Goal: Task Accomplishment & Management: Complete application form

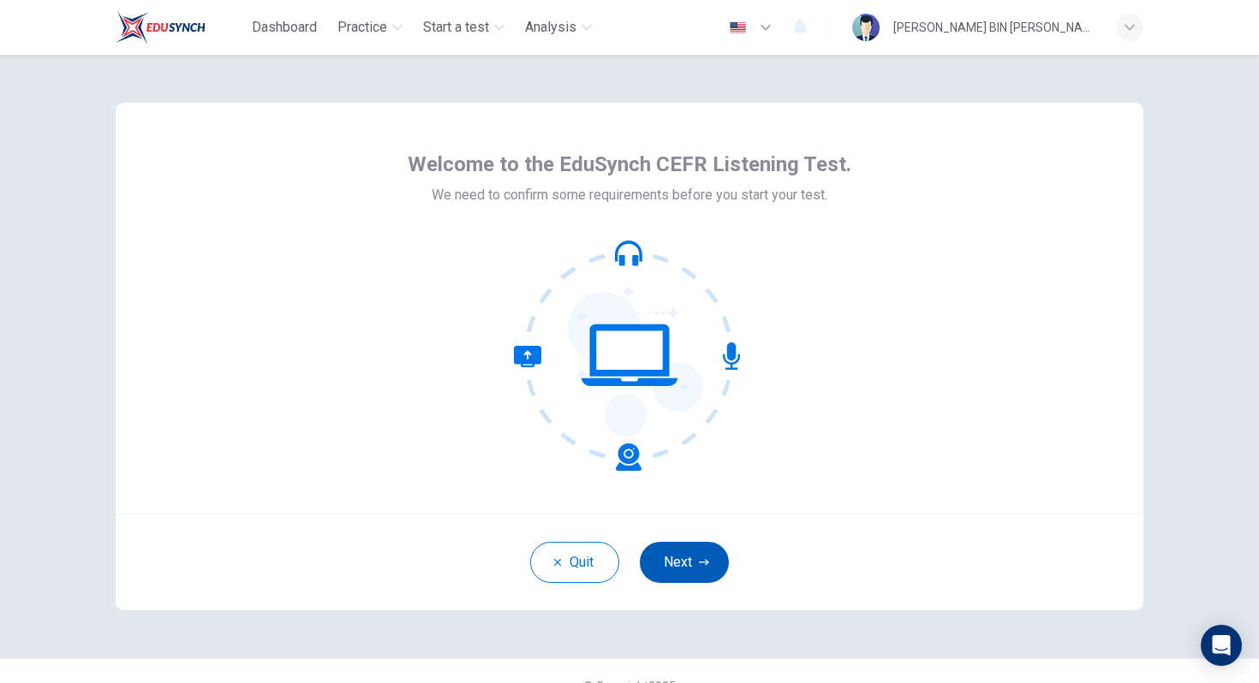
click at [689, 559] on button "Next" at bounding box center [684, 562] width 89 height 41
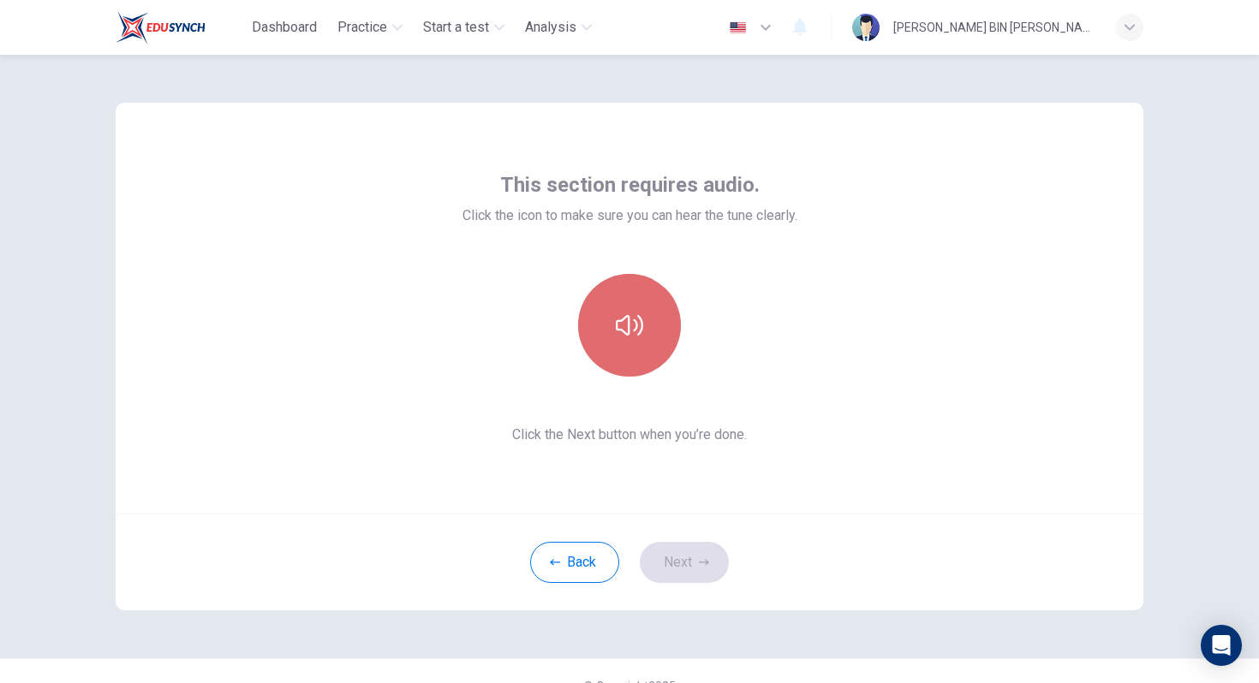
click at [647, 331] on button "button" at bounding box center [629, 325] width 103 height 103
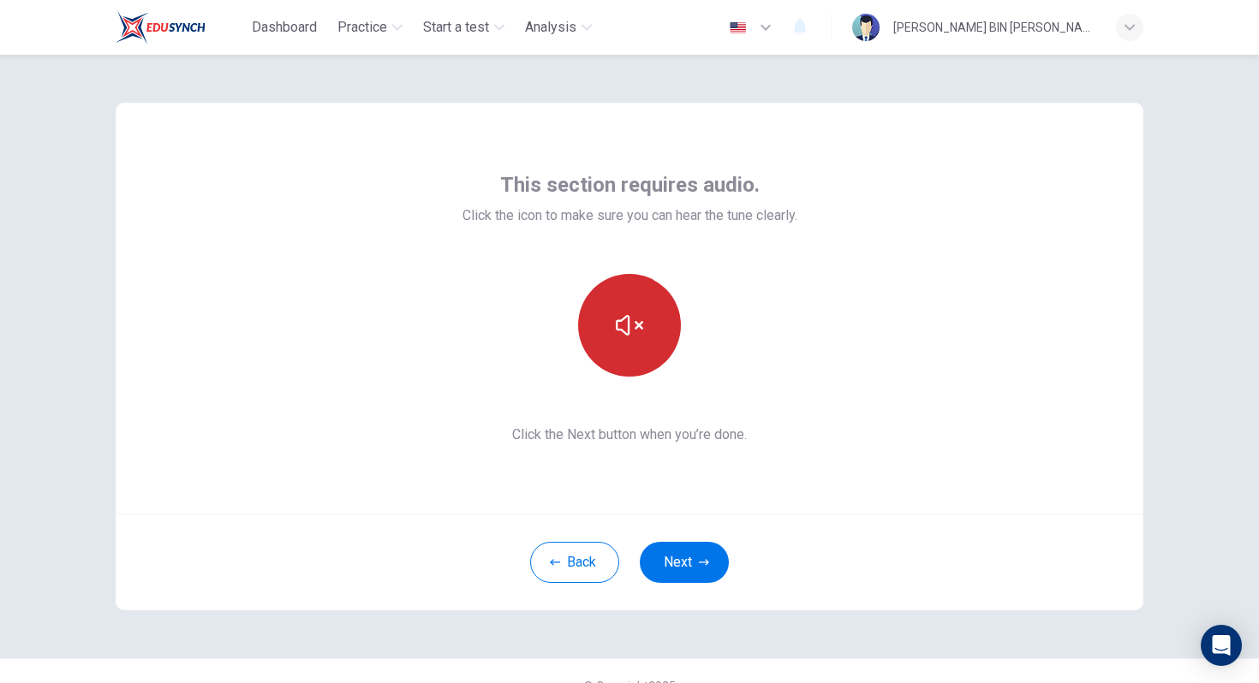
click at [647, 331] on button "button" at bounding box center [629, 325] width 103 height 103
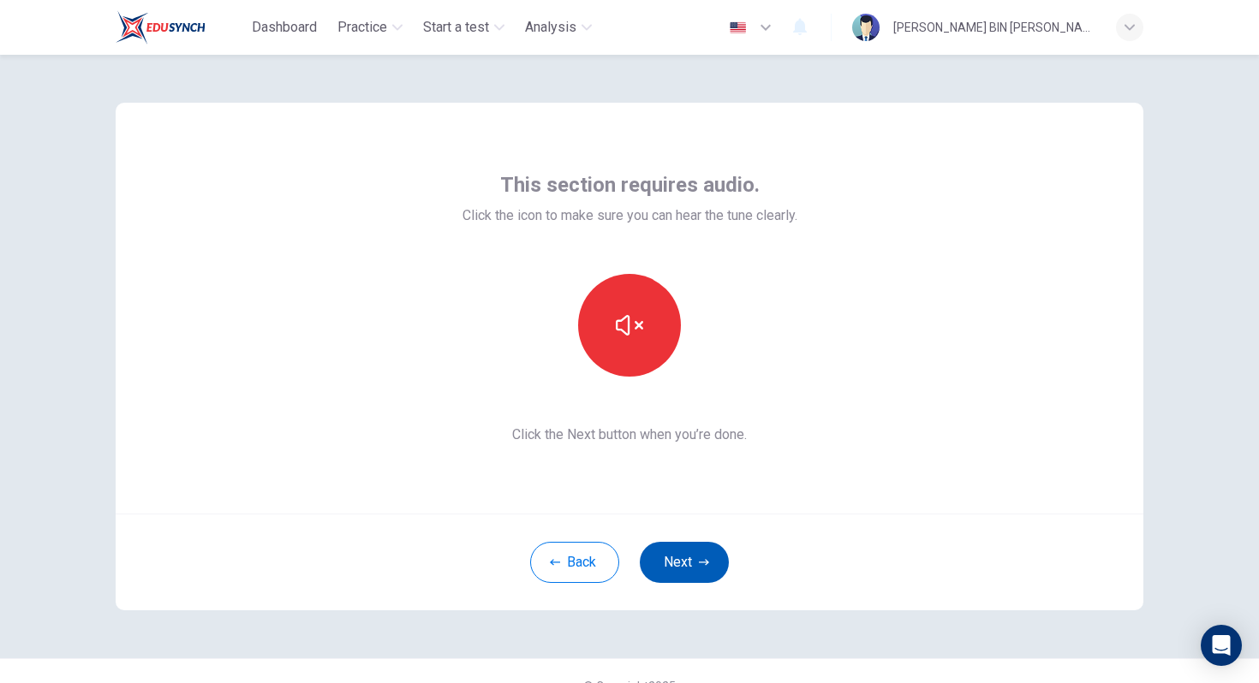
click at [699, 571] on button "Next" at bounding box center [684, 562] width 89 height 41
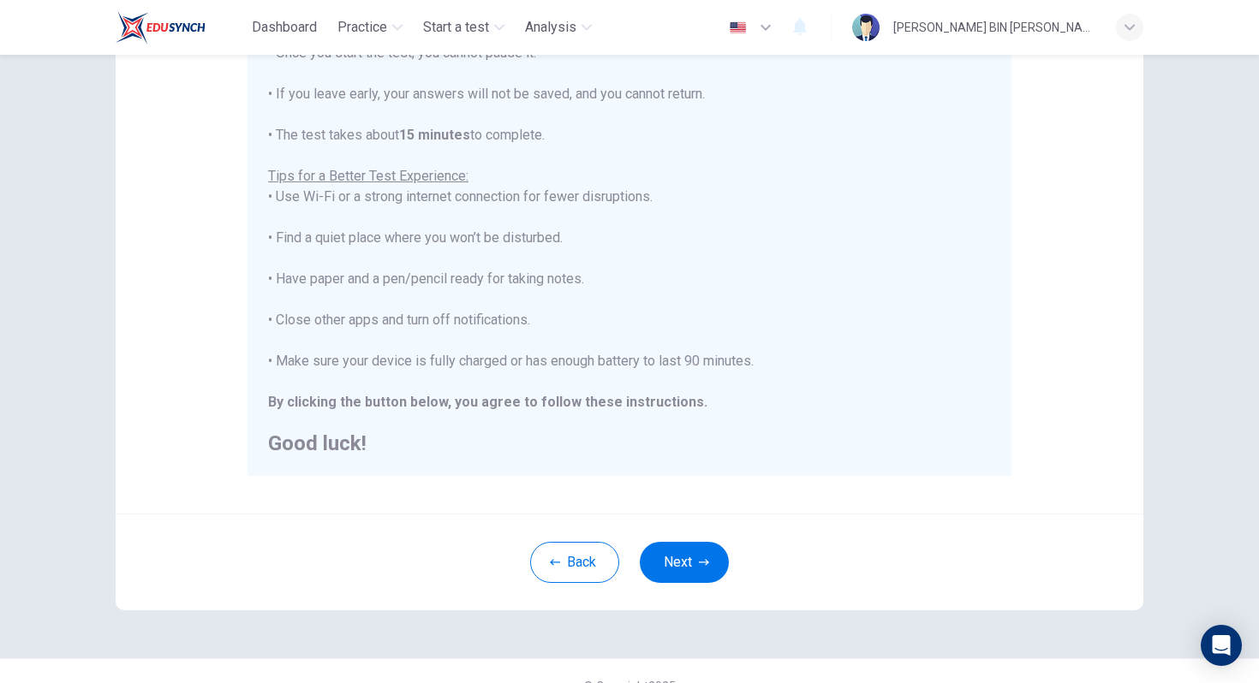
scroll to position [245, 0]
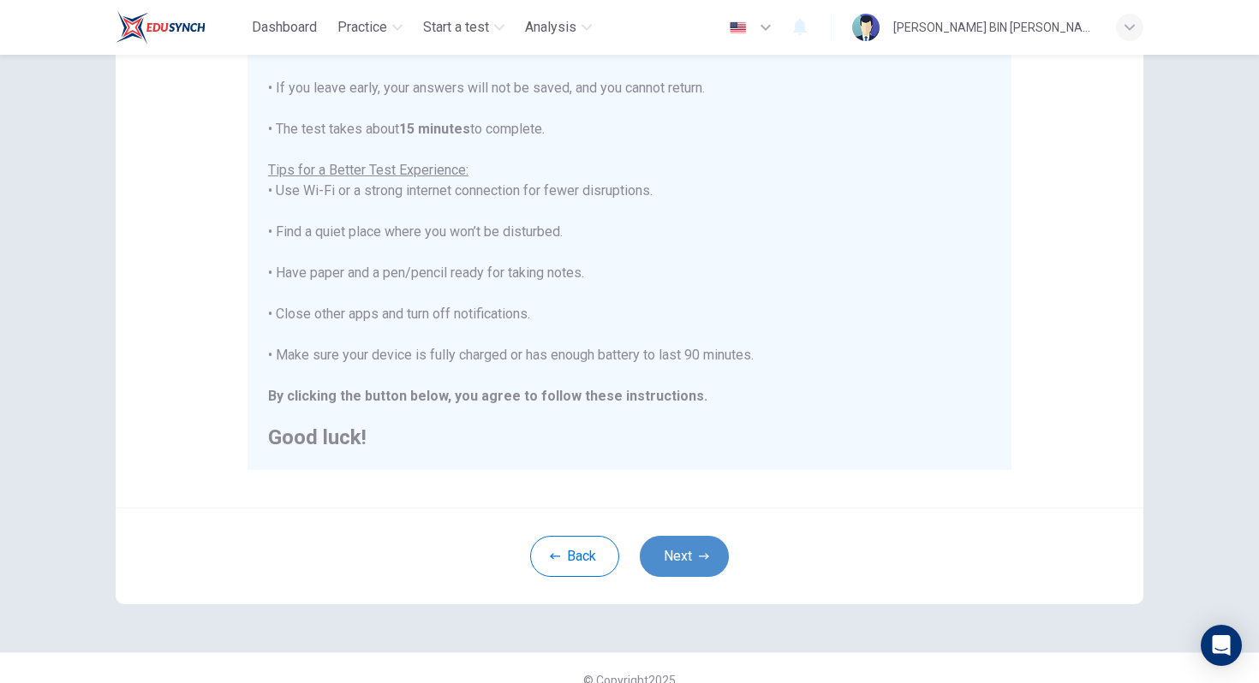
click at [699, 555] on icon "button" at bounding box center [704, 556] width 10 height 10
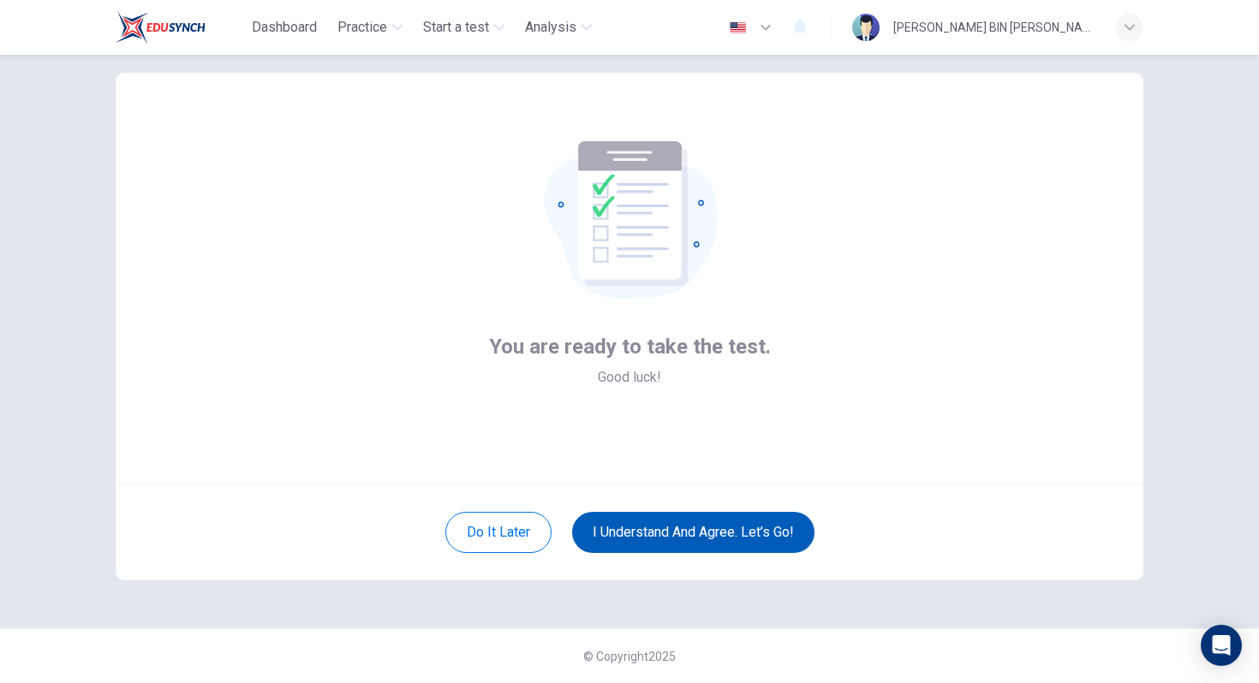
scroll to position [30, 0]
click at [716, 522] on button "I understand and agree. Let’s go!" at bounding box center [693, 532] width 242 height 41
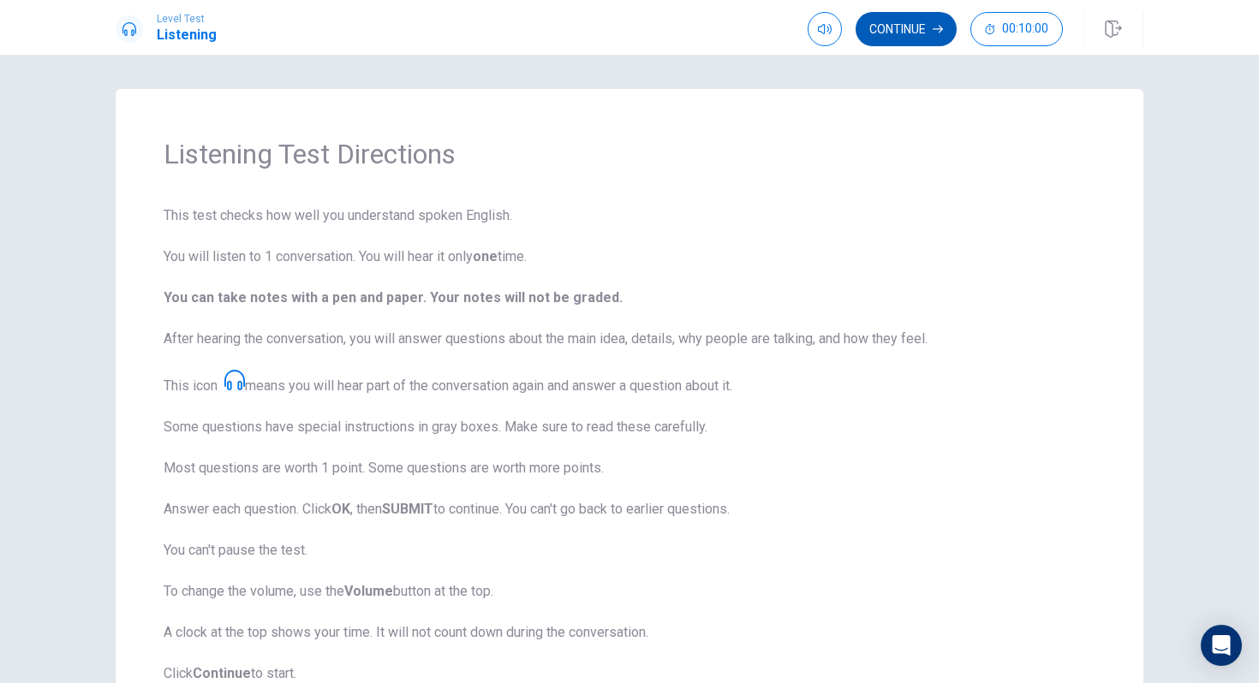
click at [892, 33] on button "Continue" at bounding box center [905, 29] width 101 height 34
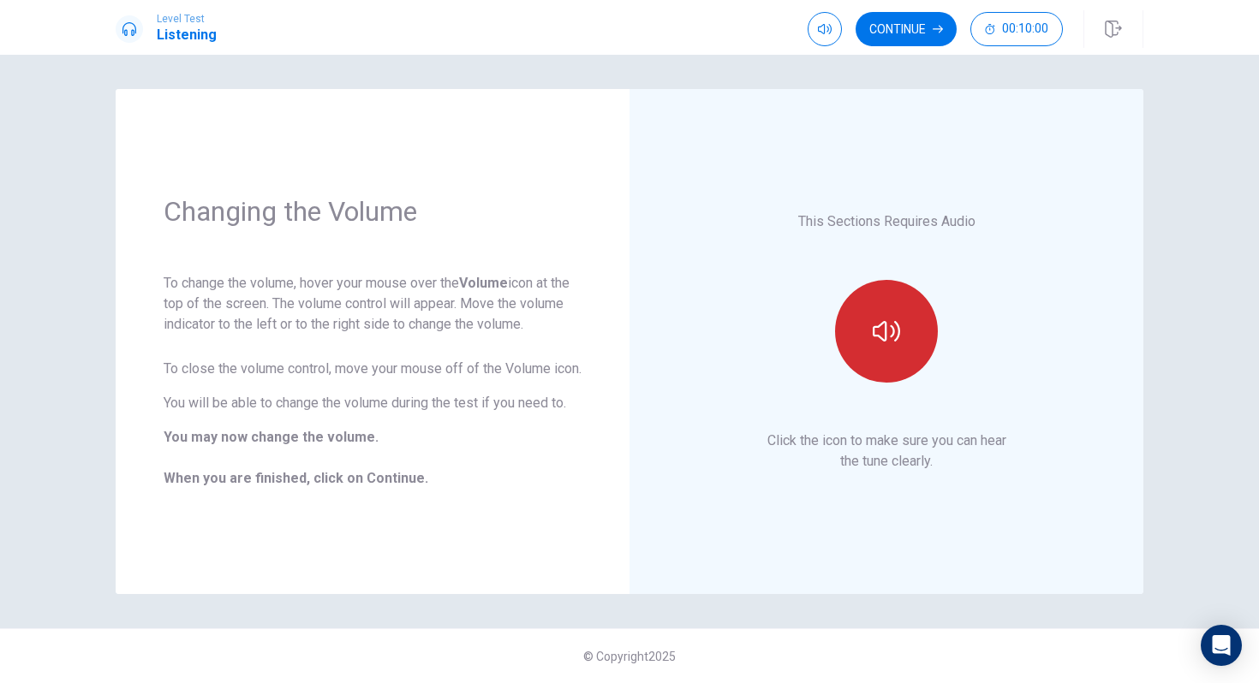
click at [884, 348] on button "button" at bounding box center [886, 331] width 103 height 103
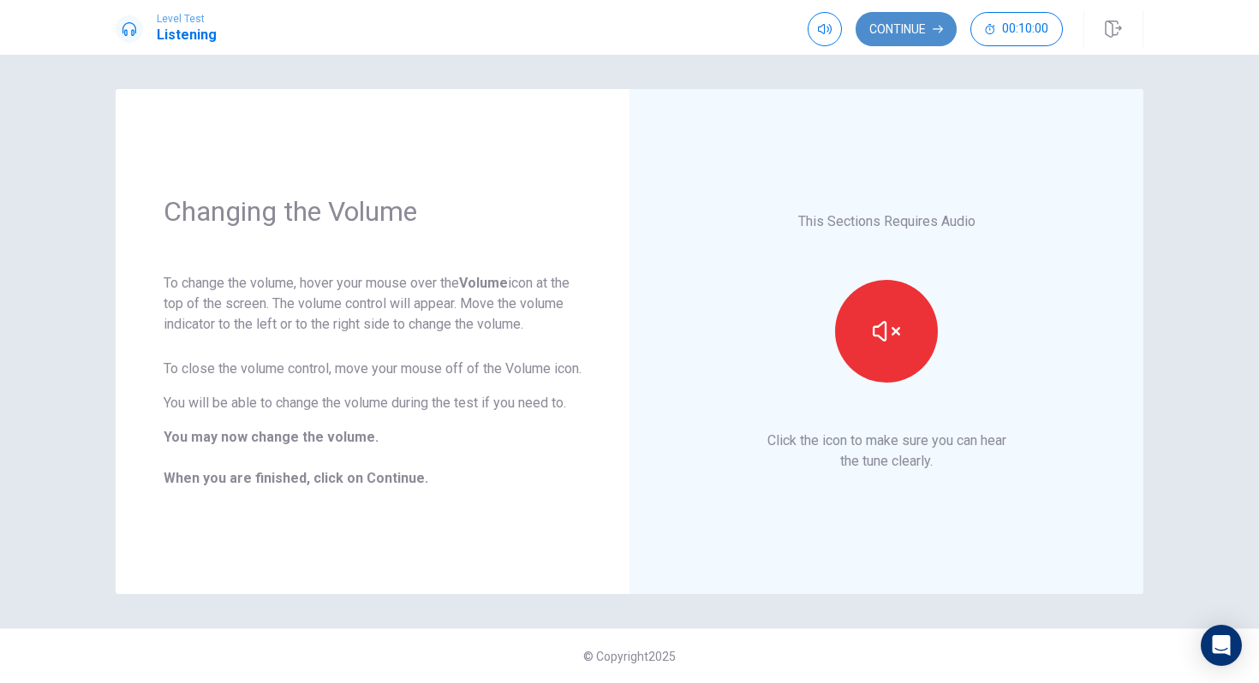
click at [879, 38] on button "Continue" at bounding box center [905, 29] width 101 height 34
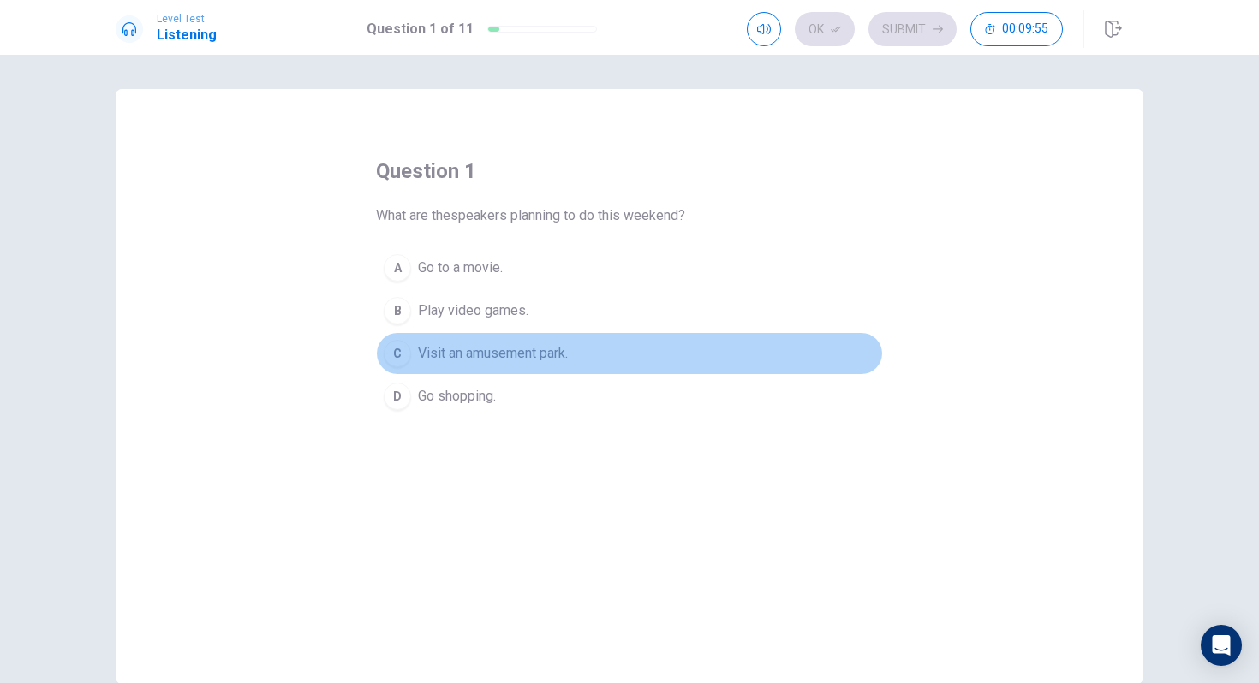
click at [398, 353] on div "C" at bounding box center [397, 353] width 27 height 27
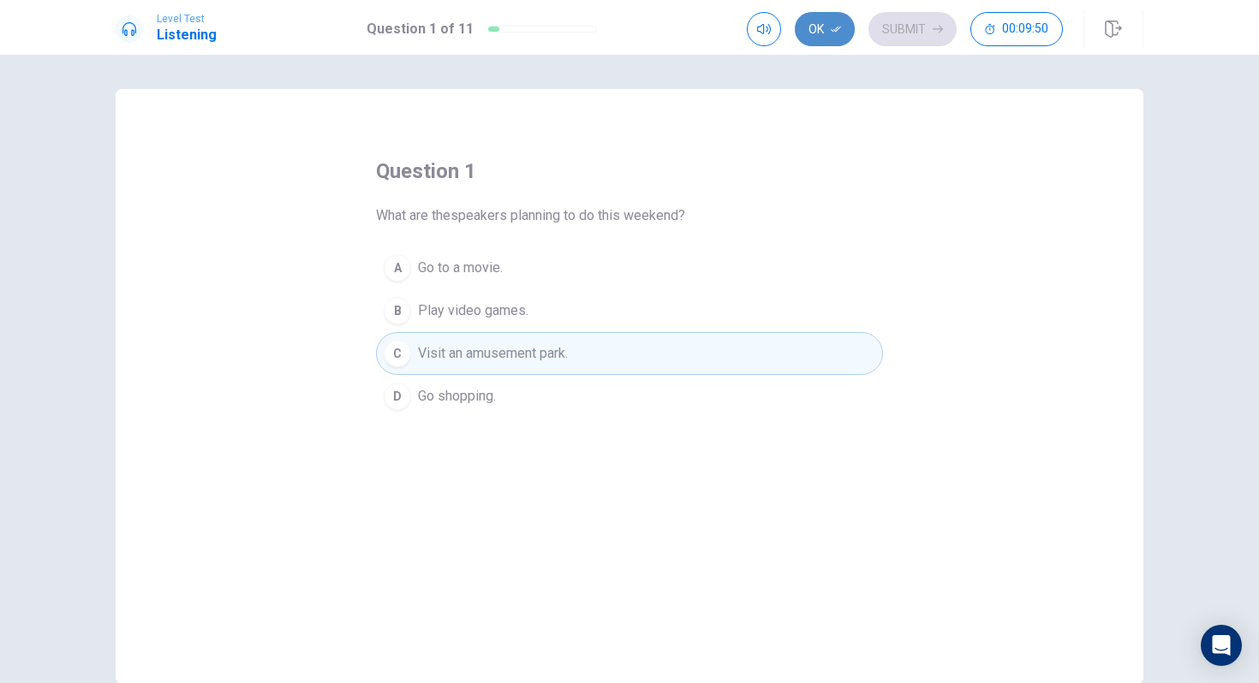
click at [820, 23] on button "Ok" at bounding box center [825, 29] width 60 height 34
click at [911, 26] on button "Submit" at bounding box center [912, 29] width 88 height 34
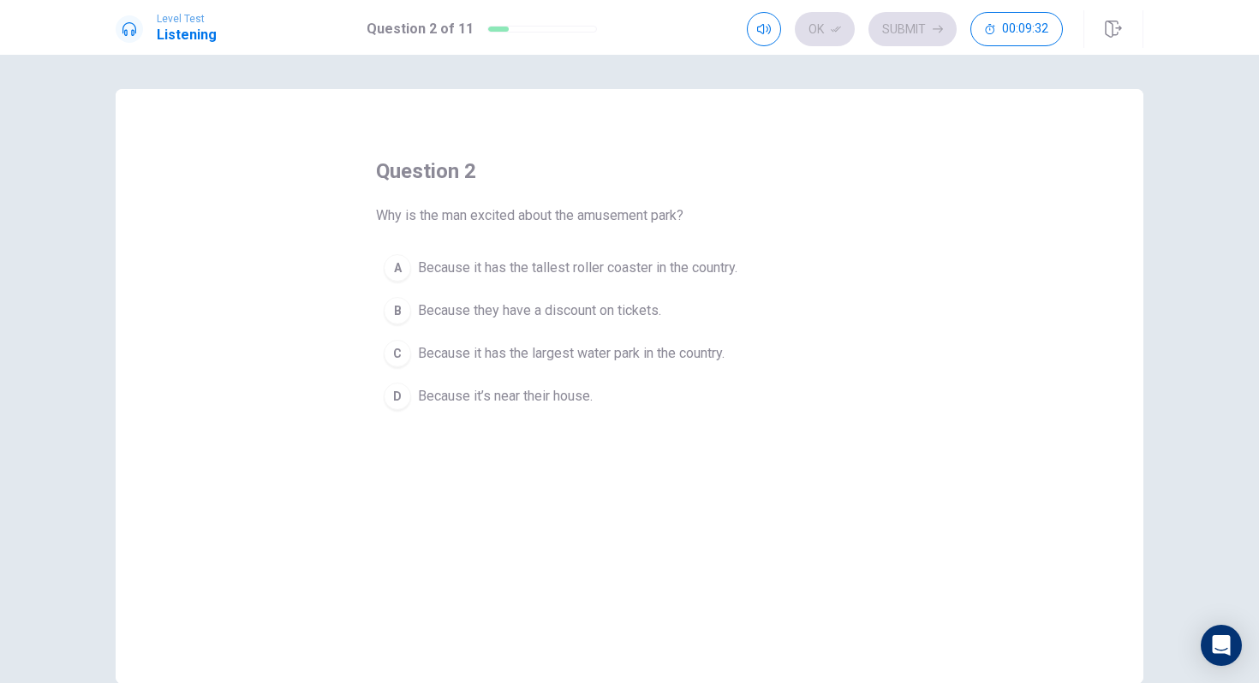
click at [395, 270] on div "A" at bounding box center [397, 267] width 27 height 27
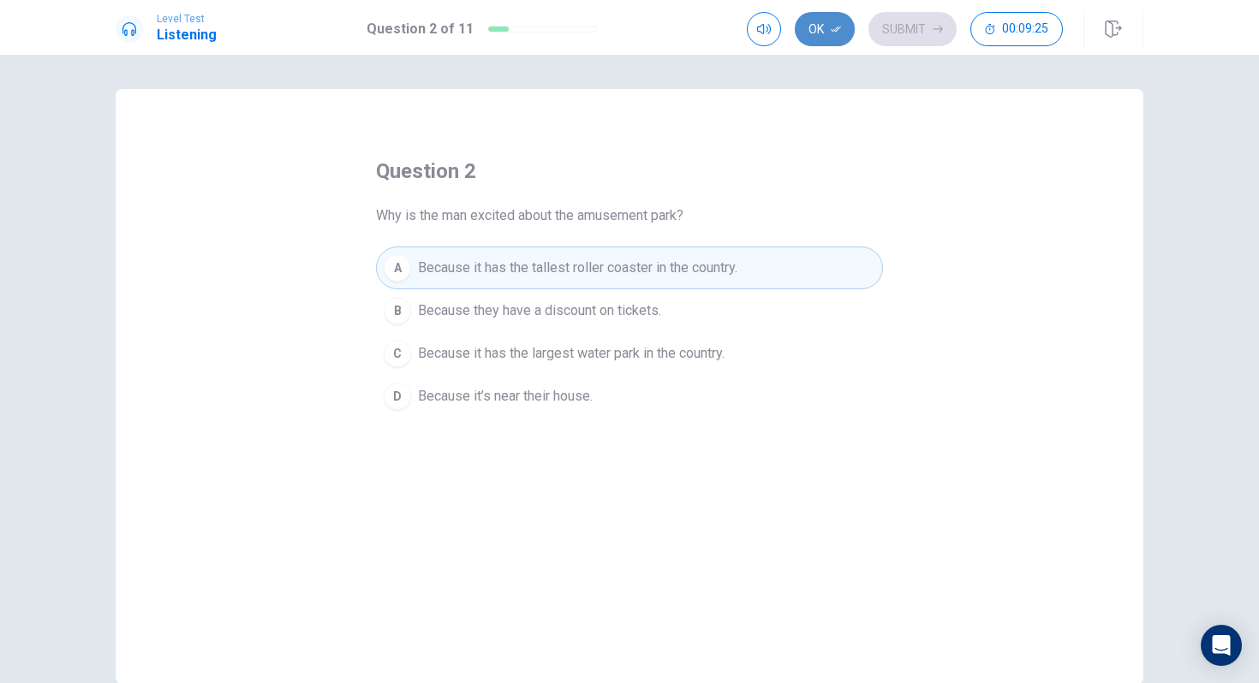
click at [821, 40] on button "Ok" at bounding box center [825, 29] width 60 height 34
click at [903, 37] on button "Submit" at bounding box center [912, 29] width 88 height 34
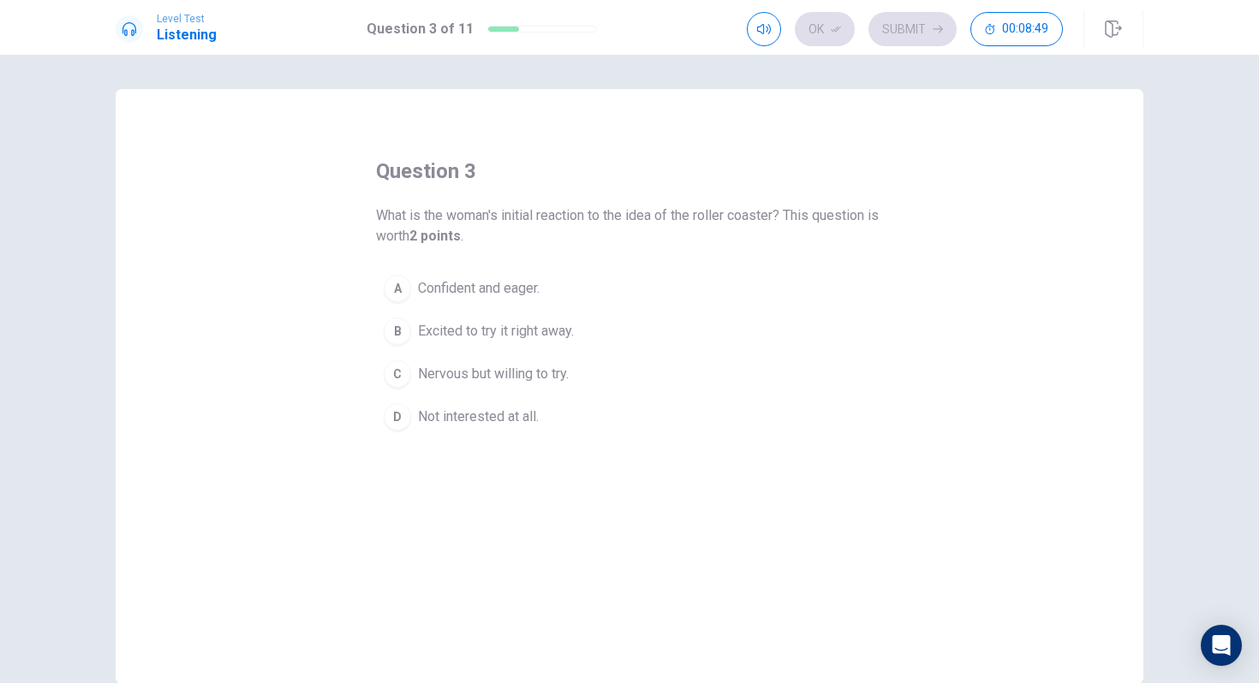
click at [397, 365] on div "C" at bounding box center [397, 374] width 27 height 27
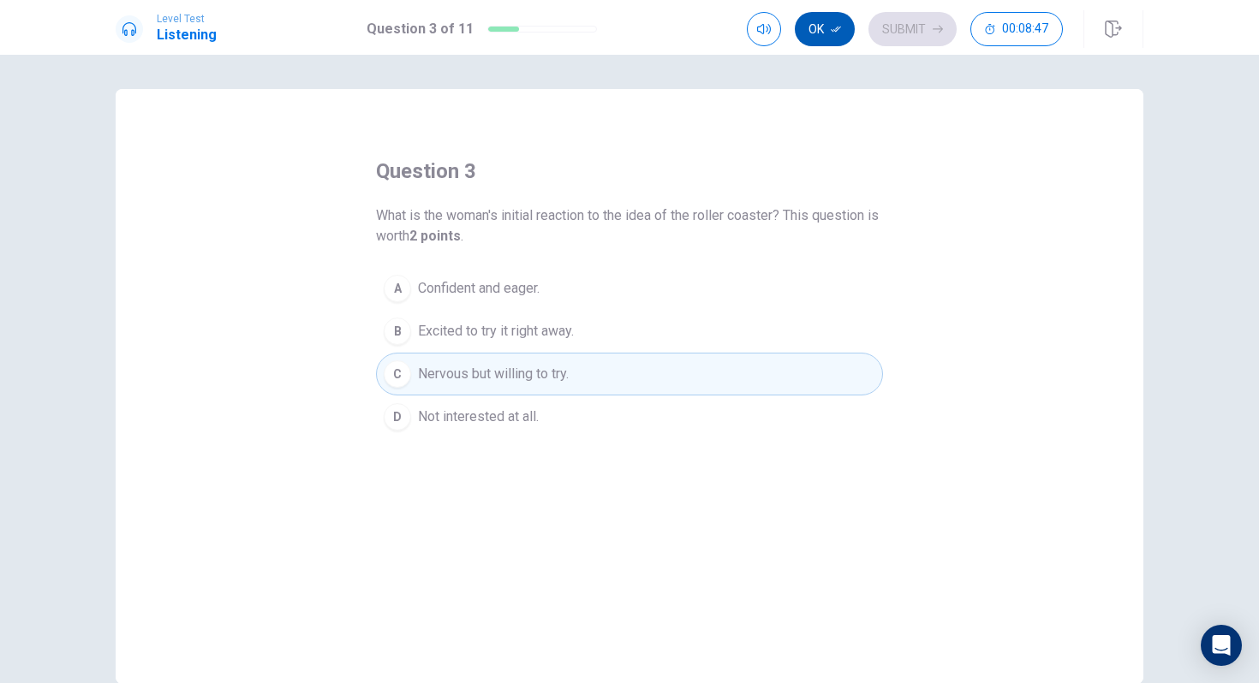
click at [831, 39] on button "Ok" at bounding box center [825, 29] width 60 height 34
click at [898, 27] on button "Submit" at bounding box center [912, 29] width 88 height 34
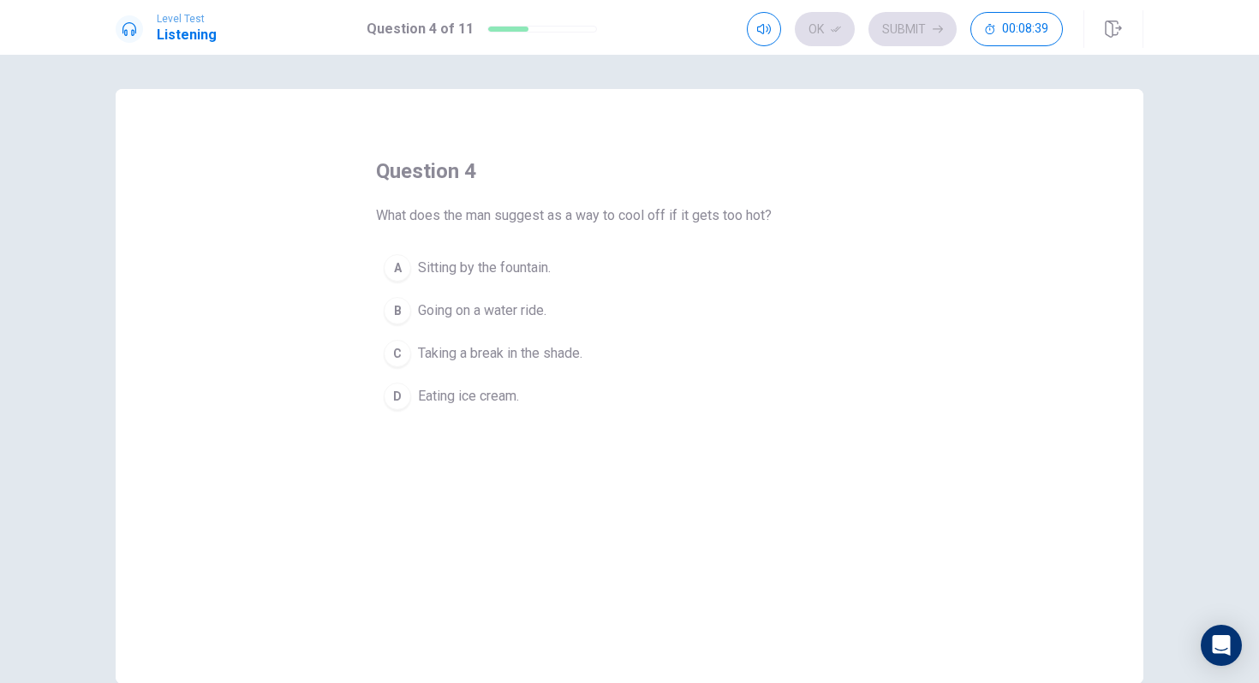
click at [397, 309] on div "B" at bounding box center [397, 310] width 27 height 27
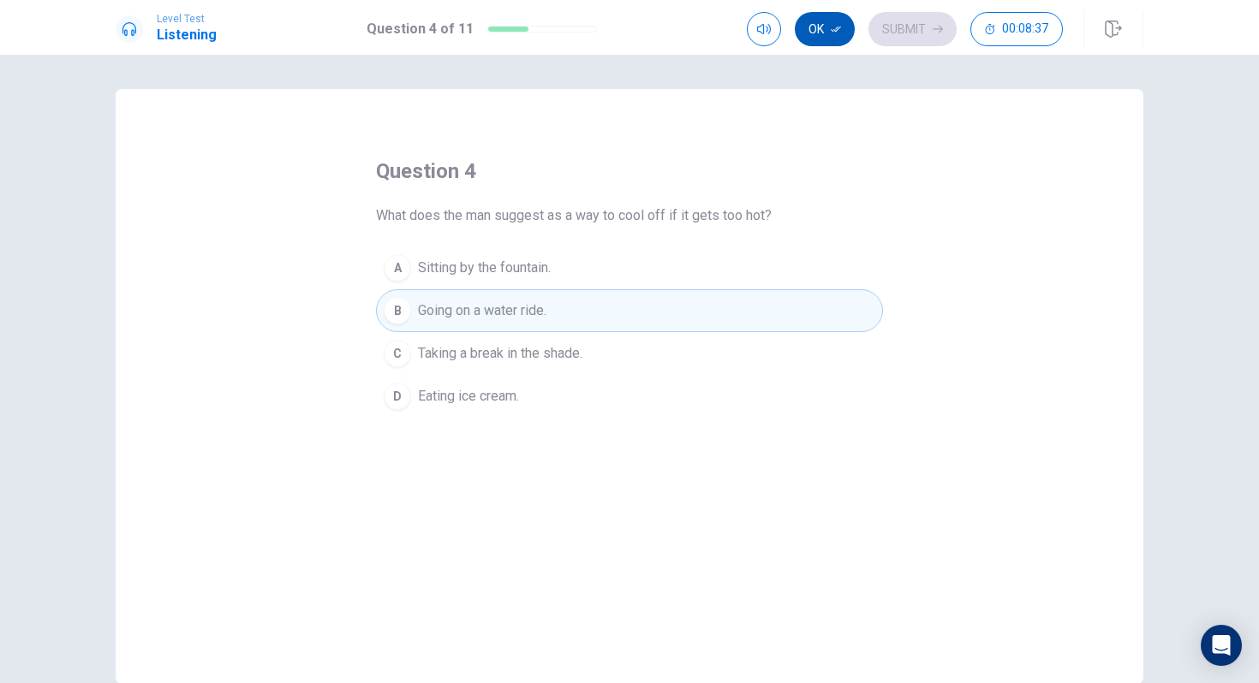
click at [831, 31] on icon "button" at bounding box center [836, 29] width 10 height 10
click at [890, 27] on button "Submit" at bounding box center [912, 29] width 88 height 34
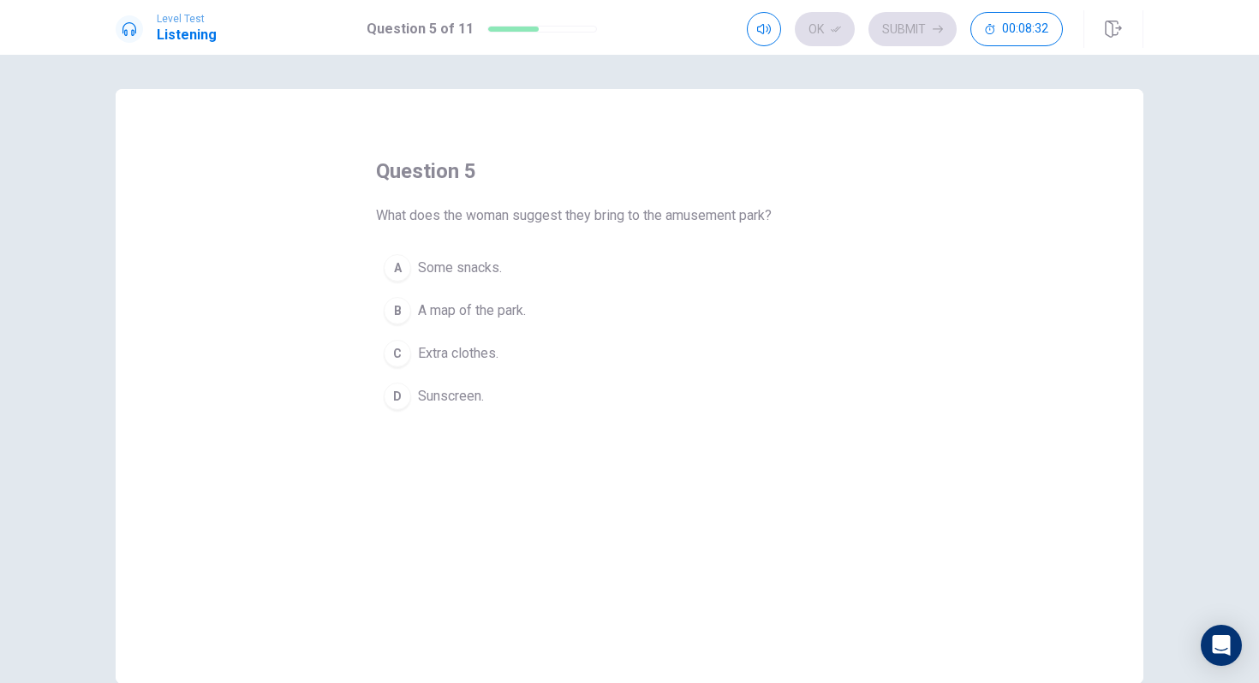
click at [388, 361] on div "C" at bounding box center [397, 353] width 27 height 27
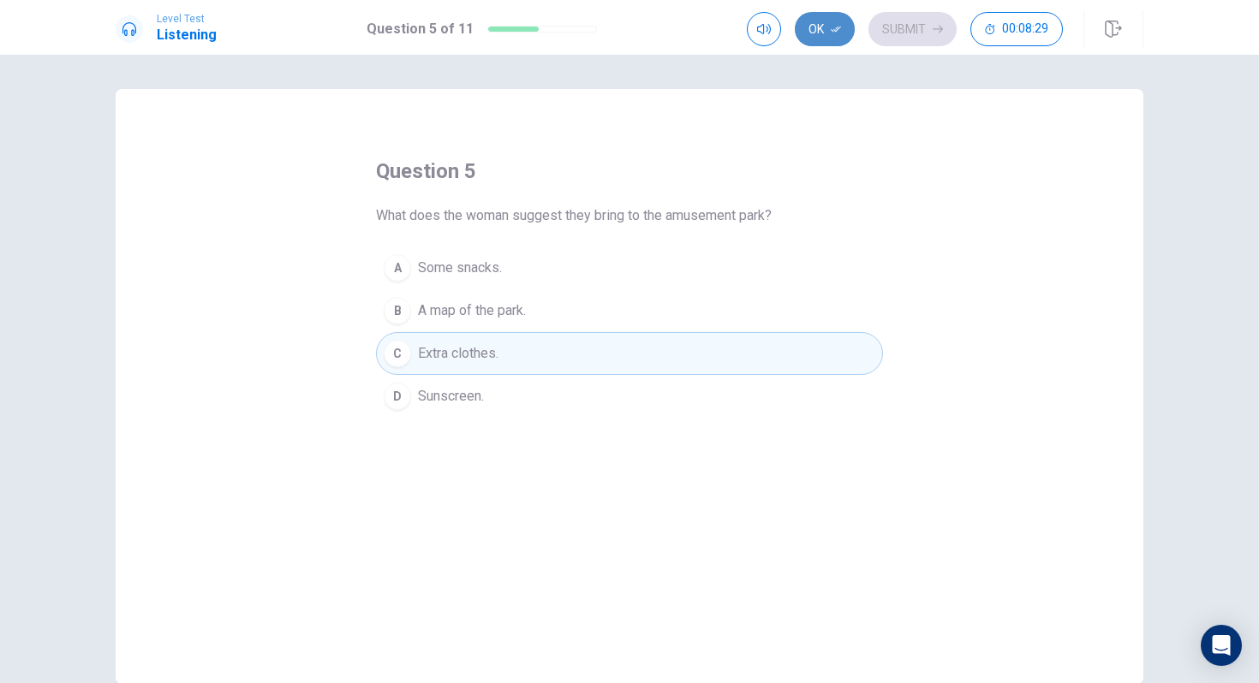
click at [829, 30] on button "Ok" at bounding box center [825, 29] width 60 height 34
click at [899, 27] on button "Submit" at bounding box center [912, 29] width 88 height 34
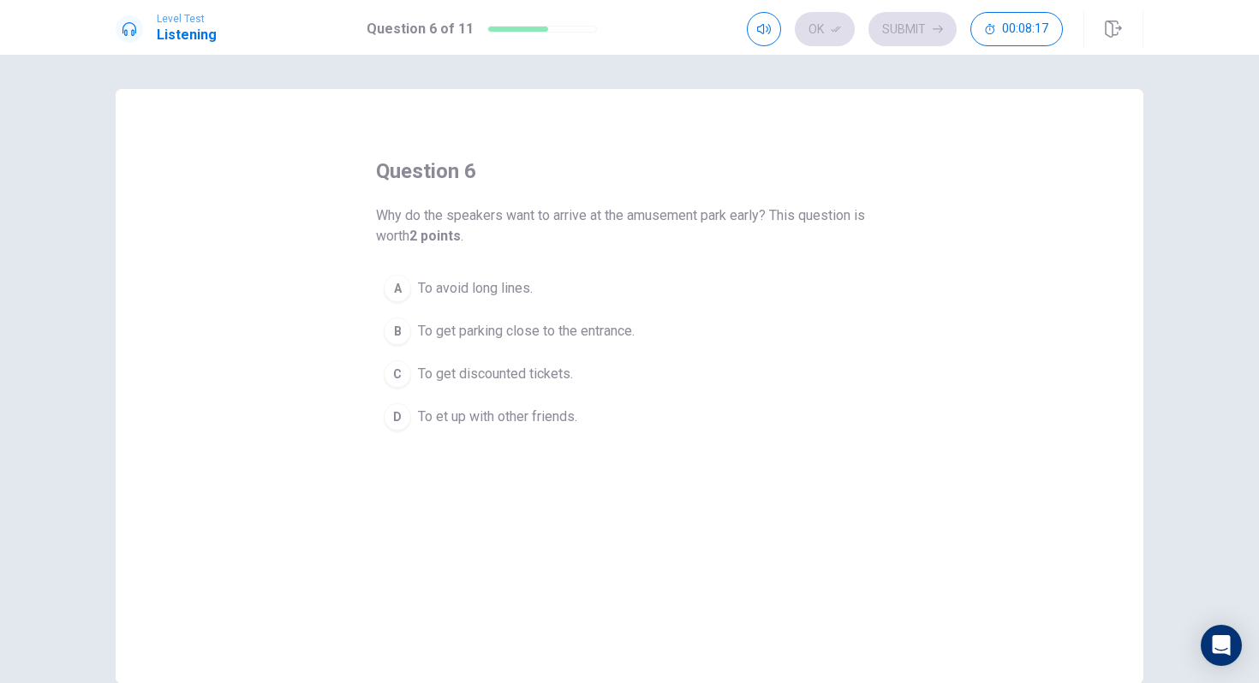
click at [393, 289] on div "A" at bounding box center [397, 288] width 27 height 27
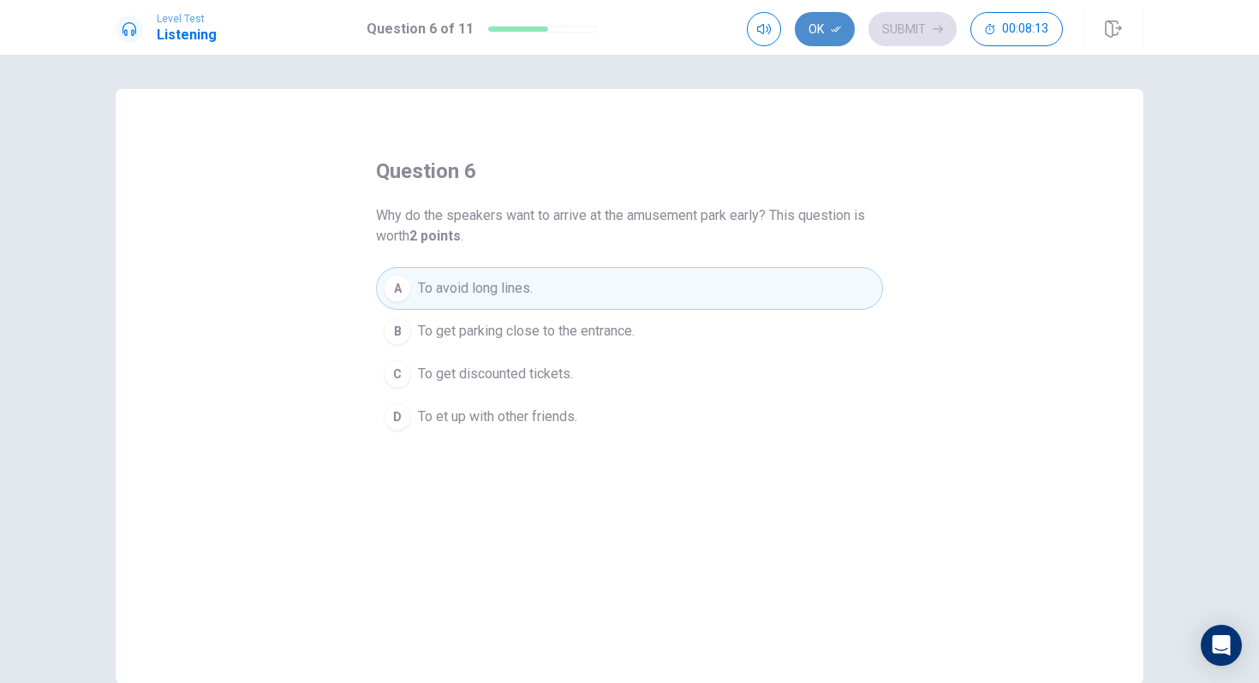
click at [824, 31] on button "Ok" at bounding box center [825, 29] width 60 height 34
click at [898, 26] on button "Submit" at bounding box center [912, 29] width 88 height 34
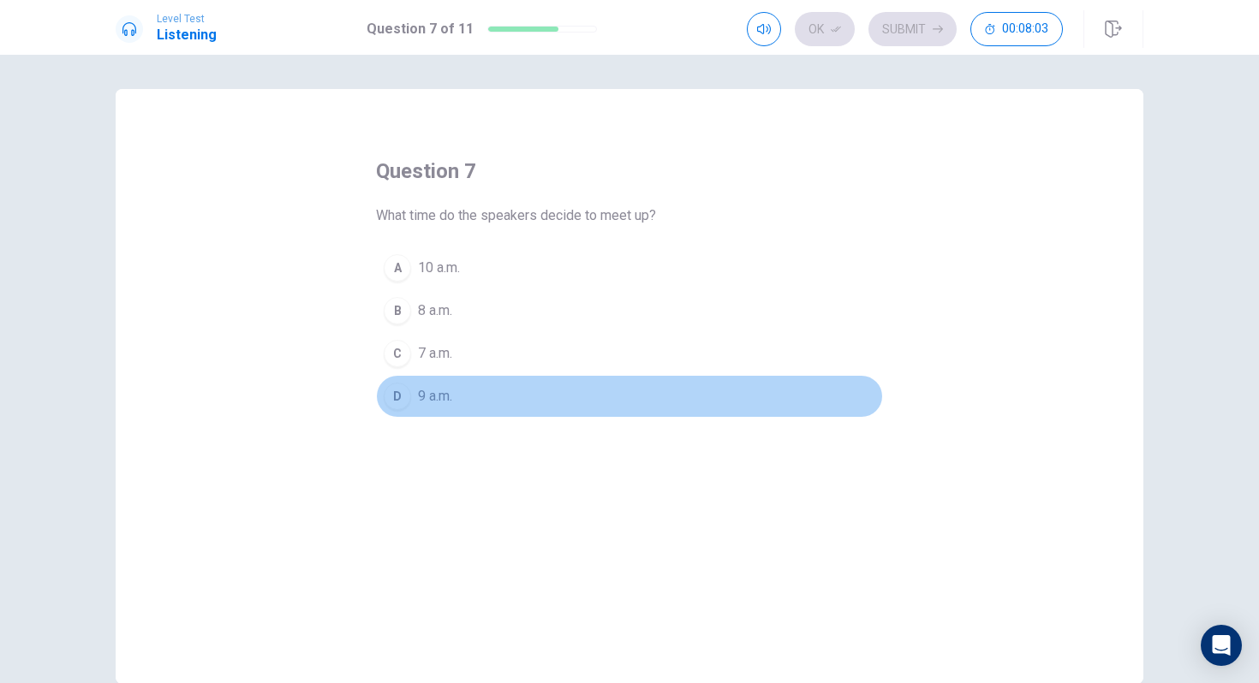
click at [400, 394] on div "D" at bounding box center [397, 396] width 27 height 27
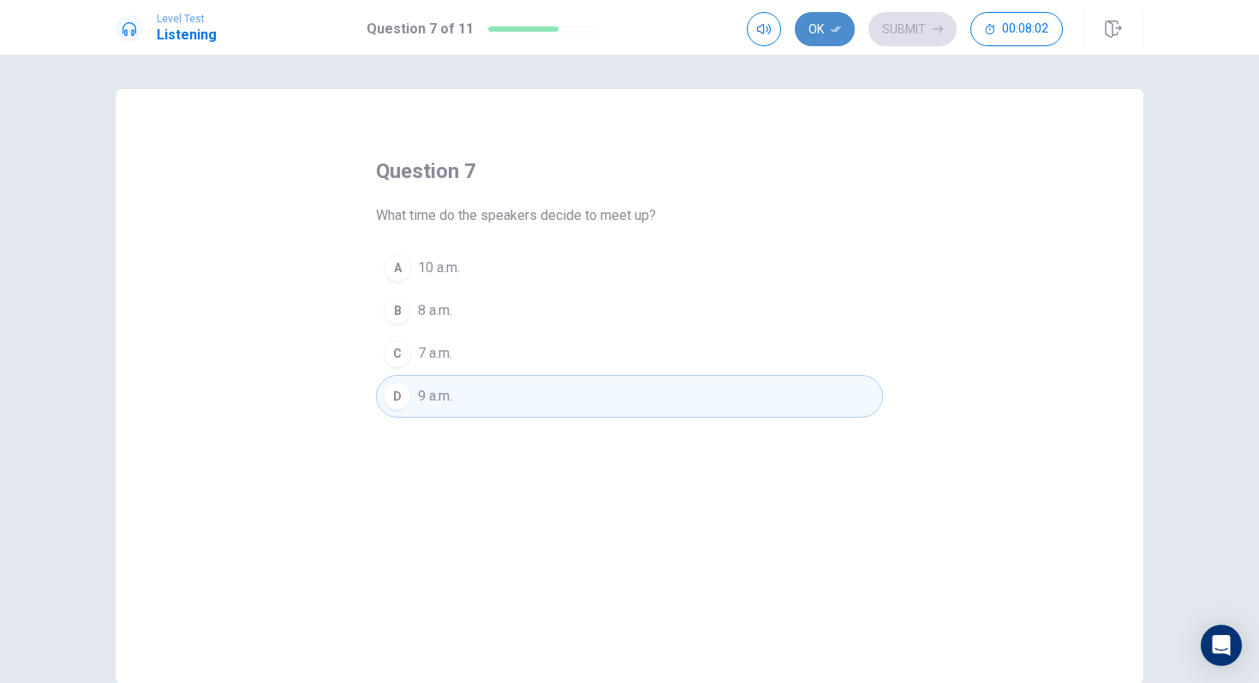
click at [828, 33] on button "Ok" at bounding box center [825, 29] width 60 height 34
click at [892, 24] on button "Submit" at bounding box center [912, 29] width 88 height 34
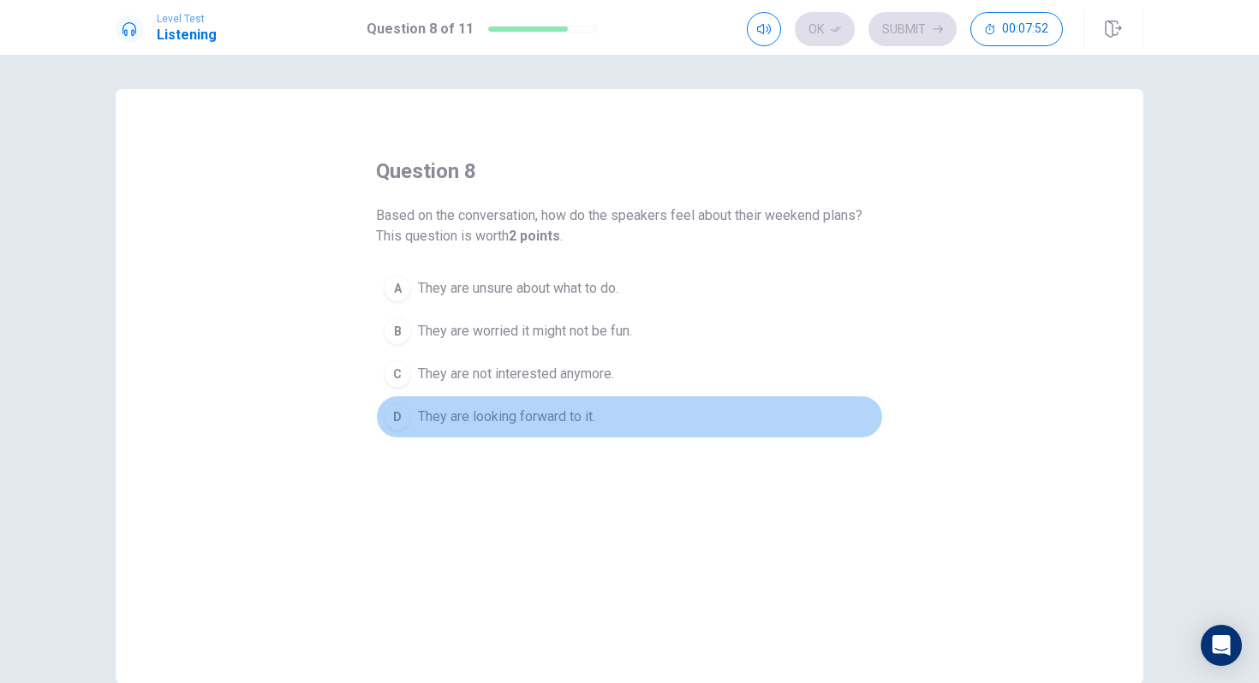
click at [388, 419] on div "D" at bounding box center [397, 416] width 27 height 27
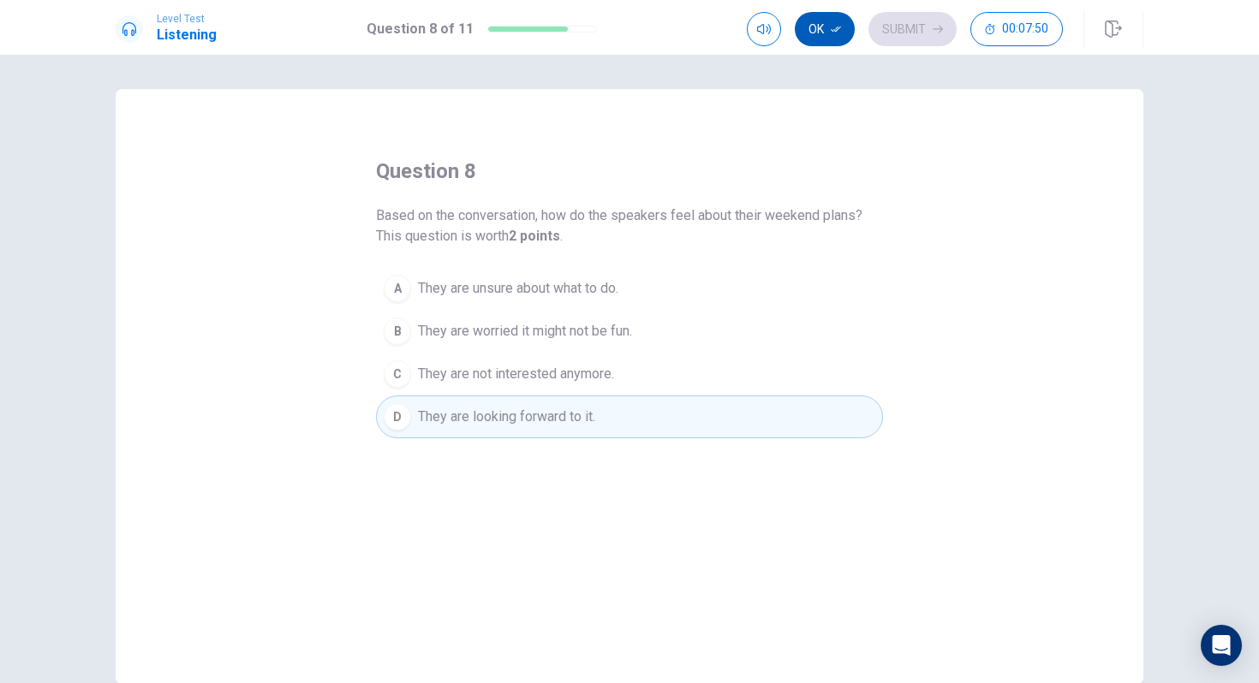
click at [825, 33] on button "Ok" at bounding box center [825, 29] width 60 height 34
click at [911, 33] on button "Submit" at bounding box center [912, 29] width 88 height 34
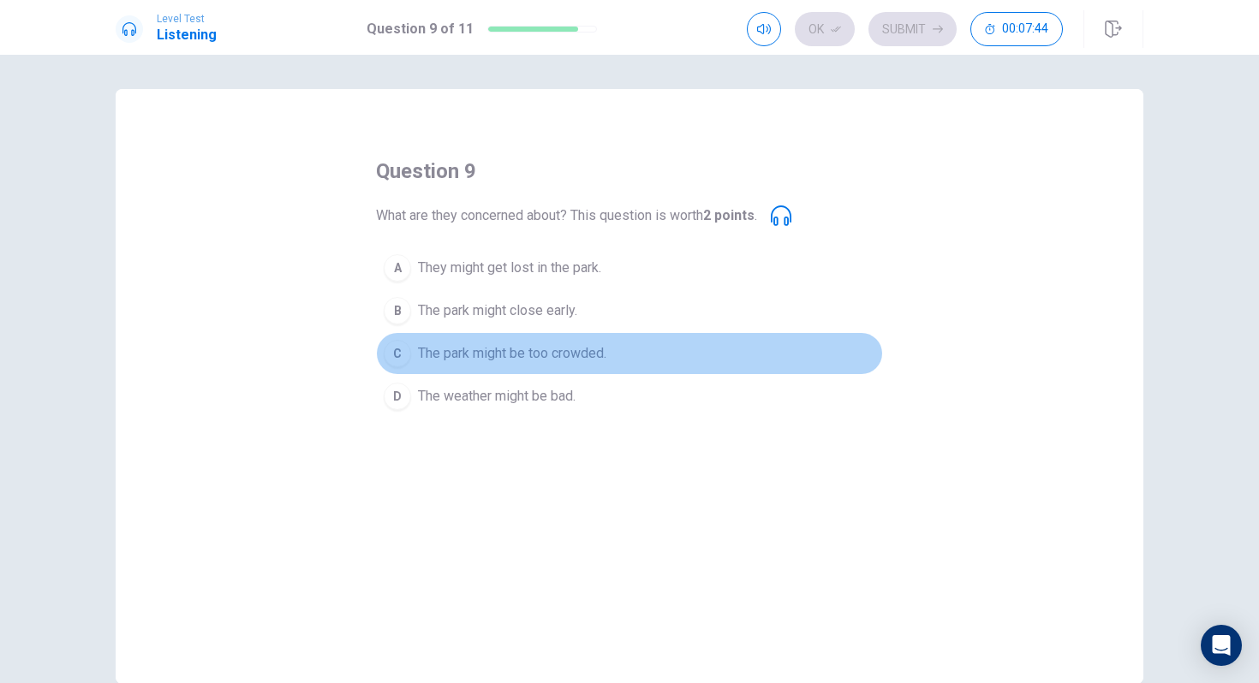
click at [390, 355] on div "C" at bounding box center [397, 353] width 27 height 27
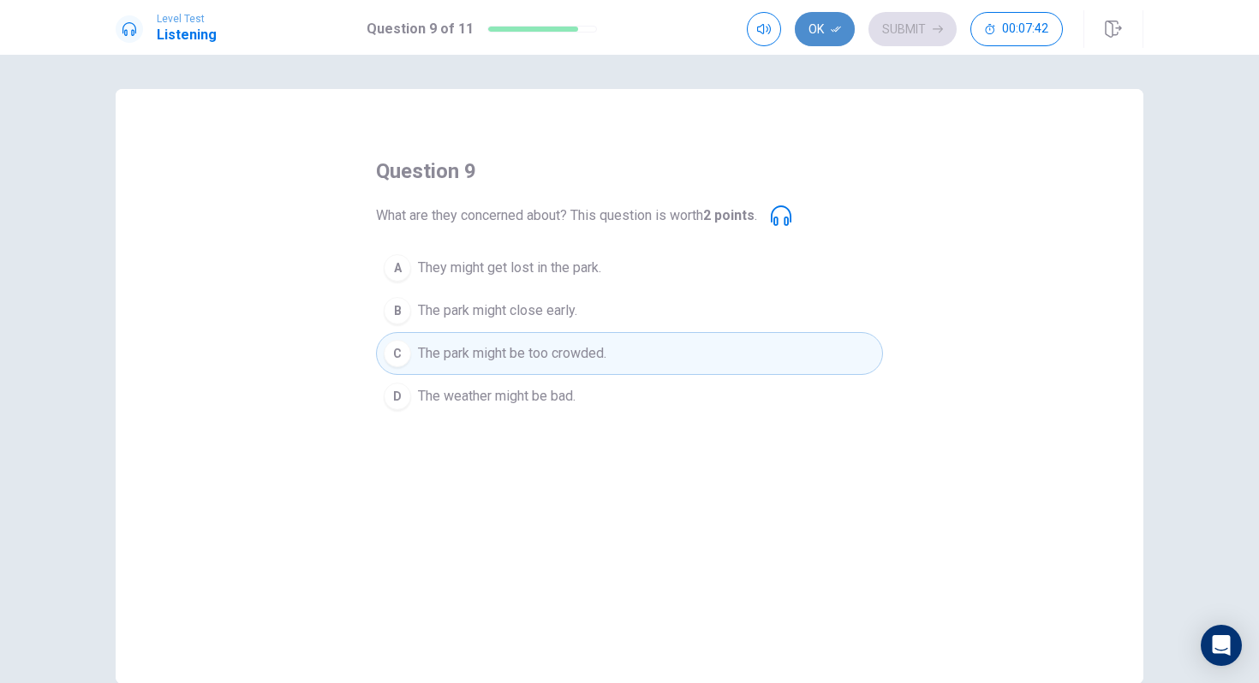
click at [824, 37] on button "Ok" at bounding box center [825, 29] width 60 height 34
click at [903, 28] on button "Submit" at bounding box center [912, 29] width 88 height 34
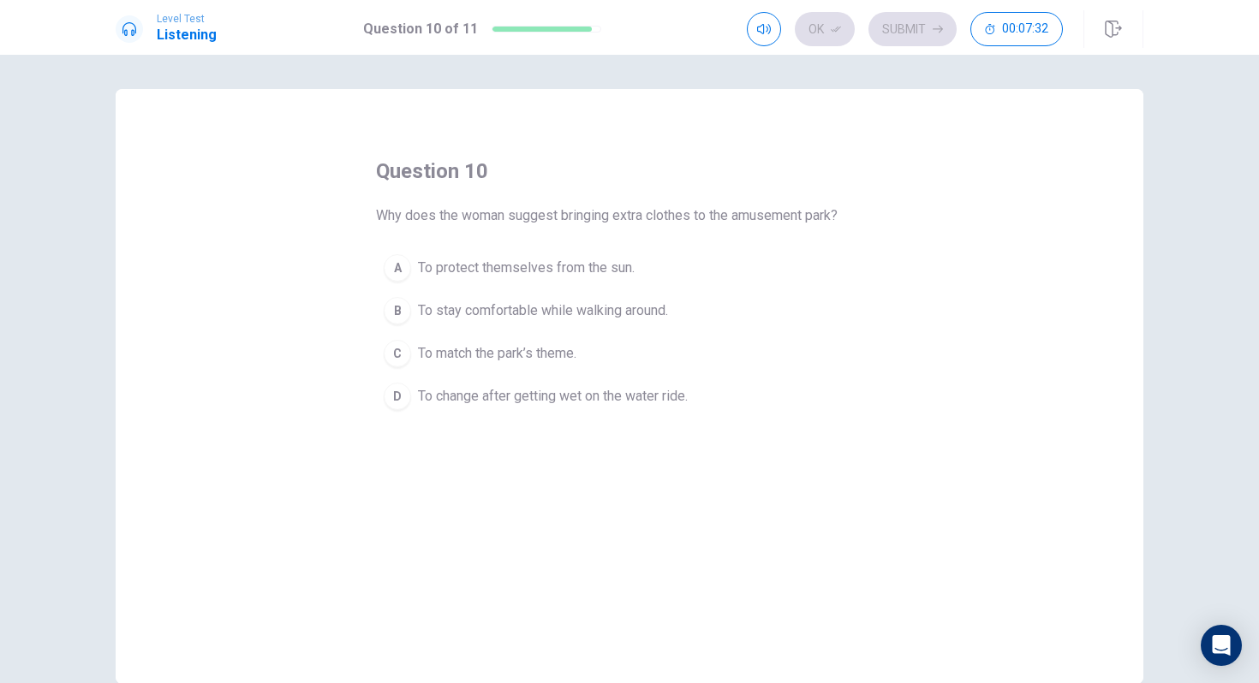
click at [395, 395] on div "D" at bounding box center [397, 396] width 27 height 27
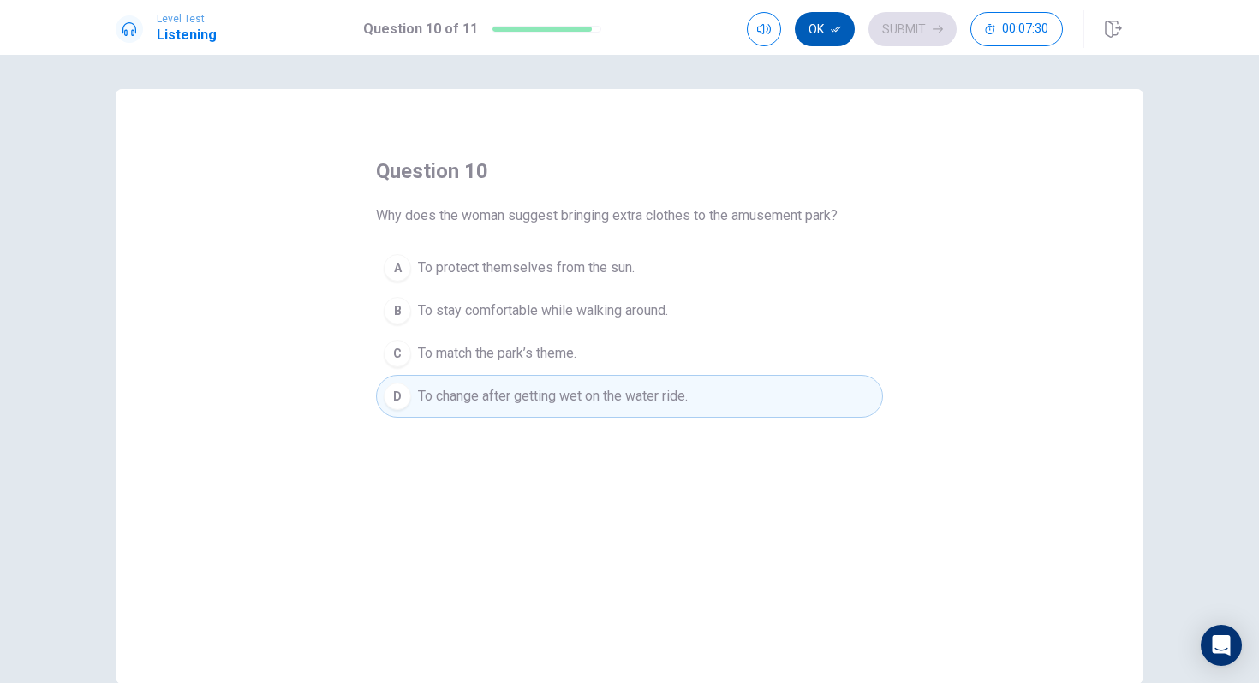
click at [826, 34] on button "Ok" at bounding box center [825, 29] width 60 height 34
click at [891, 27] on button "Submit" at bounding box center [912, 29] width 88 height 34
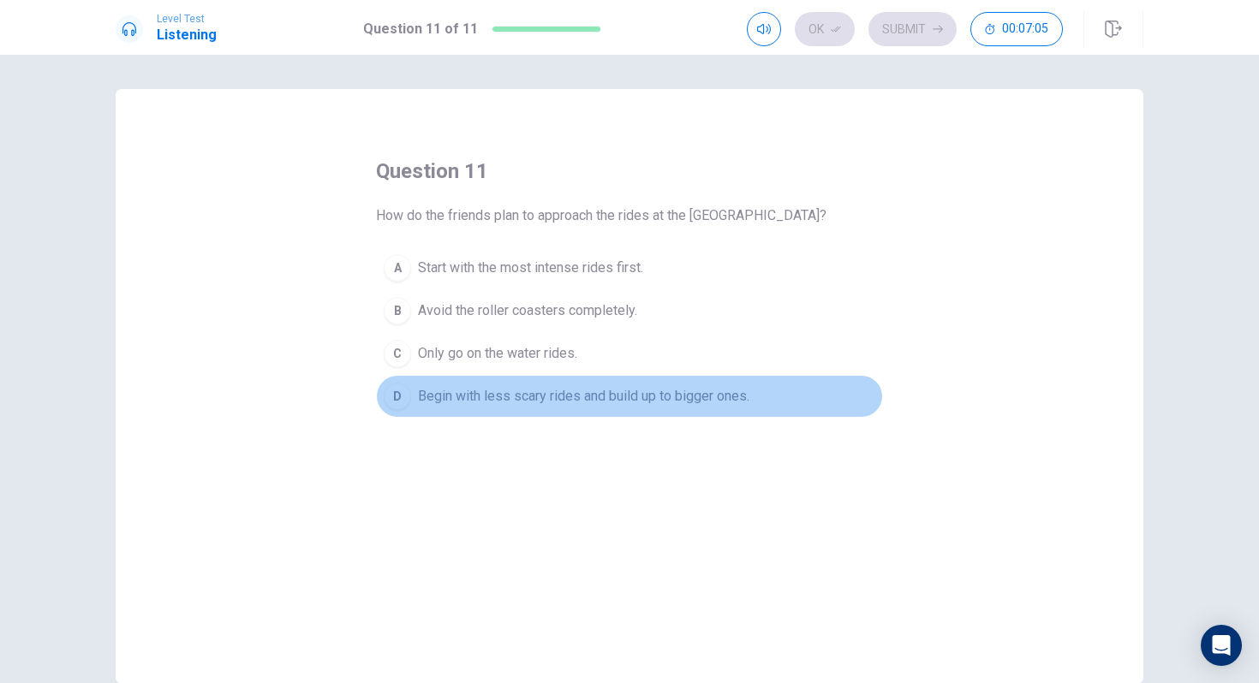
click at [389, 396] on div "D" at bounding box center [397, 396] width 27 height 27
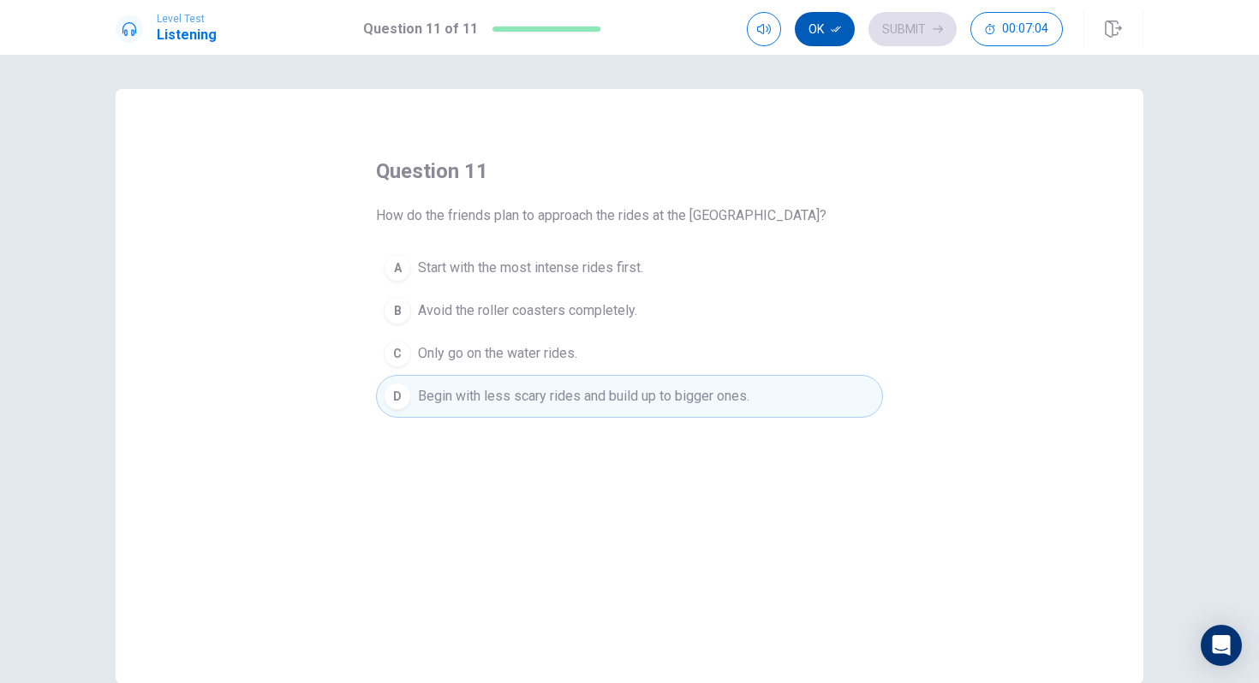
click at [822, 22] on button "Ok" at bounding box center [825, 29] width 60 height 34
click at [893, 25] on button "Submit" at bounding box center [912, 29] width 88 height 34
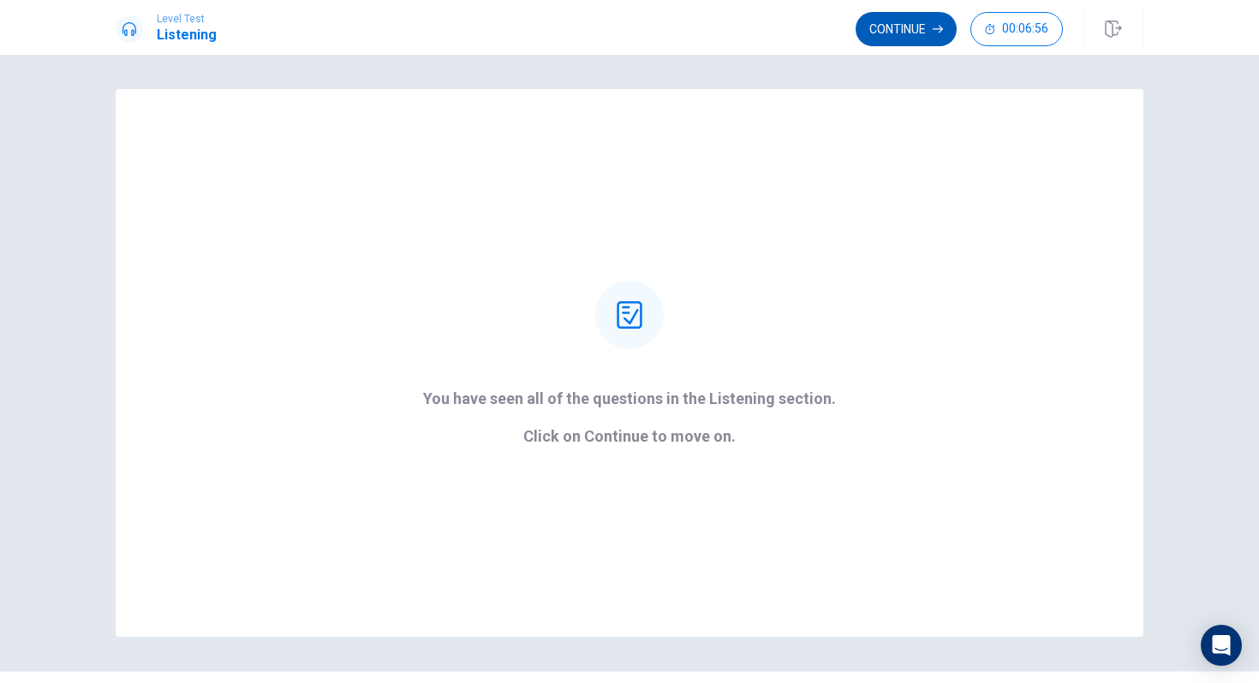
click at [903, 41] on button "Continue" at bounding box center [905, 29] width 101 height 34
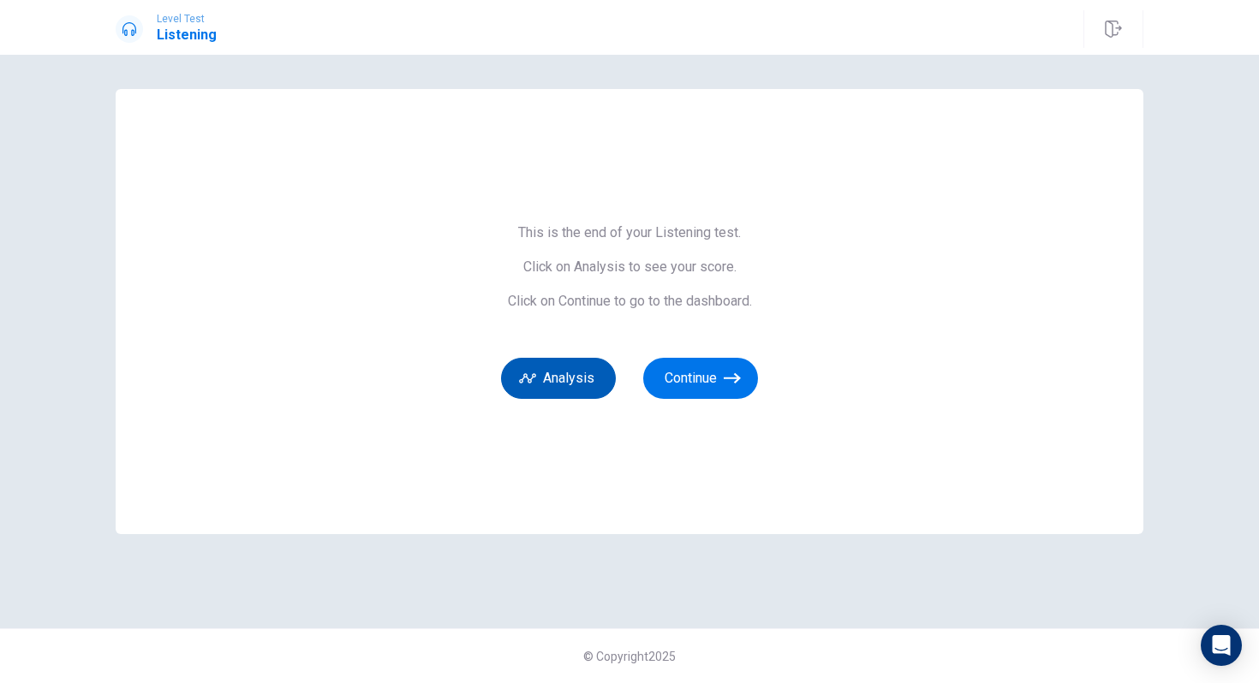
click at [571, 377] on button "Analysis" at bounding box center [558, 378] width 115 height 41
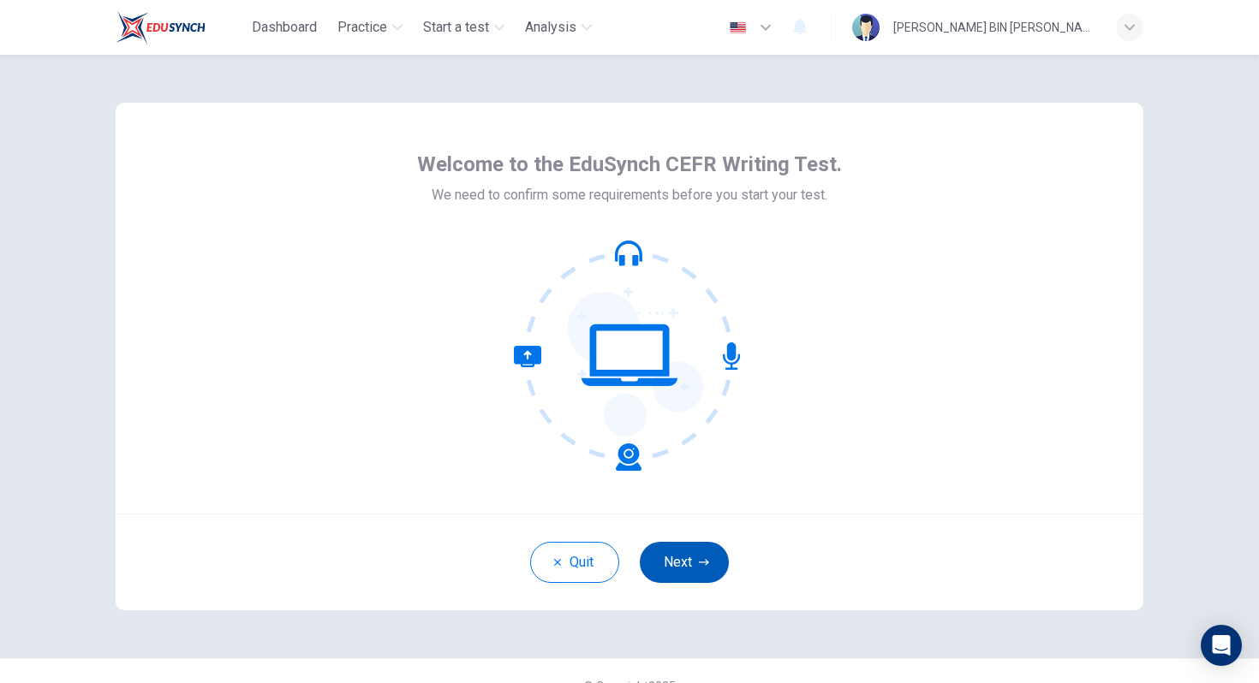
click at [682, 567] on button "Next" at bounding box center [684, 562] width 89 height 41
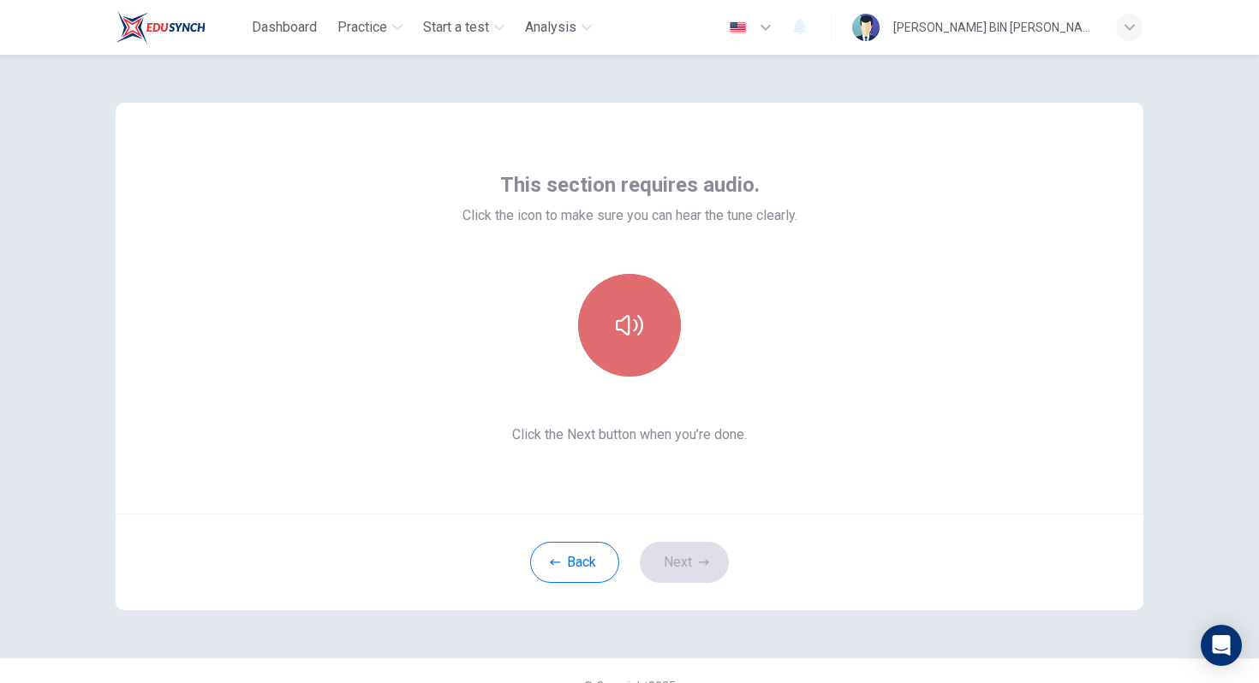
click at [627, 323] on icon "button" at bounding box center [629, 325] width 27 height 27
click at [651, 321] on button "button" at bounding box center [629, 325] width 103 height 103
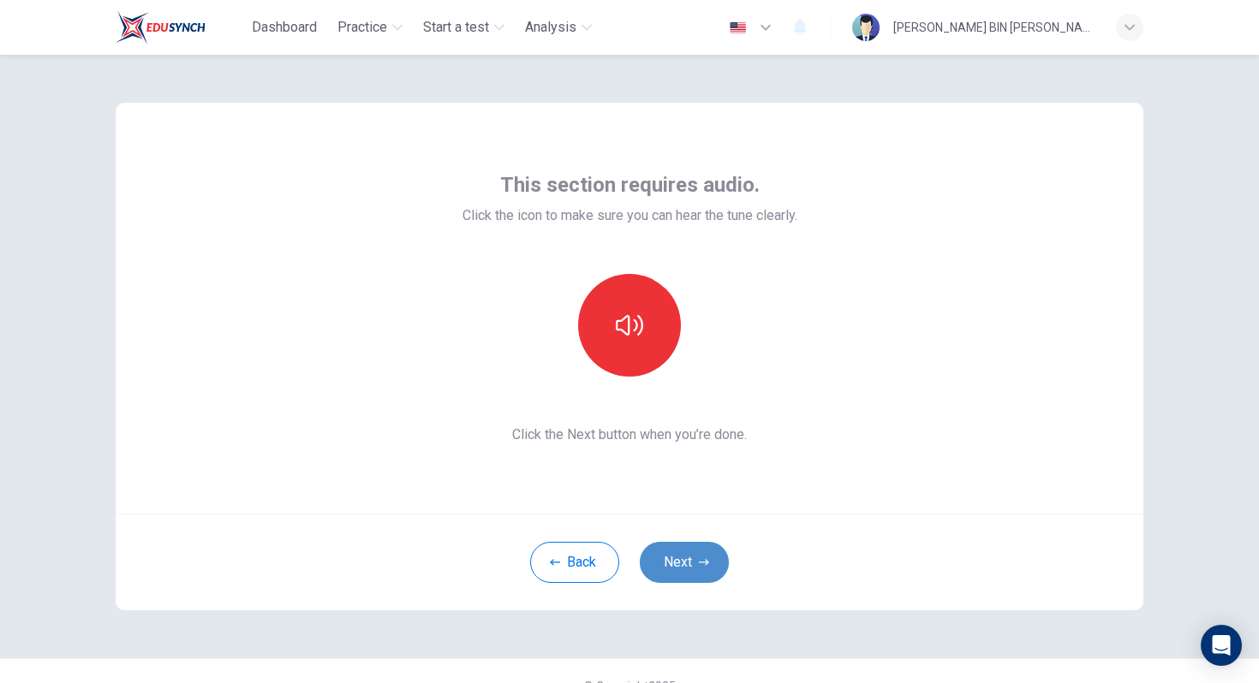
click at [686, 550] on button "Next" at bounding box center [684, 562] width 89 height 41
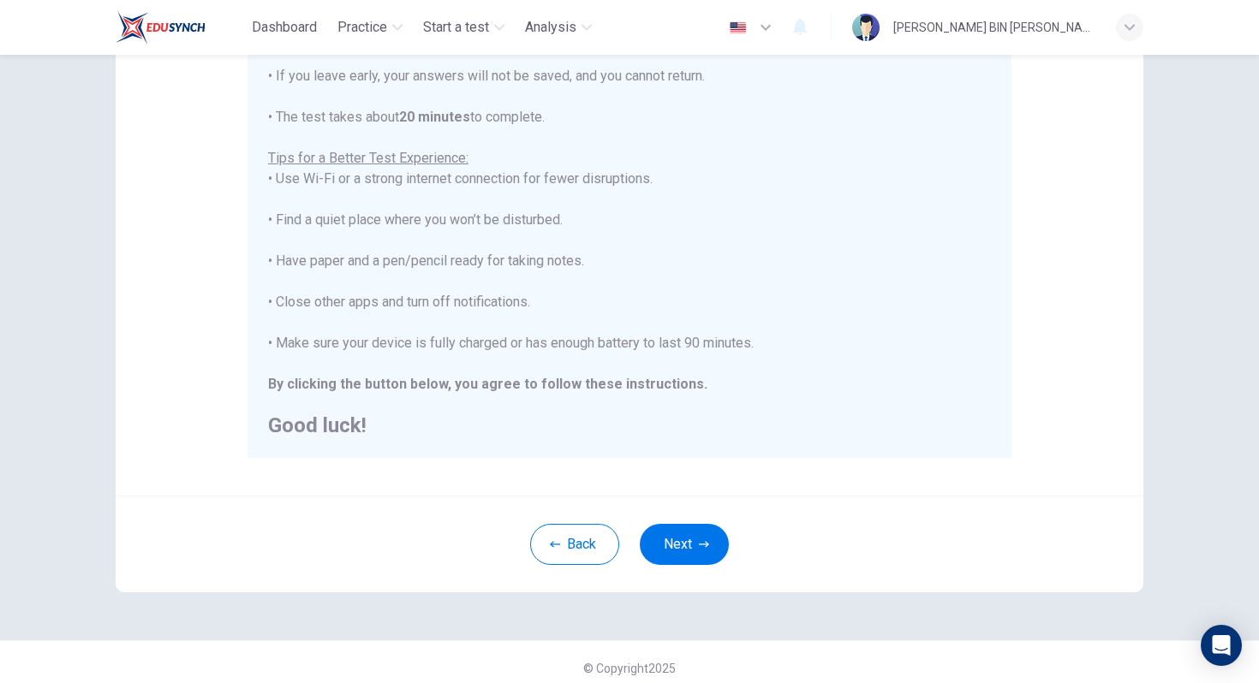
scroll to position [269, 0]
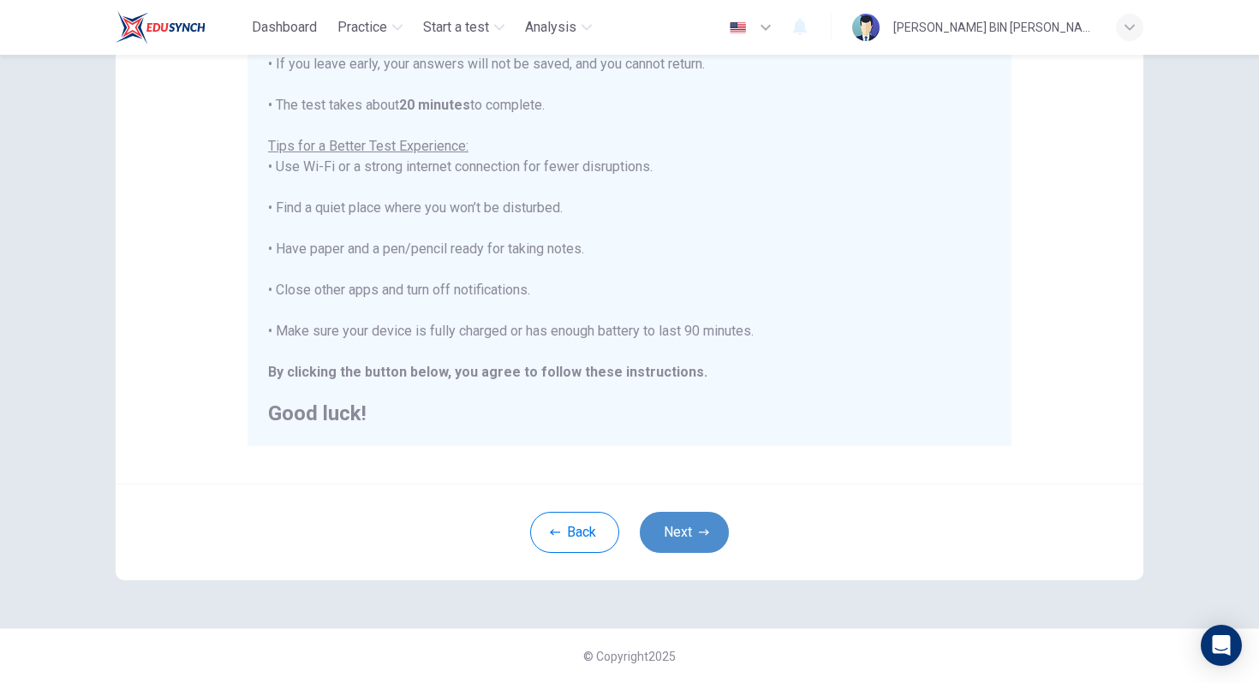
click at [678, 525] on button "Next" at bounding box center [684, 532] width 89 height 41
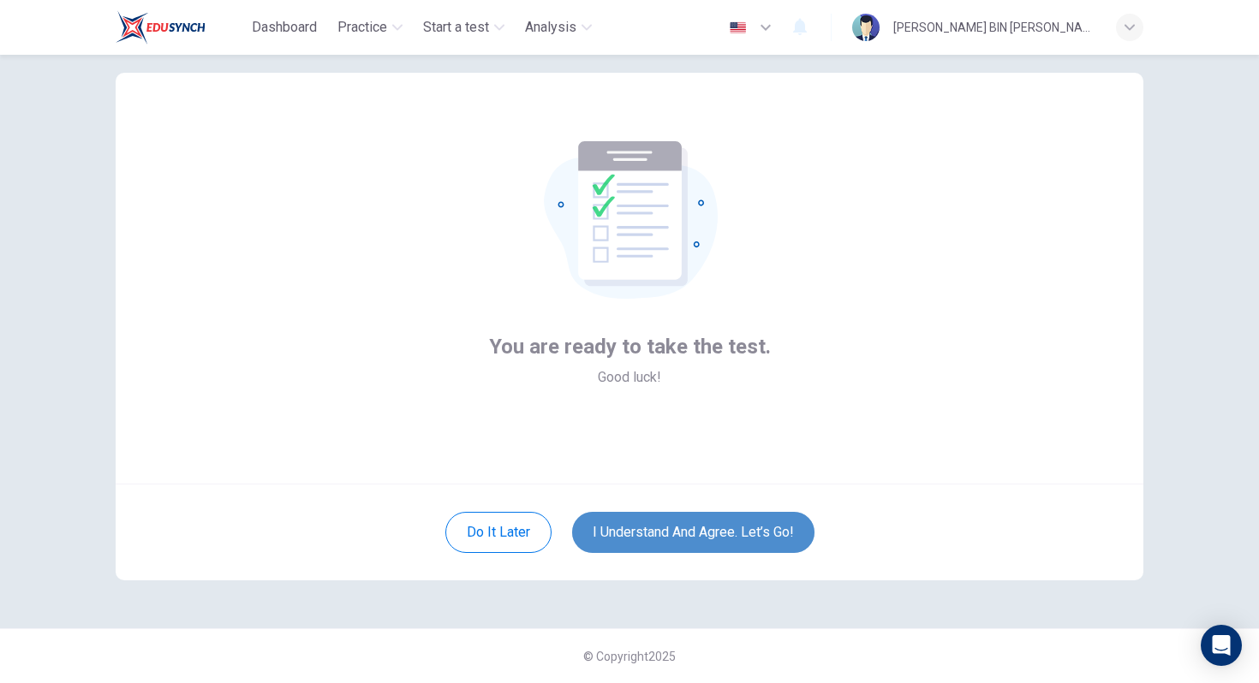
click at [679, 533] on button "I understand and agree. Let’s go!" at bounding box center [693, 532] width 242 height 41
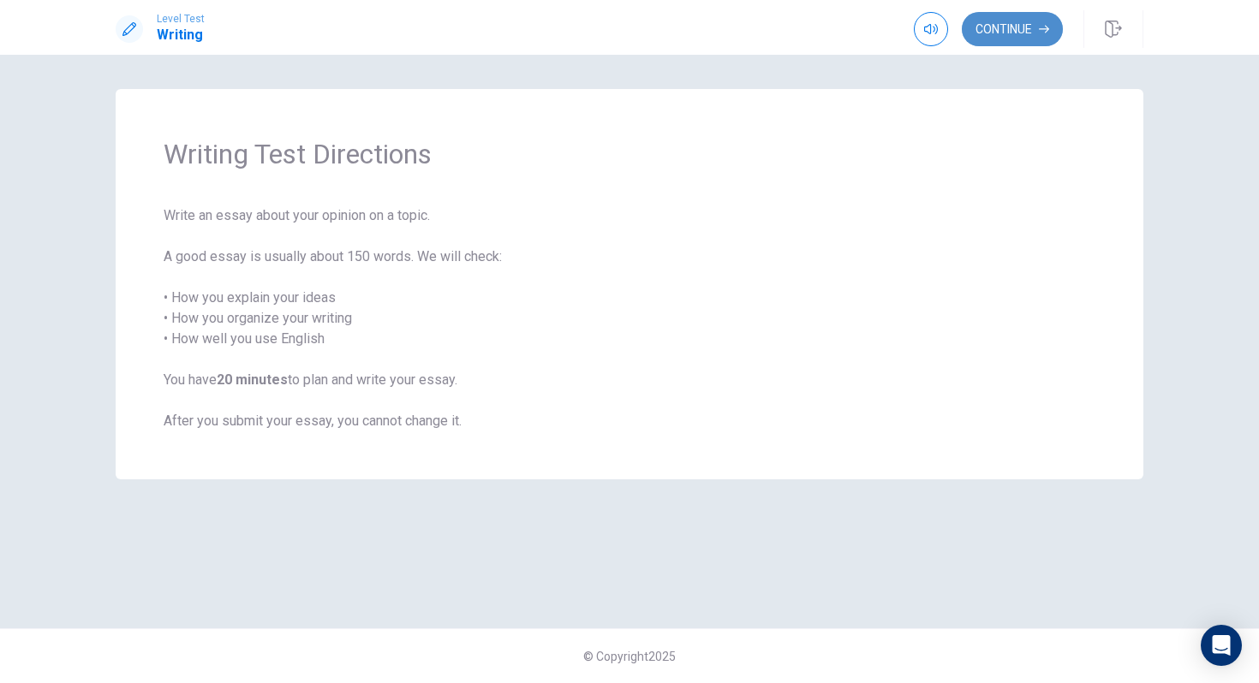
click at [983, 33] on button "Continue" at bounding box center [1012, 29] width 101 height 34
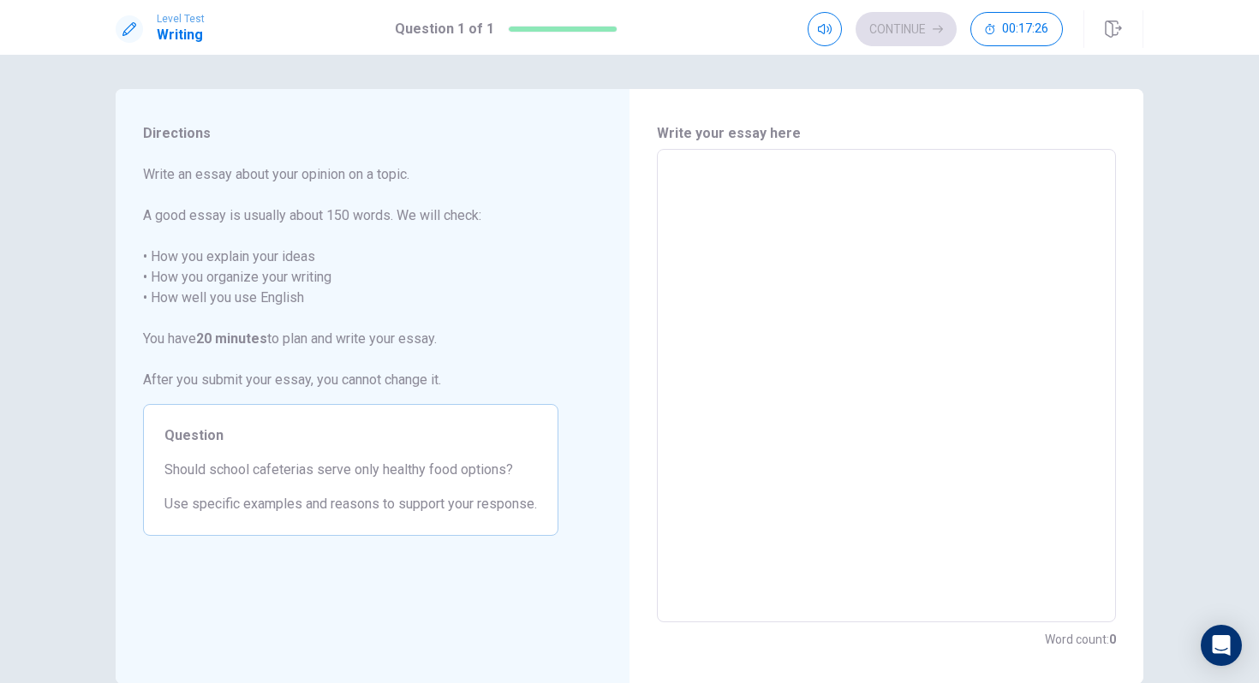
click at [709, 175] on textarea at bounding box center [886, 386] width 435 height 445
type textarea "I"
type textarea "x"
type textarea "It"
type textarea "x"
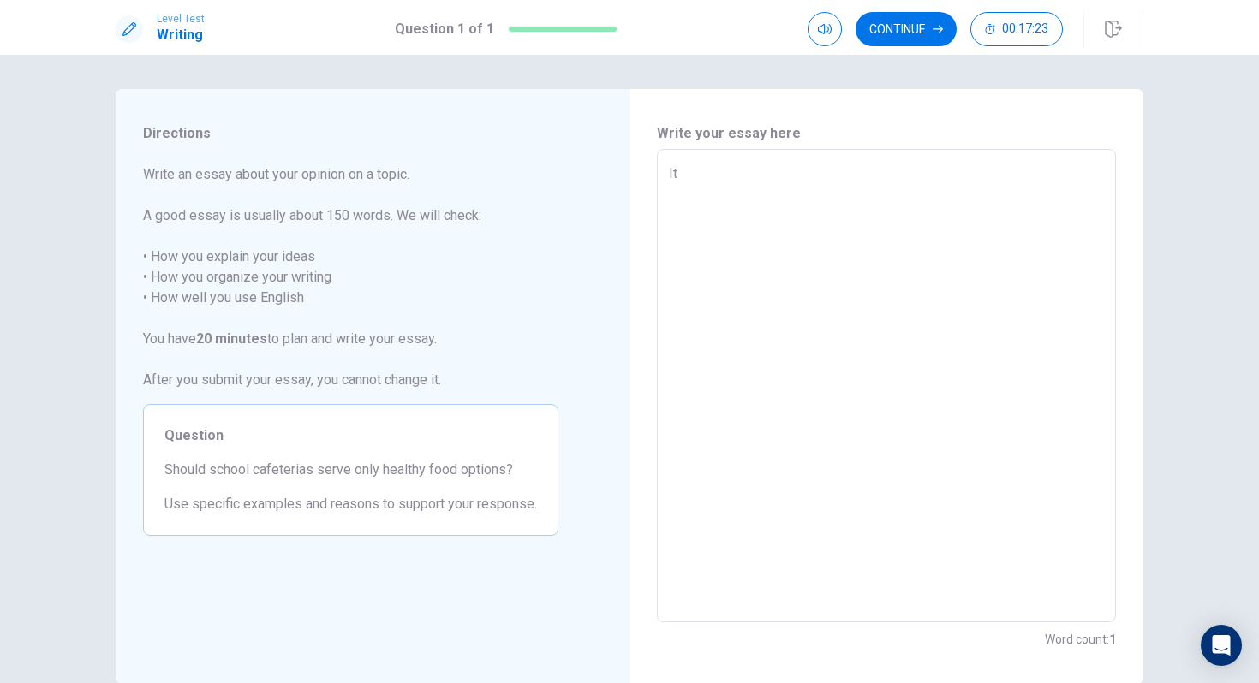
type textarea "It"
type textarea "x"
type textarea "It h"
type textarea "x"
type textarea "It ha"
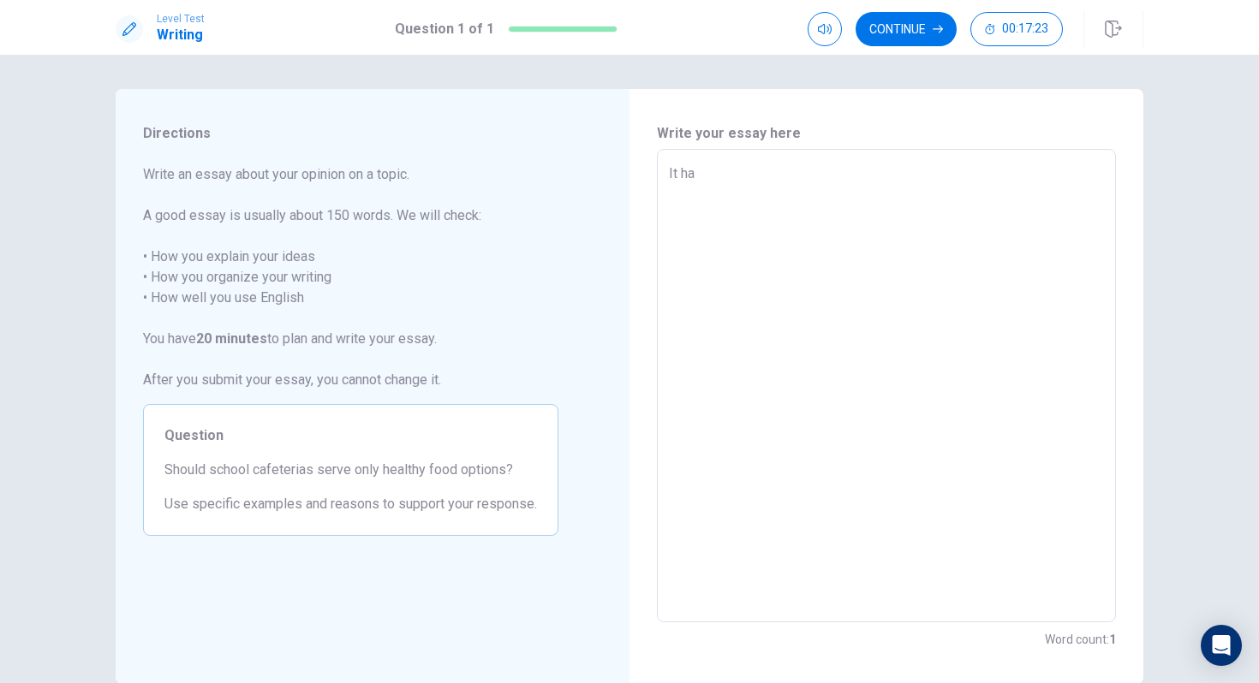
type textarea "x"
type textarea "It has"
type textarea "x"
type textarea "It has"
type textarea "x"
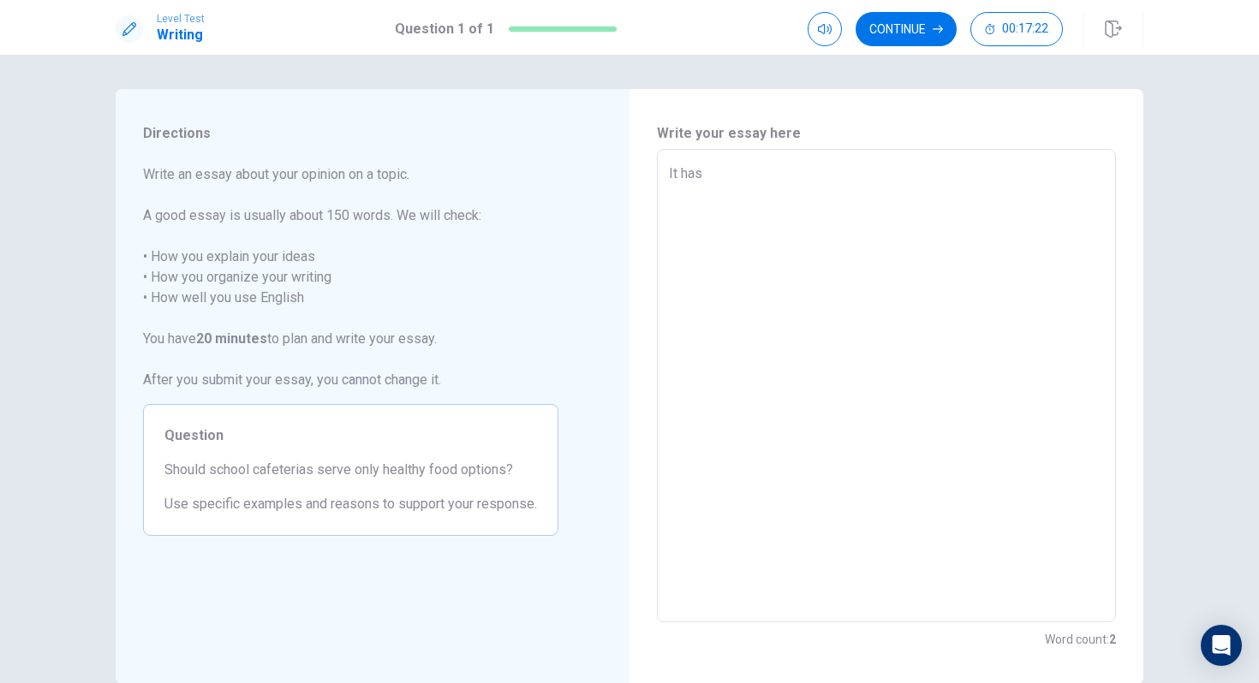
type textarea "It has a"
type textarea "x"
type textarea "It has al"
type textarea "x"
type textarea "It has alw"
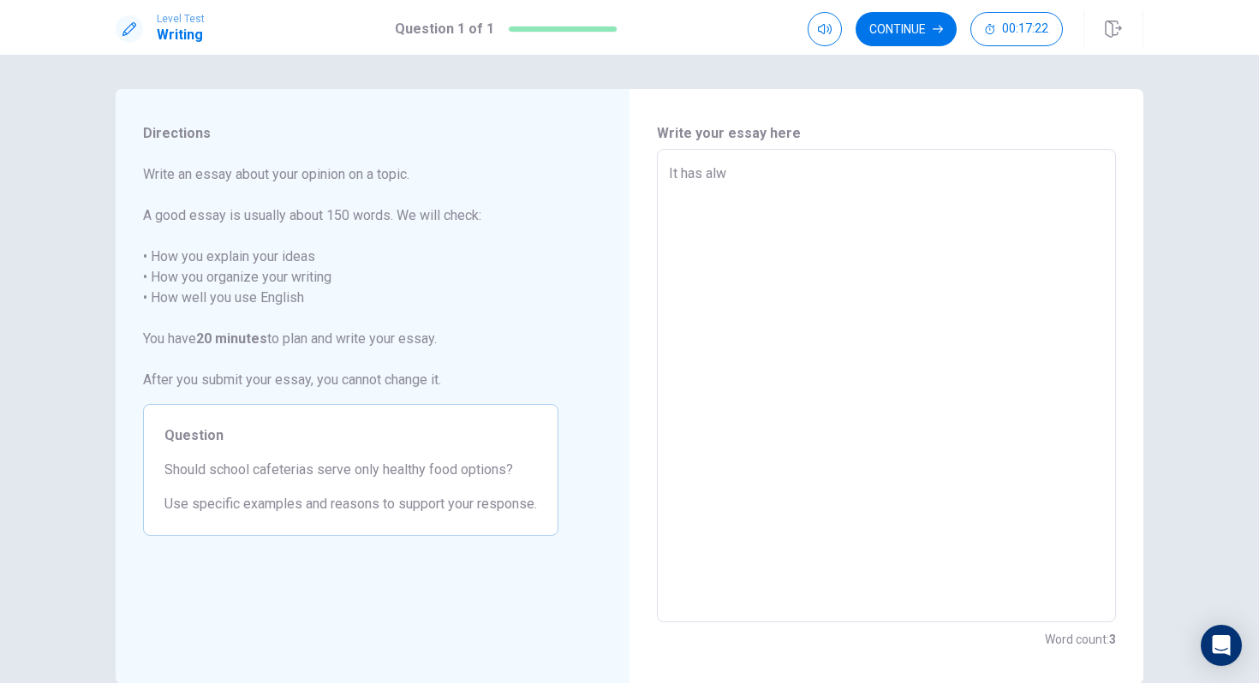
type textarea "x"
type textarea "It has alwa"
type textarea "x"
type textarea "It has alway"
type textarea "x"
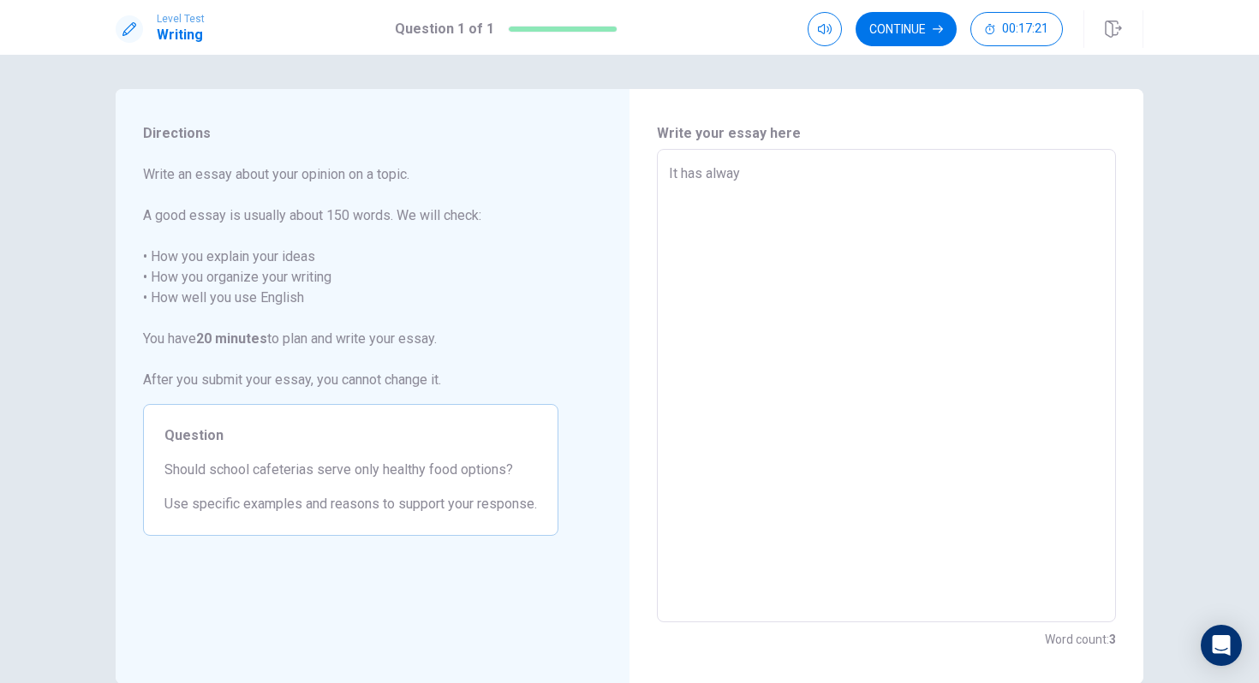
type textarea "It has always"
type textarea "x"
type textarea "It has always"
type textarea "x"
type textarea "It has always b"
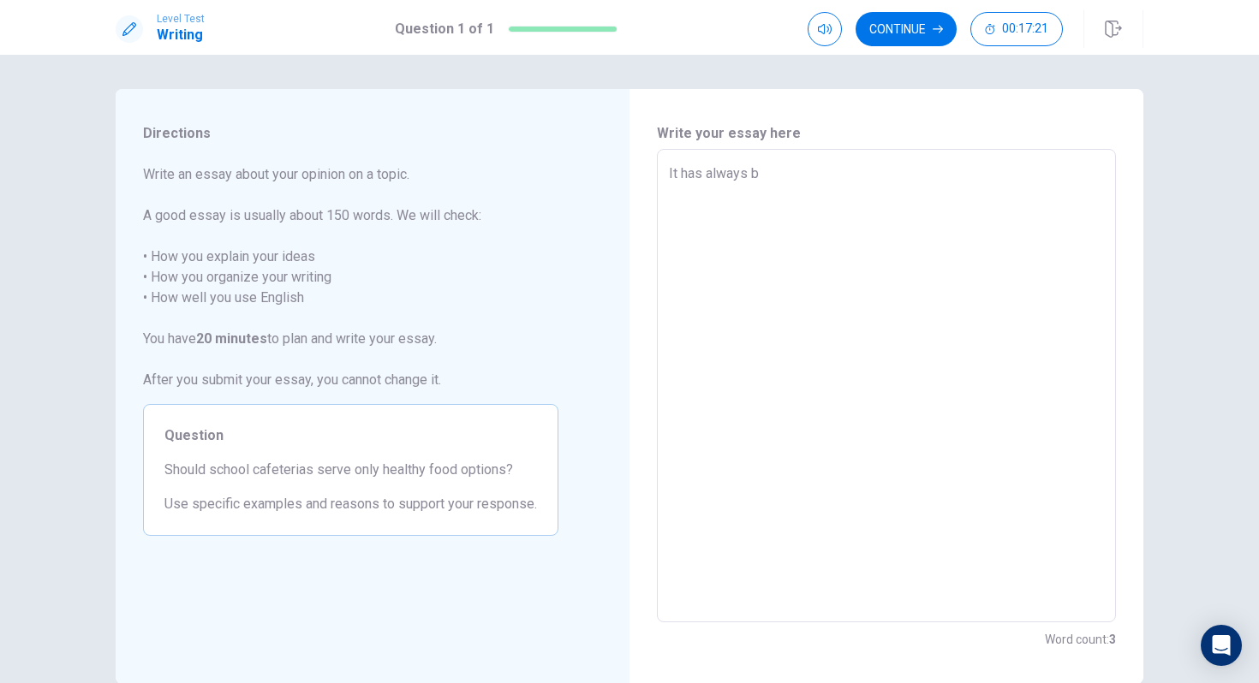
type textarea "x"
type textarea "It has always be"
type textarea "x"
type textarea "It has always bee"
type textarea "x"
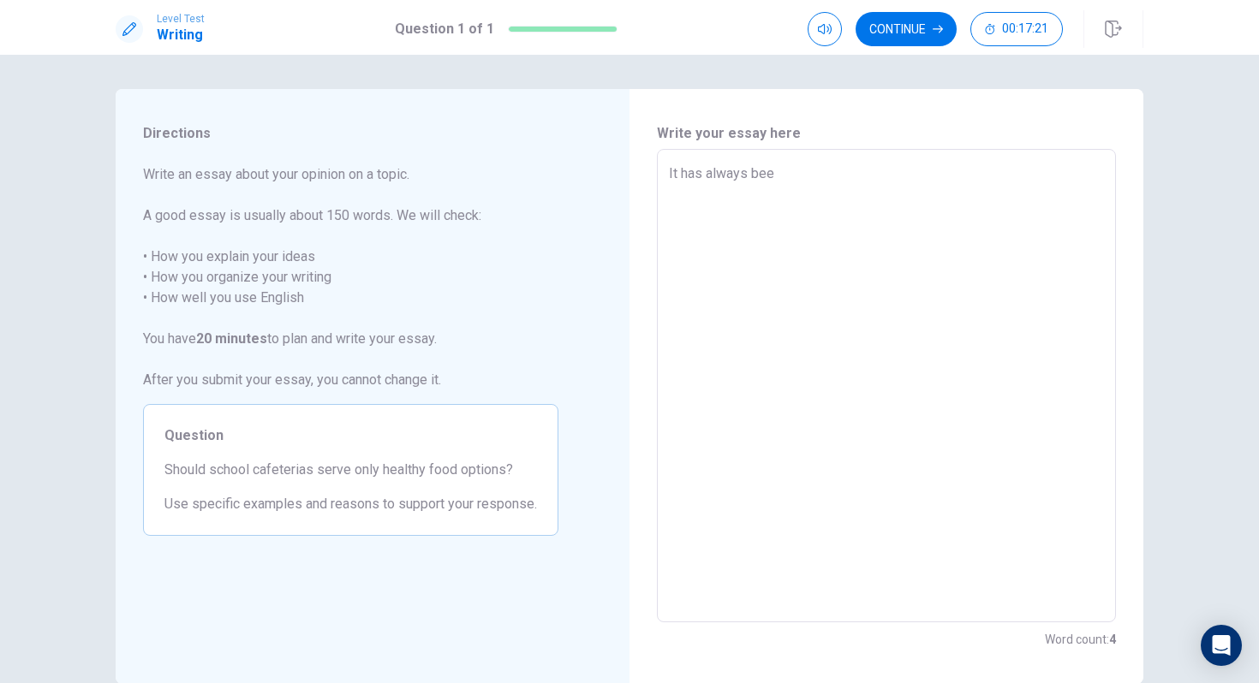
type textarea "It has always been"
type textarea "x"
type textarea "It has always been"
type textarea "x"
type textarea "It has always been a"
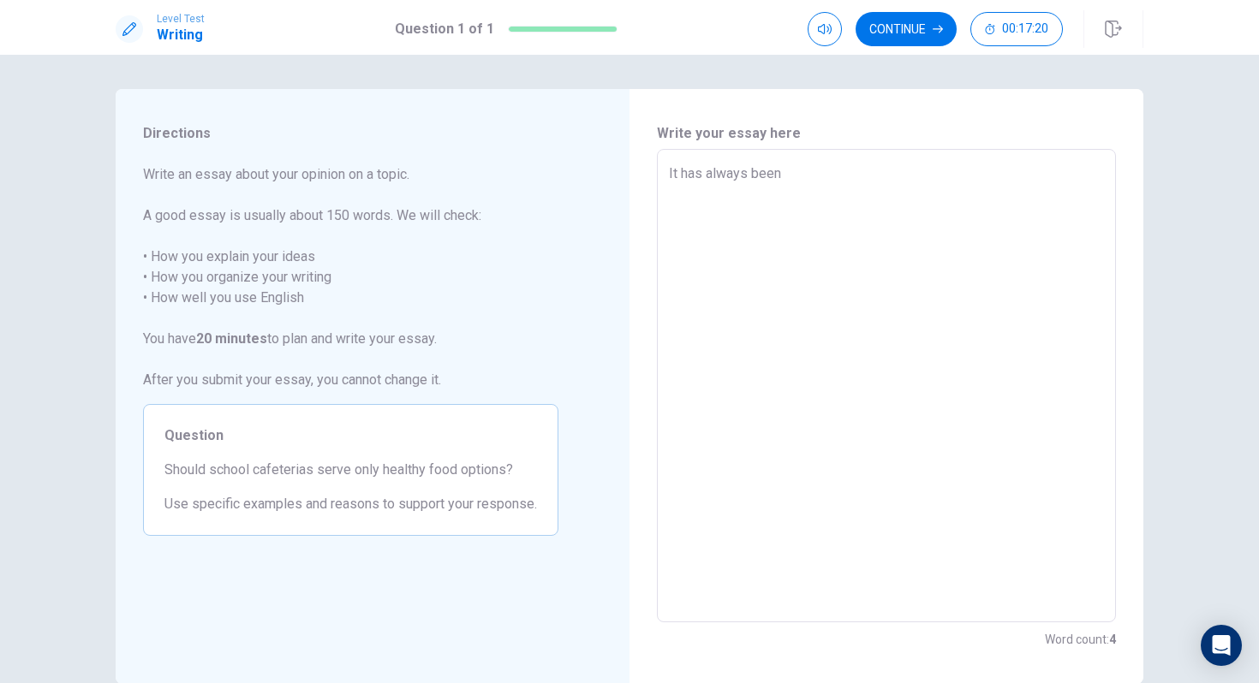
type textarea "x"
type textarea "It has always been a"
type textarea "x"
type textarea "It has always been a d"
type textarea "x"
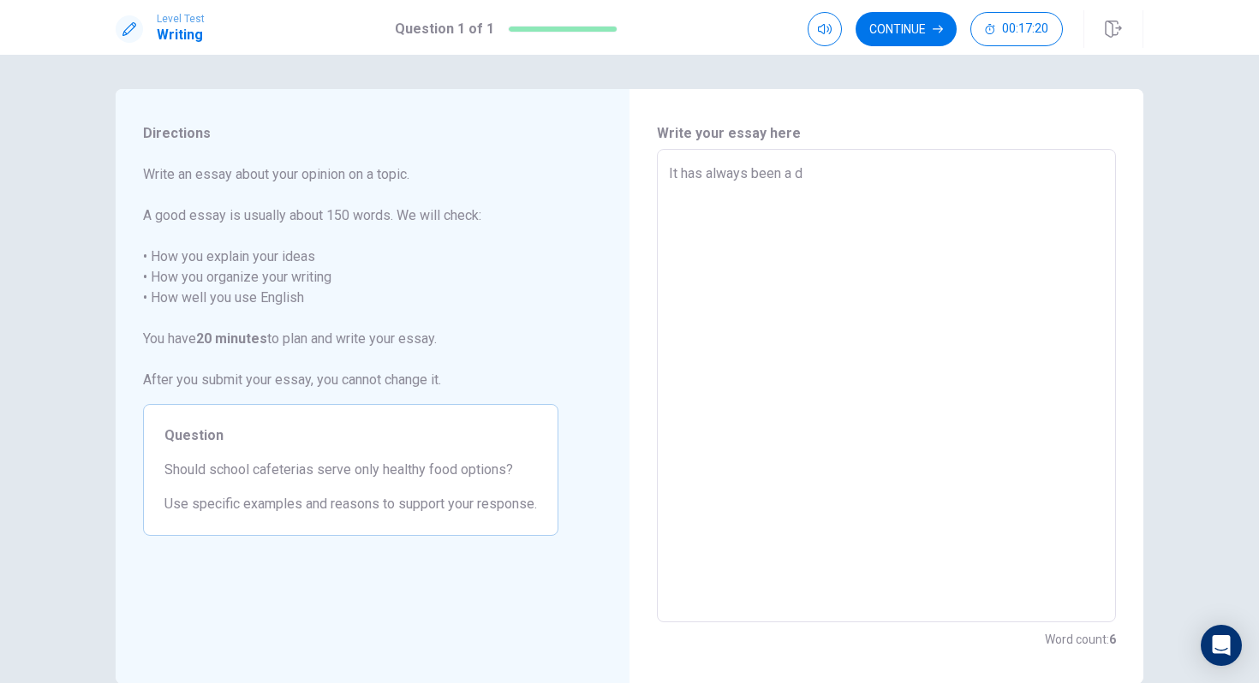
type textarea "It has always been a de"
type textarea "x"
type textarea "It has always been a deb"
type textarea "x"
type textarea "It has always been a deba"
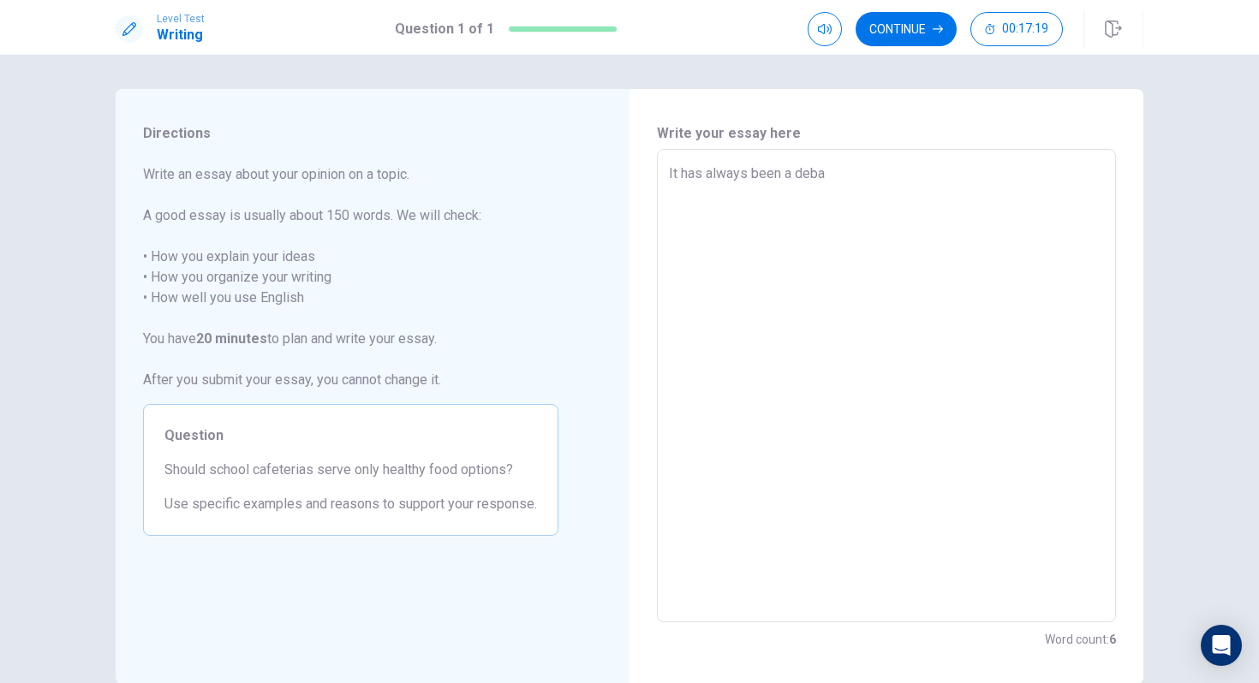
type textarea "x"
type textarea "It has always been a debat"
type textarea "x"
type textarea "It has always been a debate"
type textarea "x"
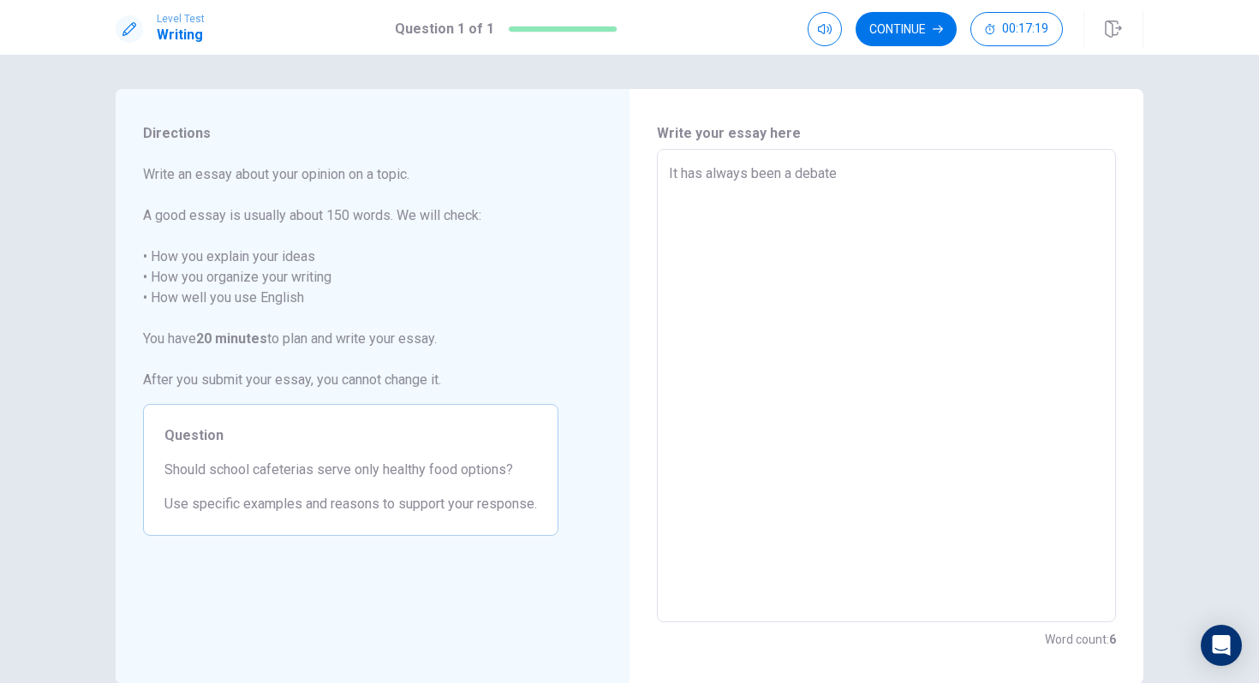
type textarea "It has always been a debate"
type textarea "x"
type textarea "It has always been a debate b"
type textarea "x"
type textarea "It has always been a debate be"
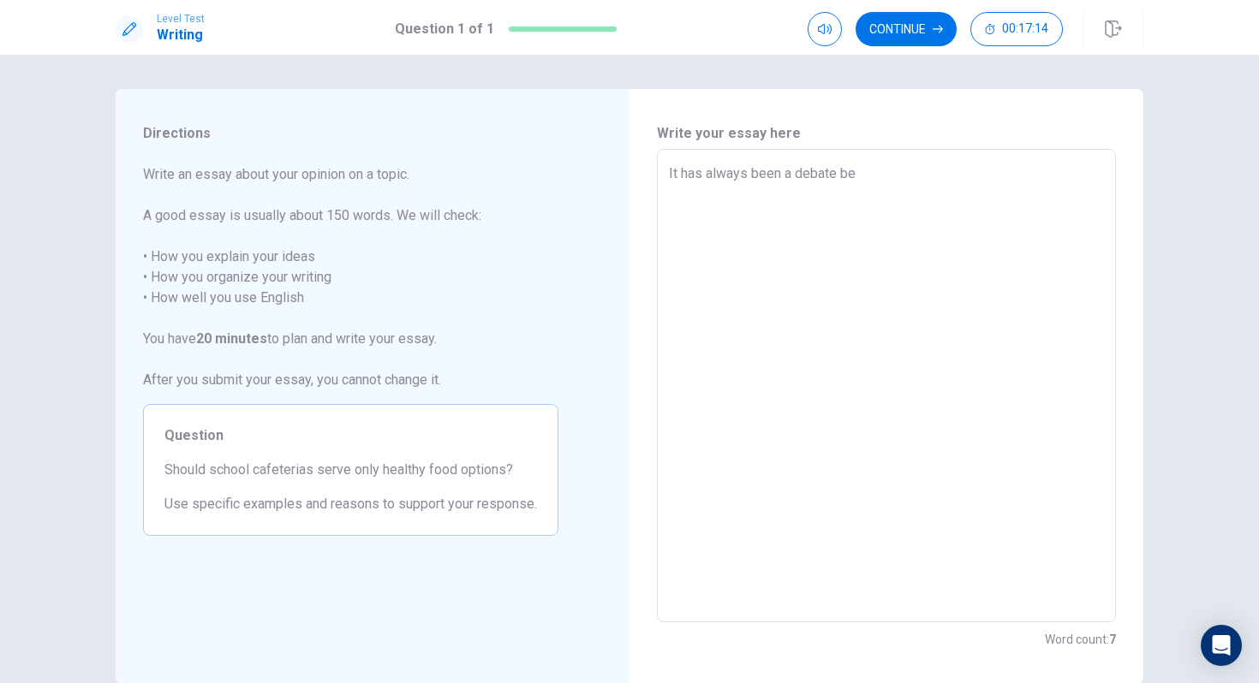
type textarea "x"
type textarea "It has always been a debate bet"
type textarea "x"
type textarea "It has always been a debate betw"
type textarea "x"
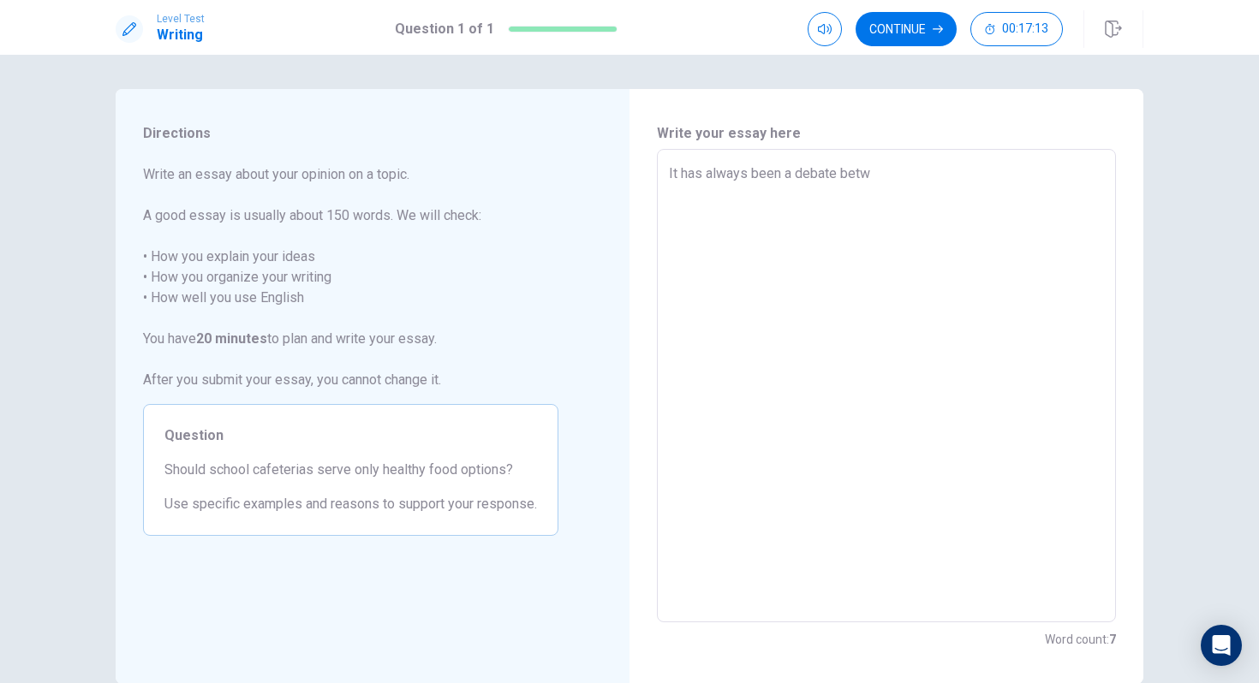
type textarea "It has always been a debate betwe"
type textarea "x"
type textarea "It has always been a debate [PERSON_NAME]"
type textarea "x"
type textarea "It has always been a debate between"
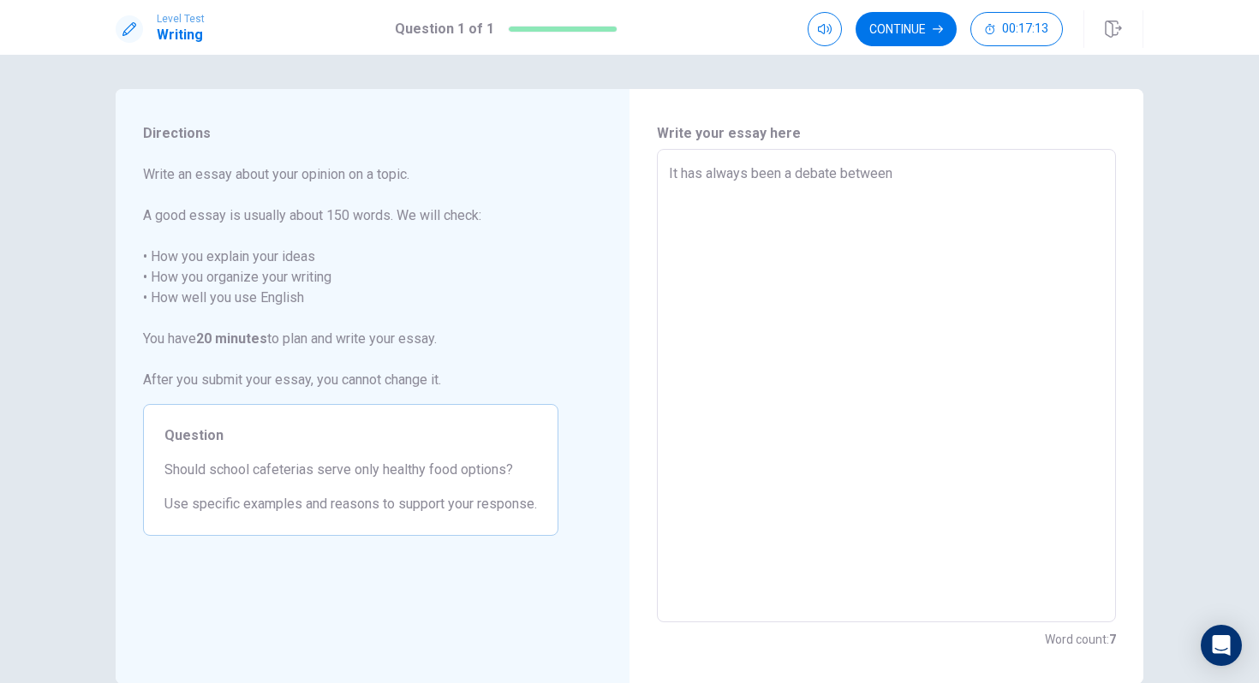
type textarea "x"
type textarea "It has always been a debate between"
type textarea "x"
type textarea "It has always been a debate between p"
type textarea "x"
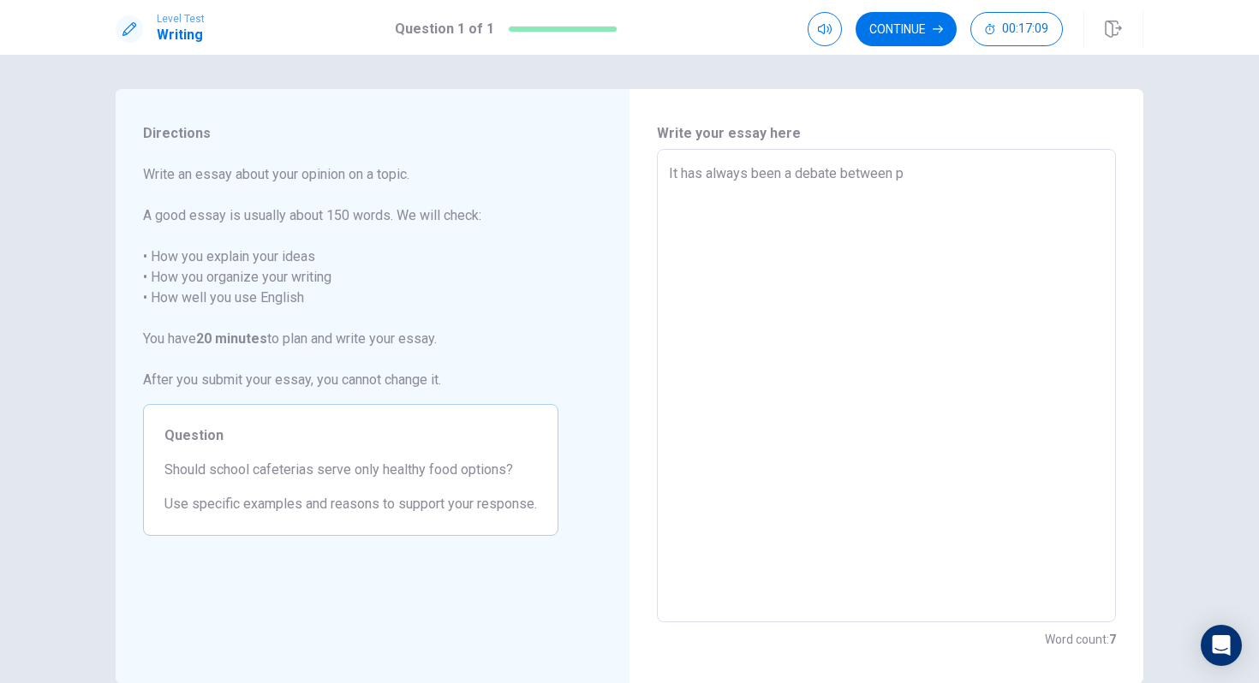
type textarea "It has always been a debate between pe"
type textarea "x"
type textarea "It has always been a debate between peo"
type textarea "x"
type textarea "It has always been a debate between peop"
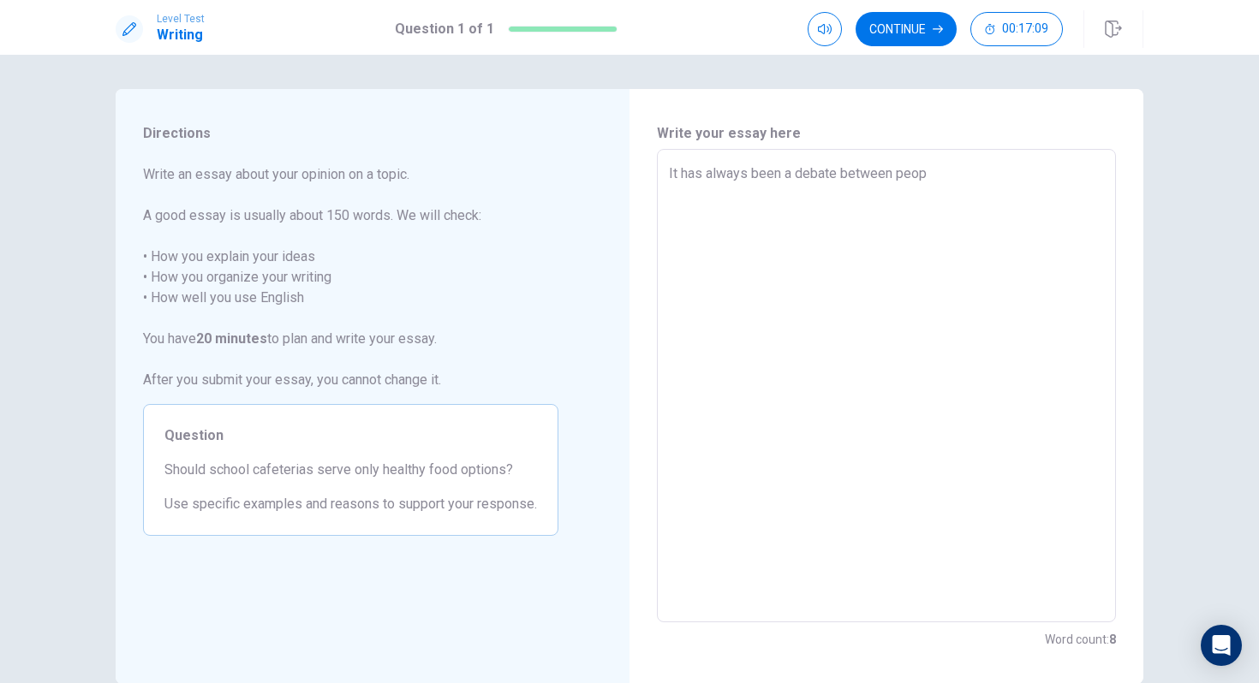
type textarea "x"
type textarea "It has always been a debate between peopl"
type textarea "x"
type textarea "It has always been a debate between people"
type textarea "x"
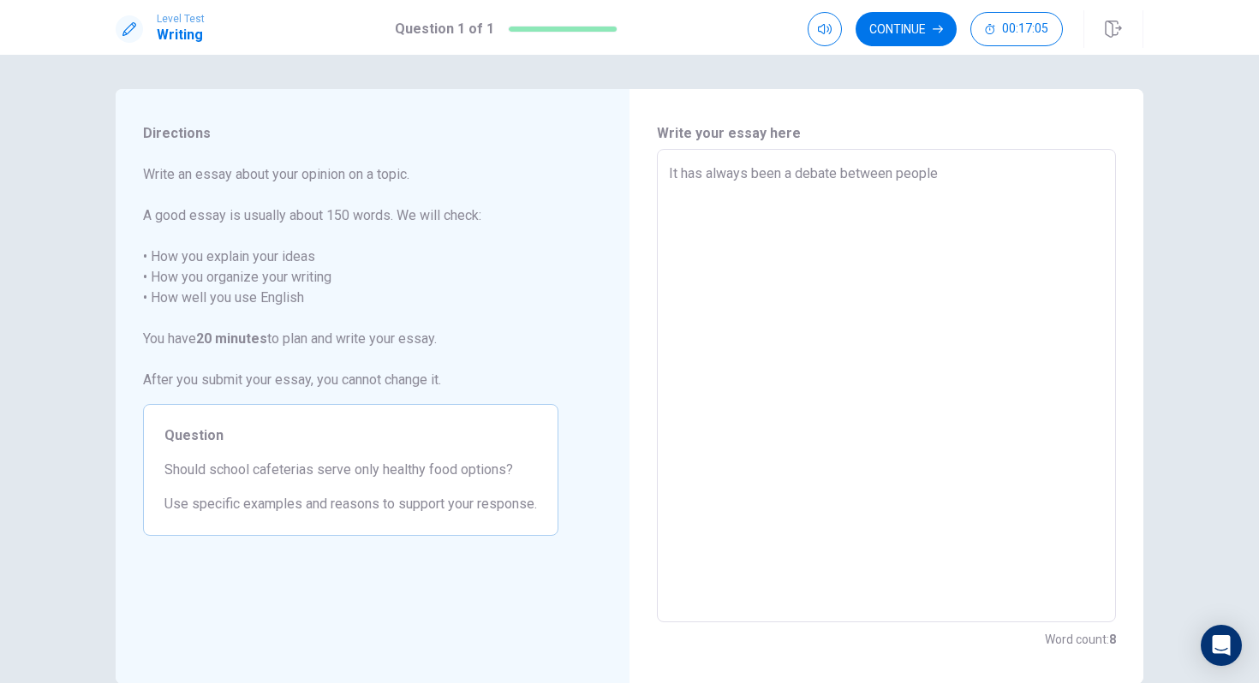
type textarea "It has always been a debate between people"
type textarea "x"
type textarea "It has always been a debate between people a"
type textarea "x"
type textarea "It has always been a debate between people ar"
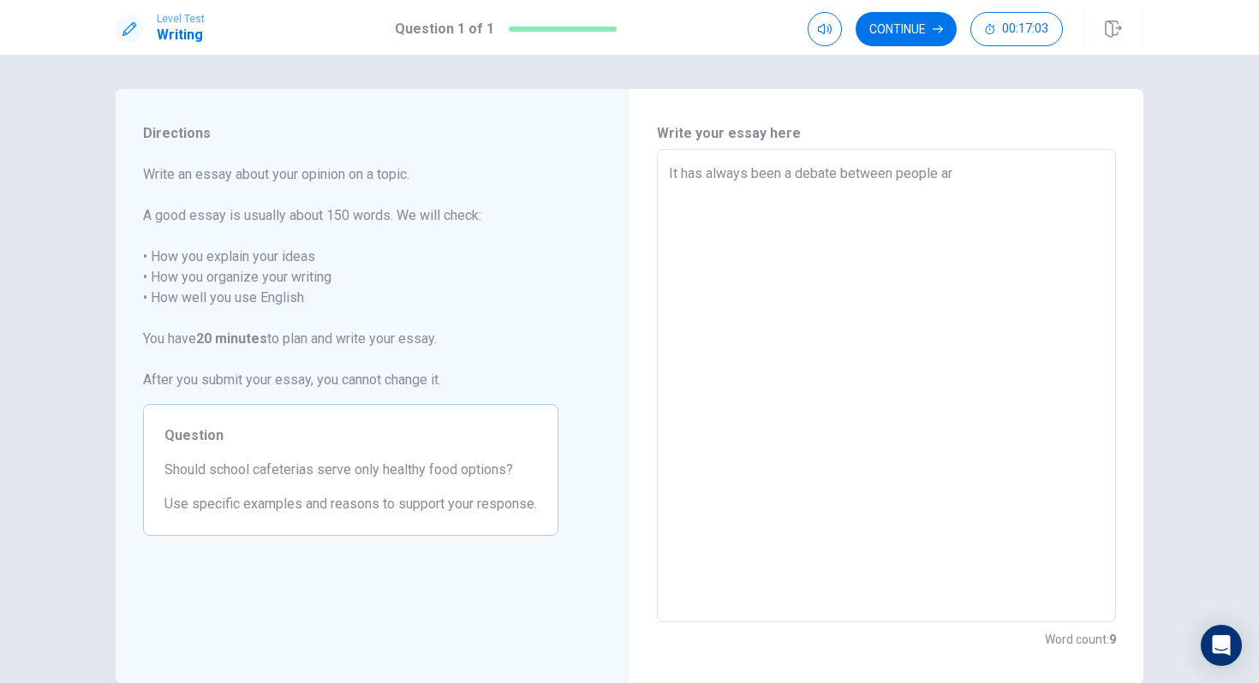
type textarea "x"
type textarea "It has always been a debate between people aro"
type textarea "x"
type textarea "It has always been a debate between people arou"
type textarea "x"
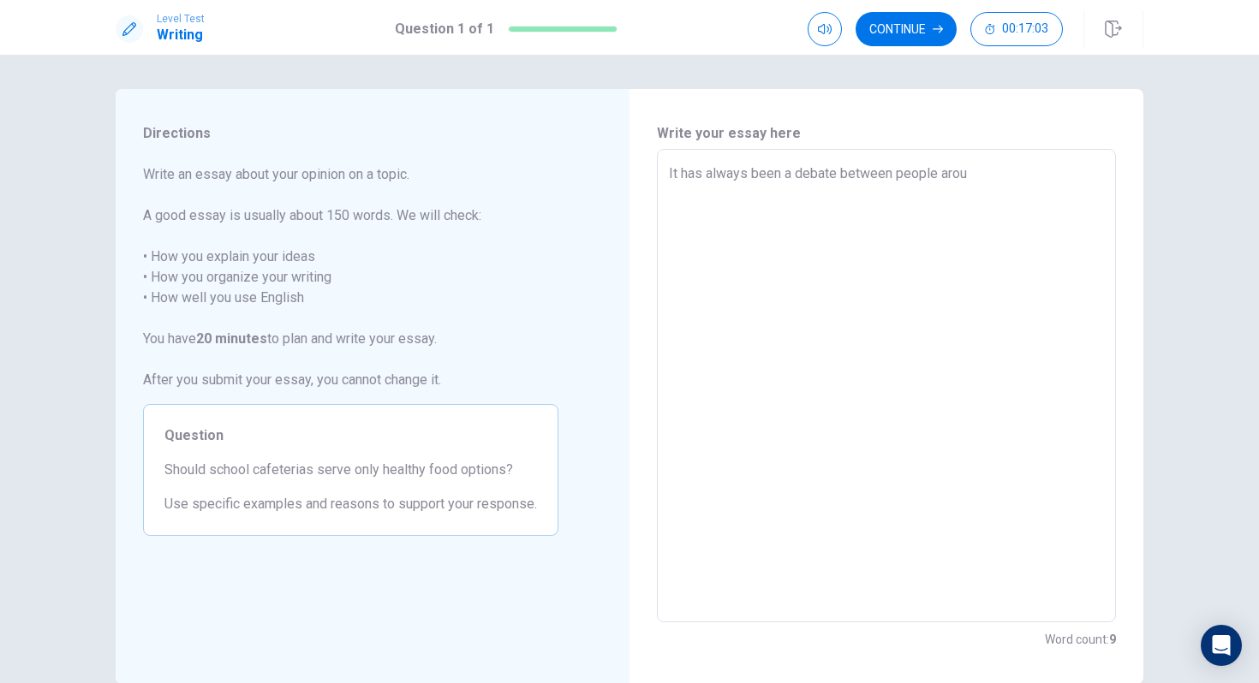
type textarea "It has always been a debate between people aroun"
type textarea "x"
type textarea "It has always been a debate between people around"
type textarea "x"
type textarea "It has always been a debate between people around"
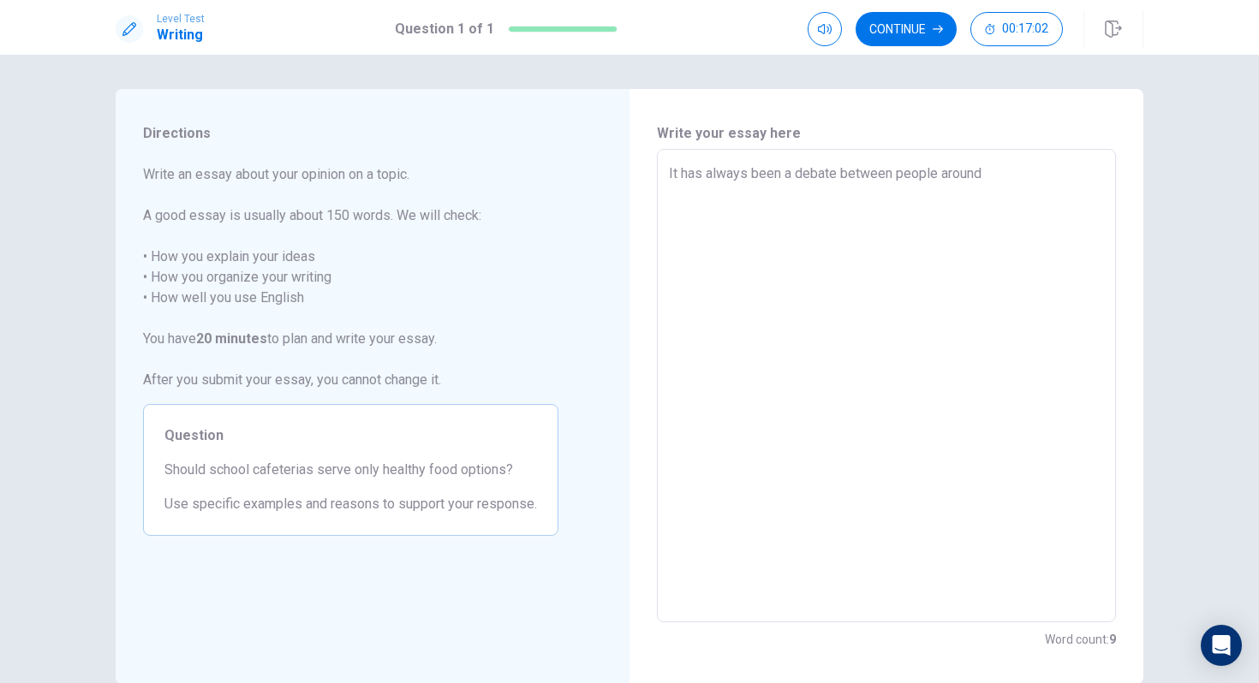
type textarea "x"
type textarea "It has always been a debate between people around e"
type textarea "x"
type textarea "It has always been a debate between people around ev"
type textarea "x"
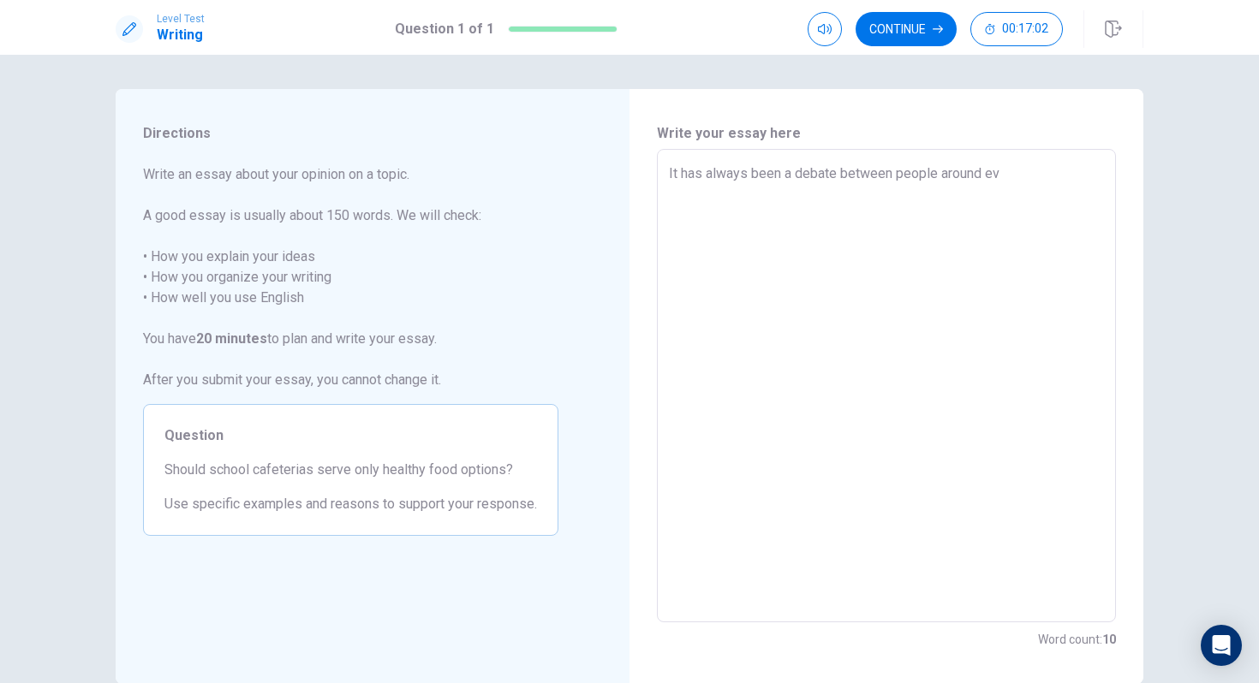
type textarea "It has always been a debate between people around eve"
type textarea "x"
type textarea "It has always been a debate between people around ever"
type textarea "x"
type textarea "It has always been a debate between people around every"
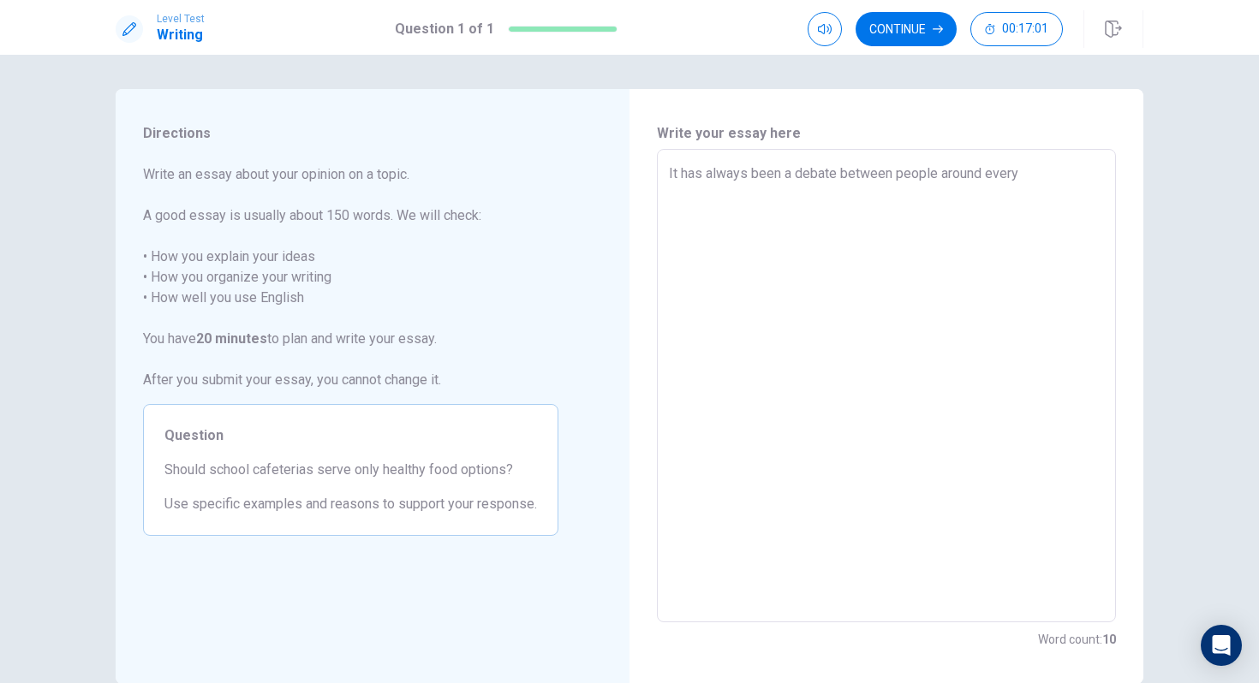
type textarea "x"
type textarea "It has always been a debate between people around ever"
type textarea "x"
type textarea "It has always been a debate between people around eve"
type textarea "x"
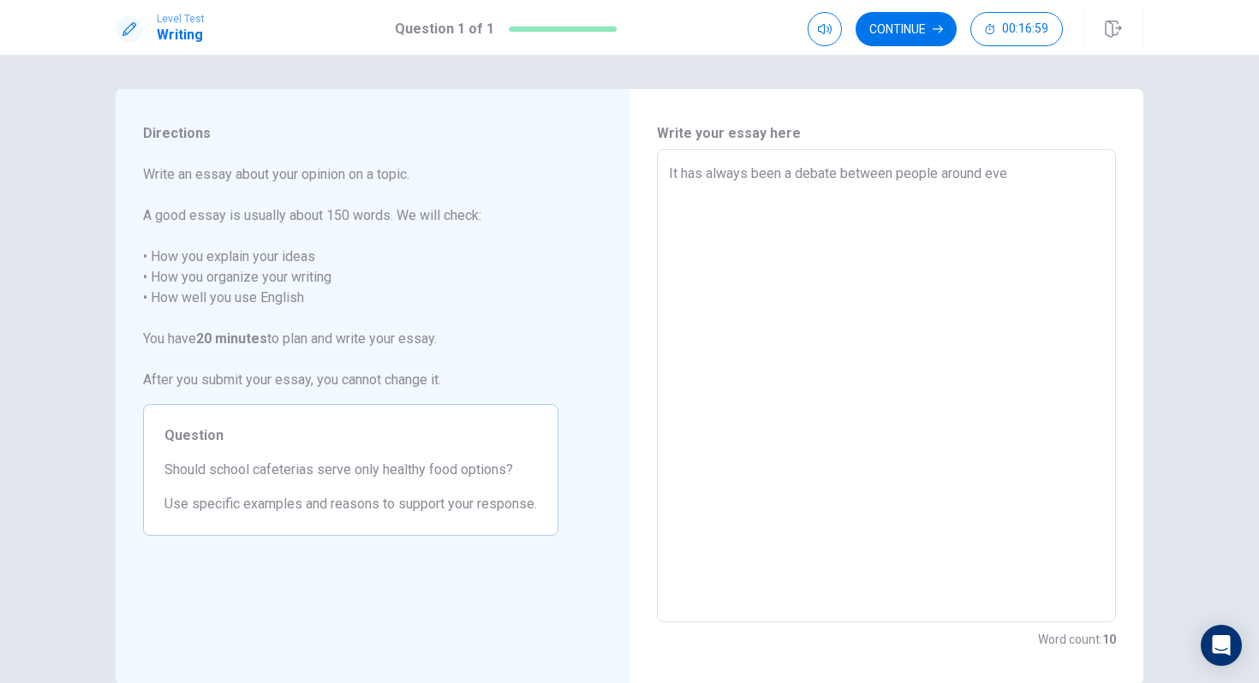
type textarea "It has always been a debate between people around ev"
type textarea "x"
type textarea "It has always been a debate between people around e"
type textarea "x"
type textarea "It has always been a debate between people around"
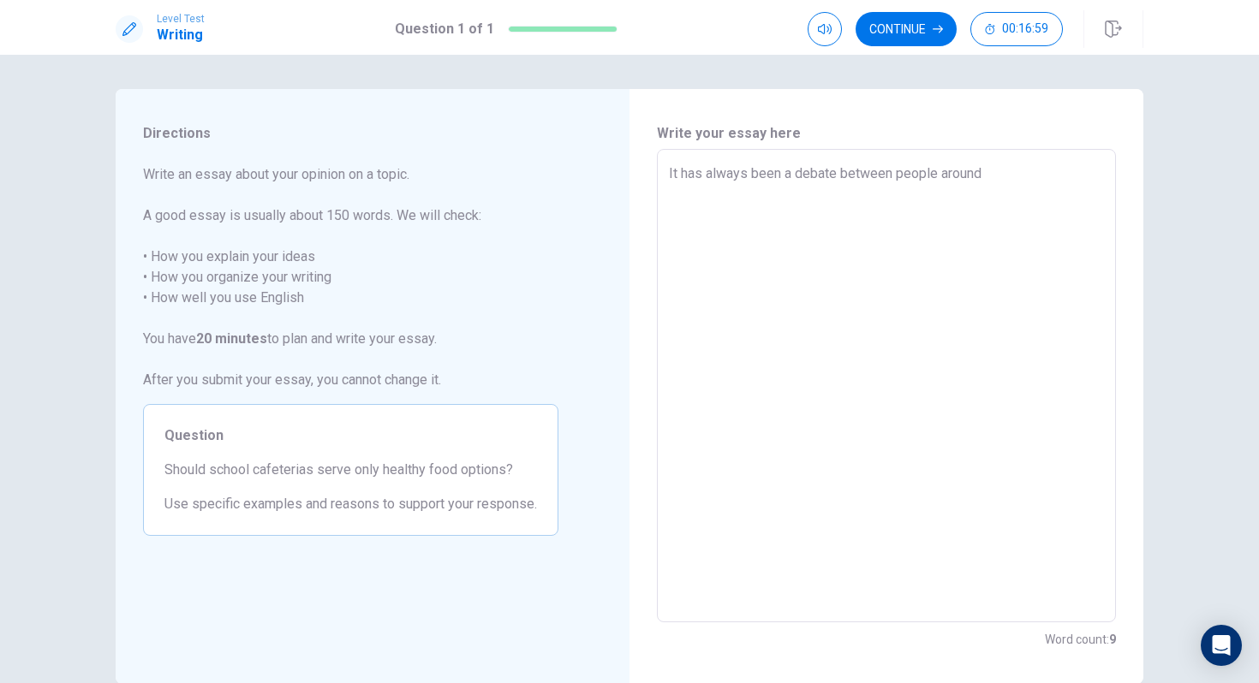
type textarea "x"
type textarea "It has always been a debate between people around t"
type textarea "x"
type textarea "It has always been a debate between people around th"
type textarea "x"
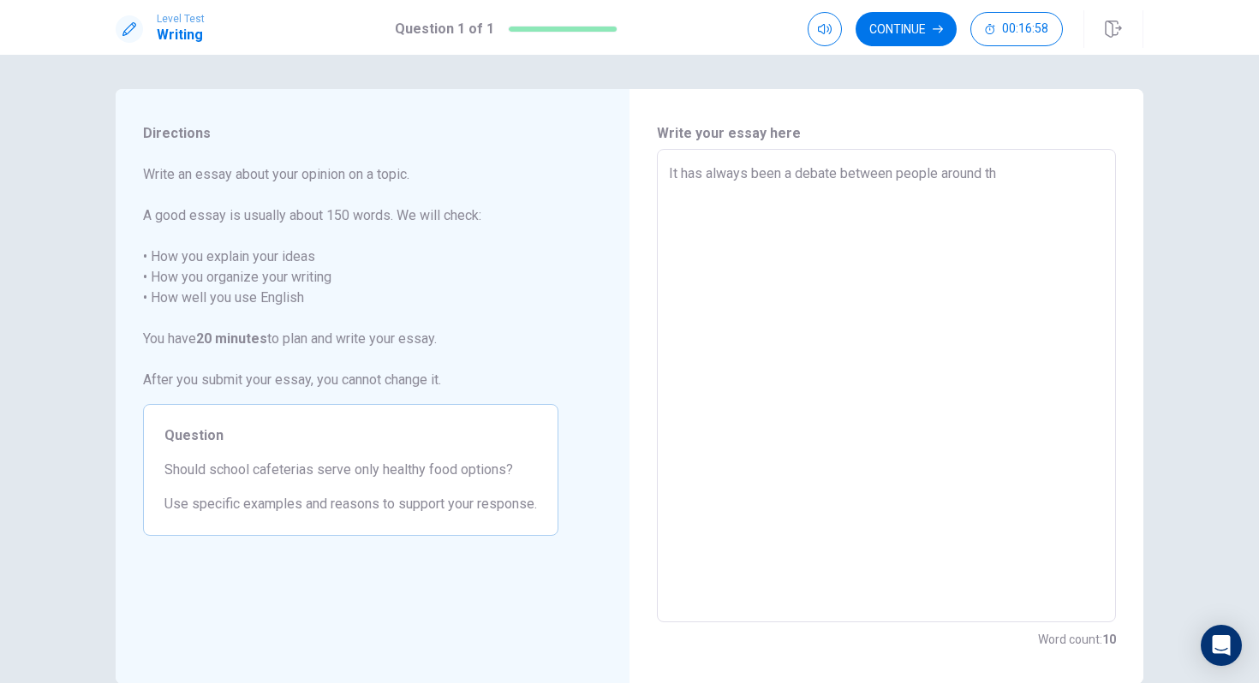
type textarea "It has always been a debate between people around the"
type textarea "x"
type textarea "It has always been a debate between people around the"
type textarea "x"
type textarea "It has always been a debate between people around the w"
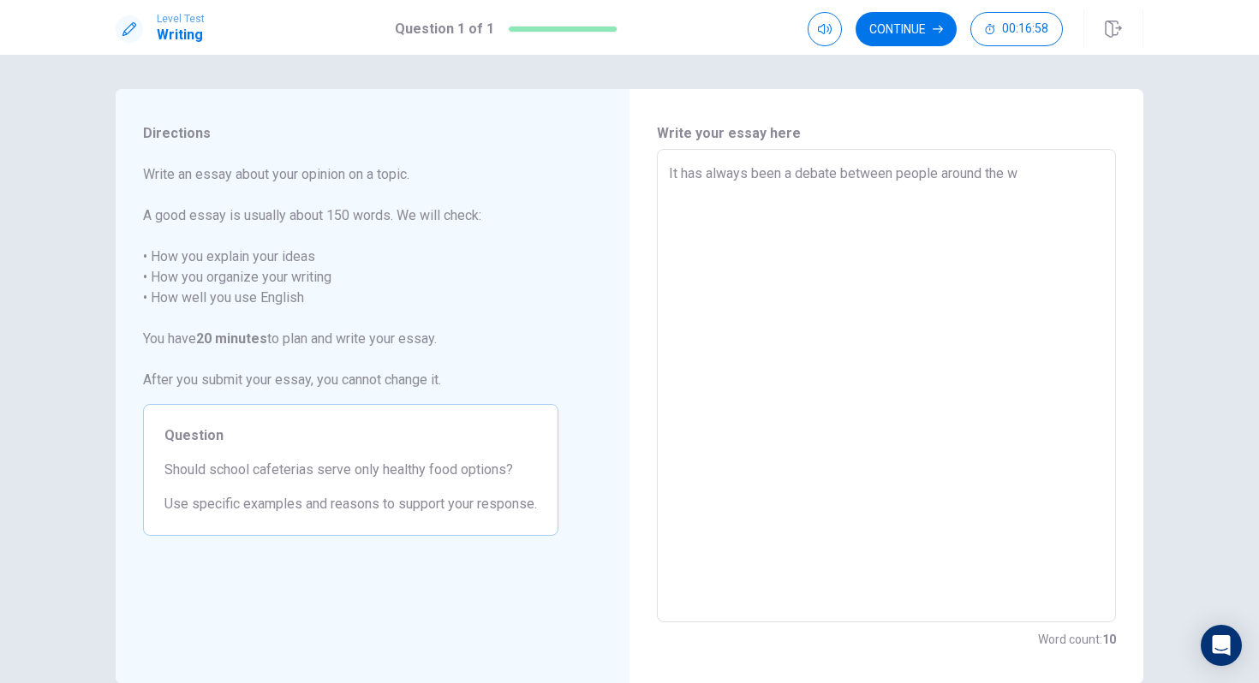
type textarea "x"
type textarea "It has always been a debate between people around the wo"
type textarea "x"
type textarea "It has always been a debate between people around the wor"
type textarea "x"
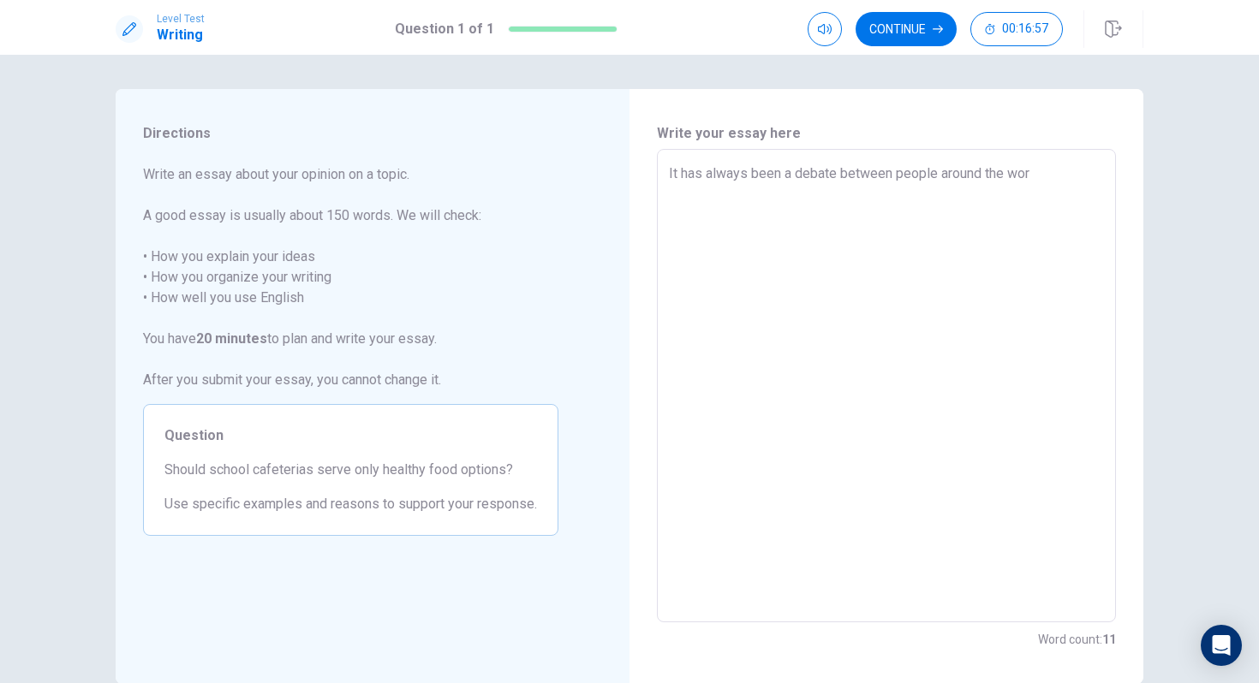
type textarea "It has always been a debate between people around the worl"
type textarea "x"
type textarea "It has always been a debate between people around the world"
type textarea "x"
type textarea "It has always been a debate between people around the world,"
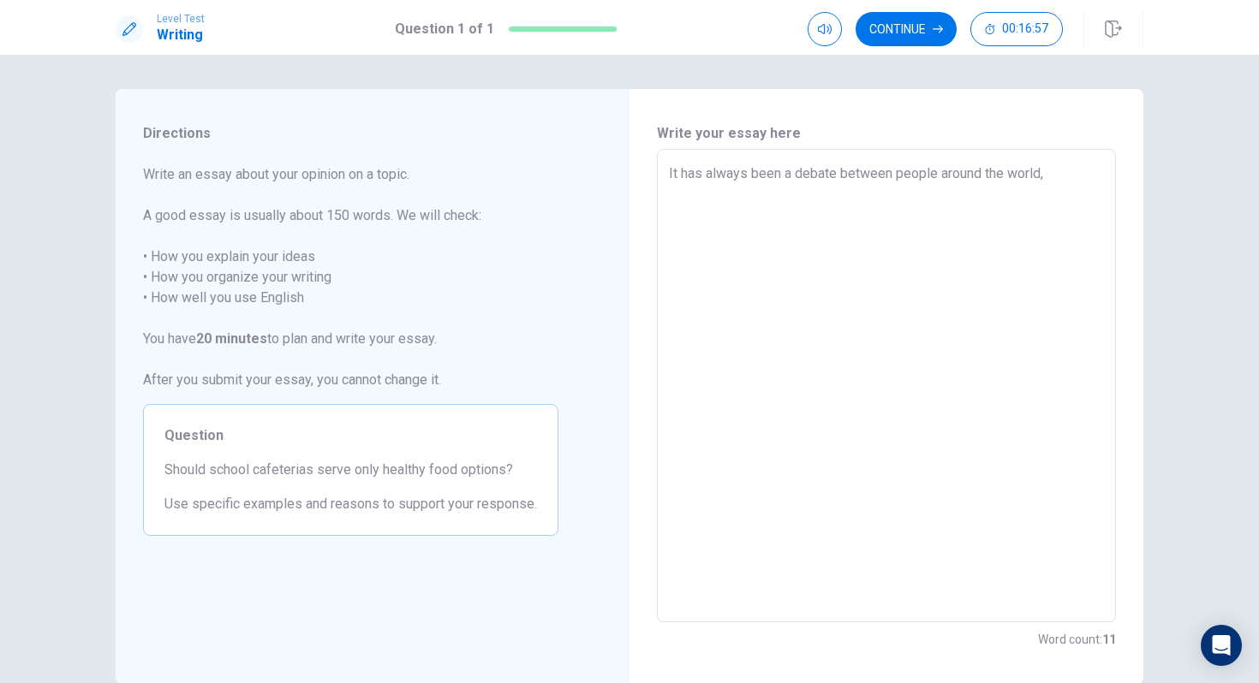
type textarea "x"
type textarea "It has always been a debate between people around the world,"
type textarea "x"
type textarea "It has always been a debate between people around the world, r"
type textarea "x"
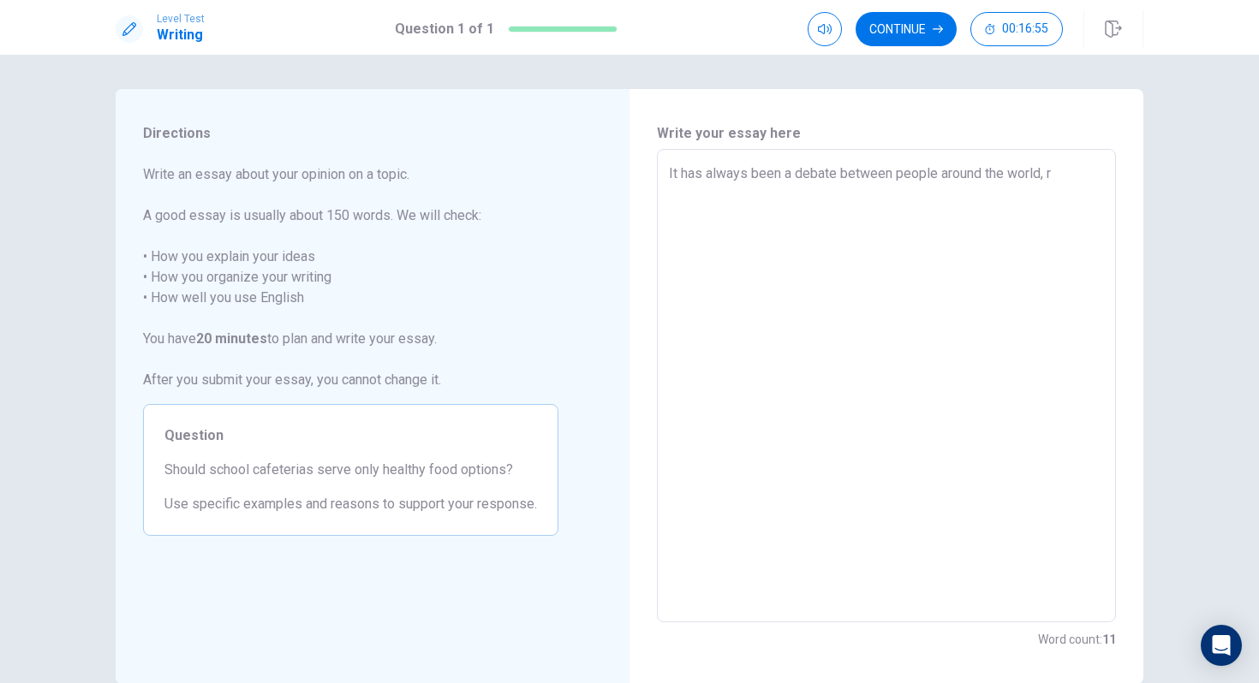
type textarea "It has always been a debate between people around the world, re"
type textarea "x"
type textarea "It has always been a debate between people around the world, reg"
type textarea "x"
type textarea "It has always been a debate between people around the world, rega"
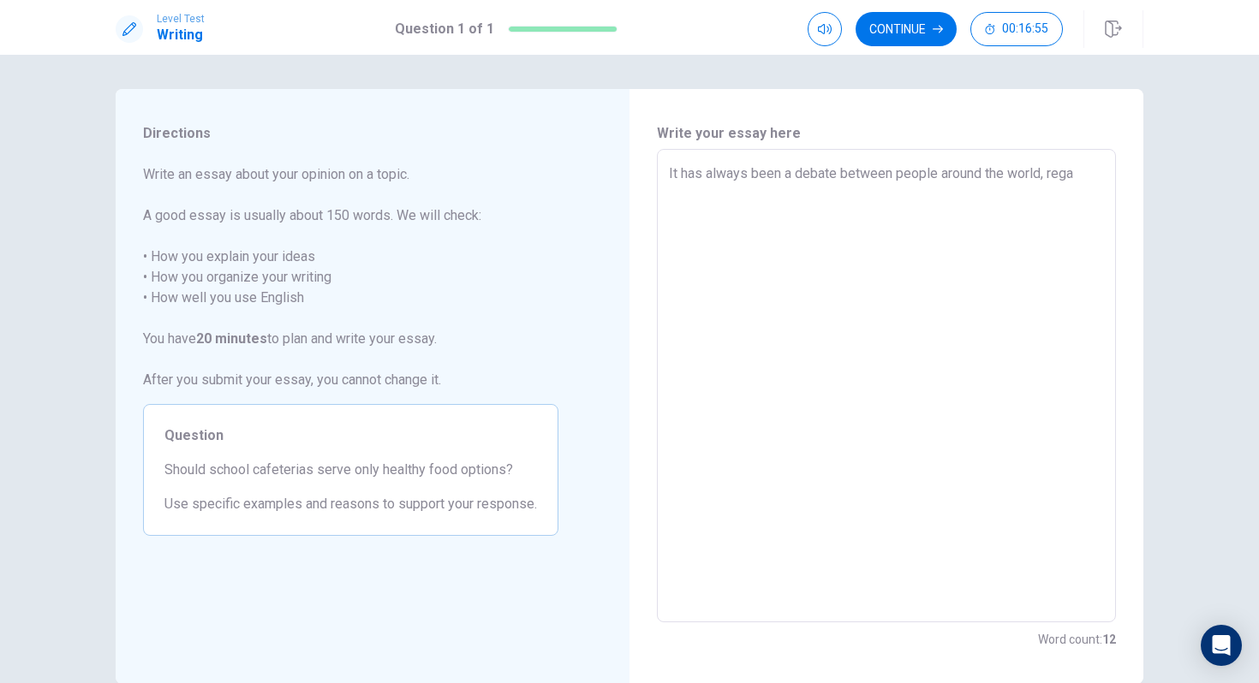
type textarea "x"
type textarea "It has always been a debate between people around the world, regar"
type textarea "x"
type textarea "It has always been a debate between people around the world, regard"
type textarea "x"
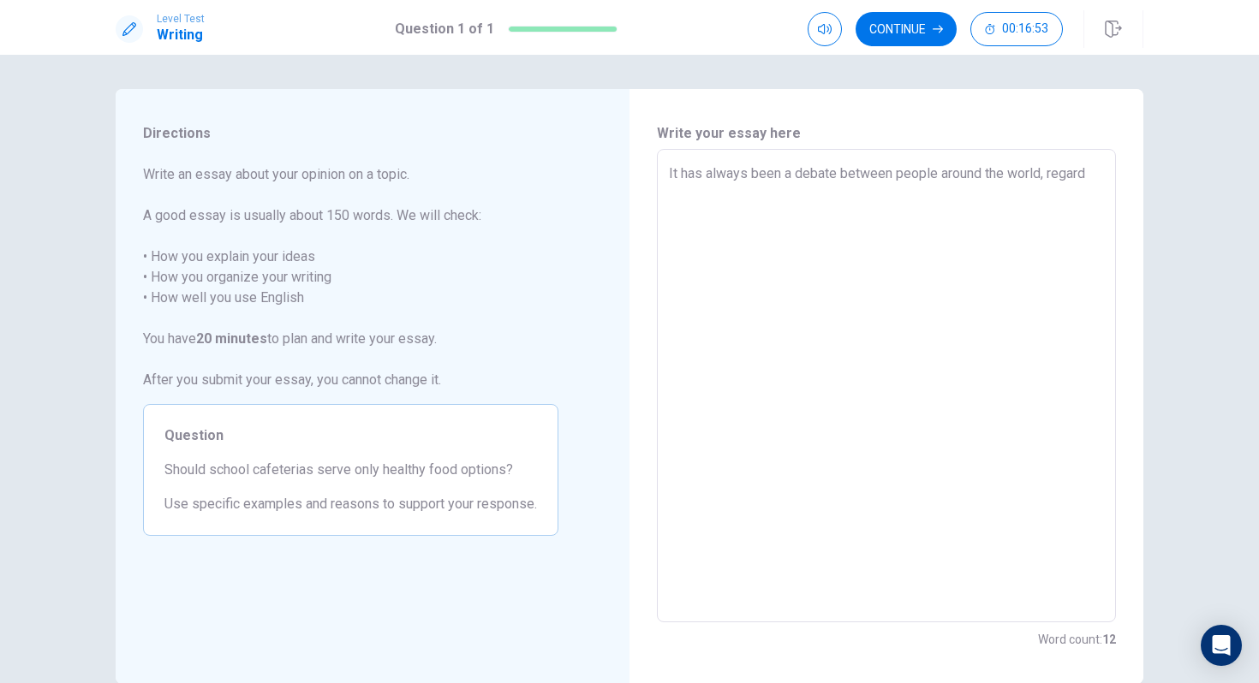
type textarea "It has always been a debate between people around the world, regardl"
type textarea "x"
type textarea "It has always been a debate between people around the world, regardle"
type textarea "x"
type textarea "It has always been a debate between people around the world, regardles"
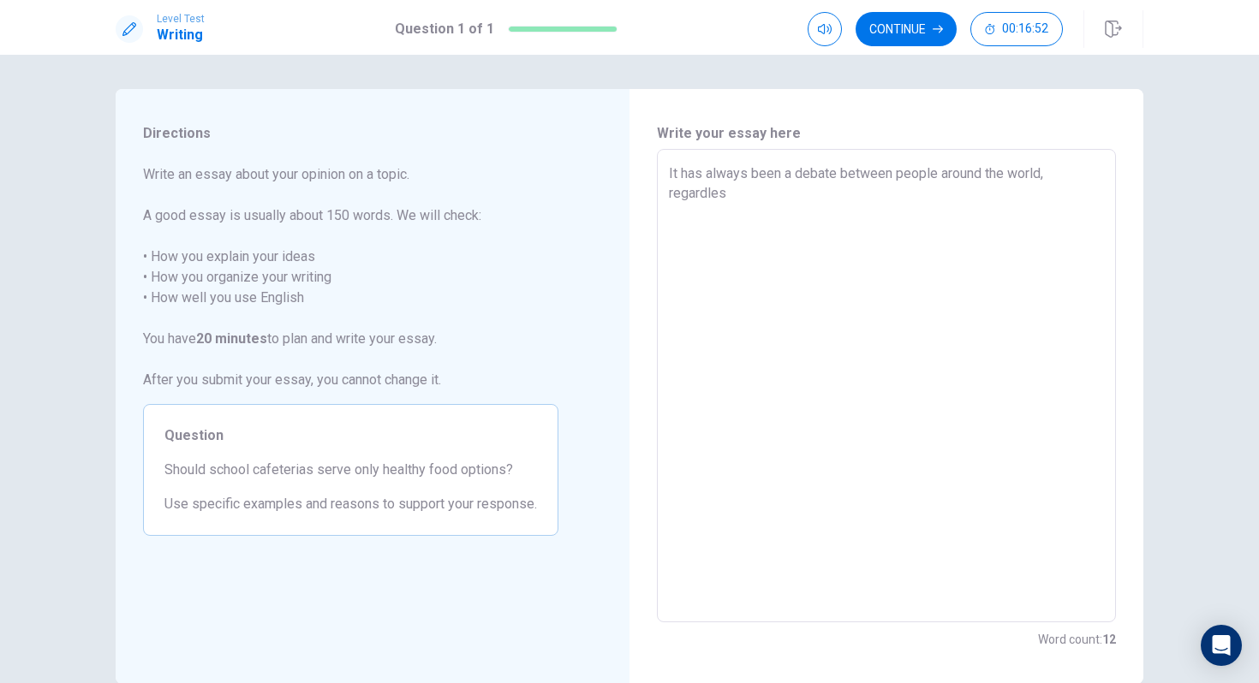
type textarea "x"
type textarea "It has always been a debate between people around the world, regardless"
type textarea "x"
type textarea "It has always been a debate between people around the world, regardless"
type textarea "x"
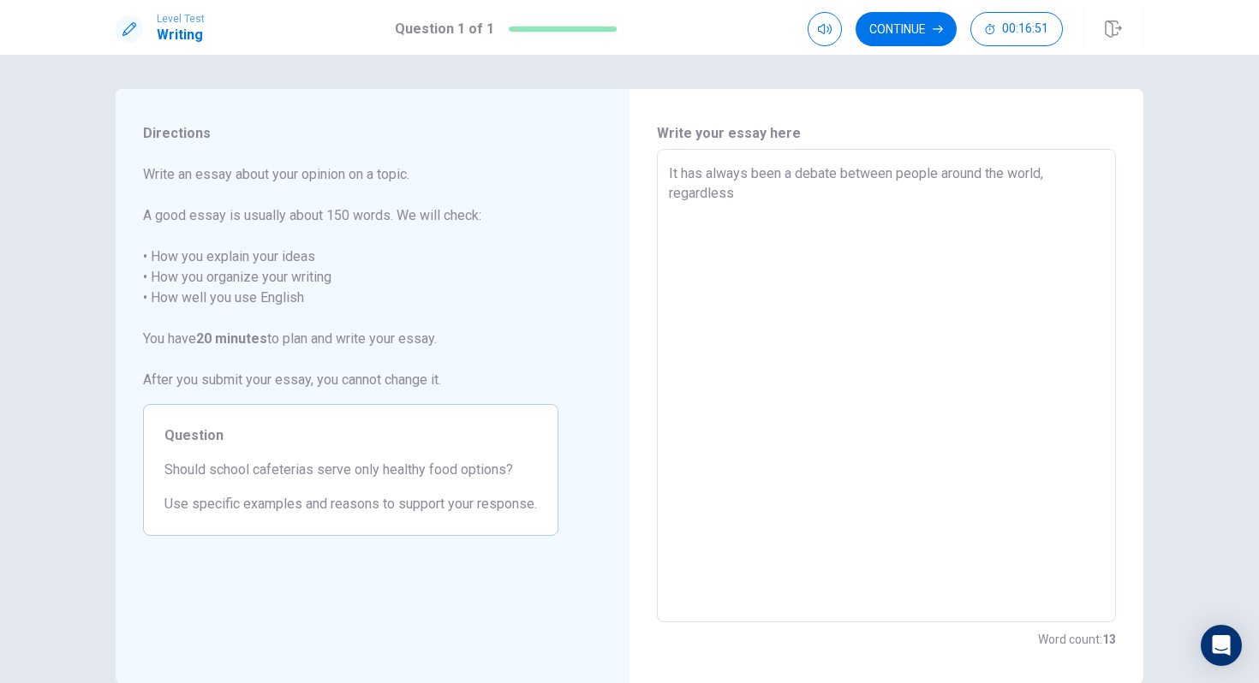
type textarea "It has always been a debate between people around the world, regardless o"
type textarea "x"
type textarea "It has always been a debate between people around the world, regardless of"
type textarea "x"
type textarea "It has always been a debate between people around the world, regardless of"
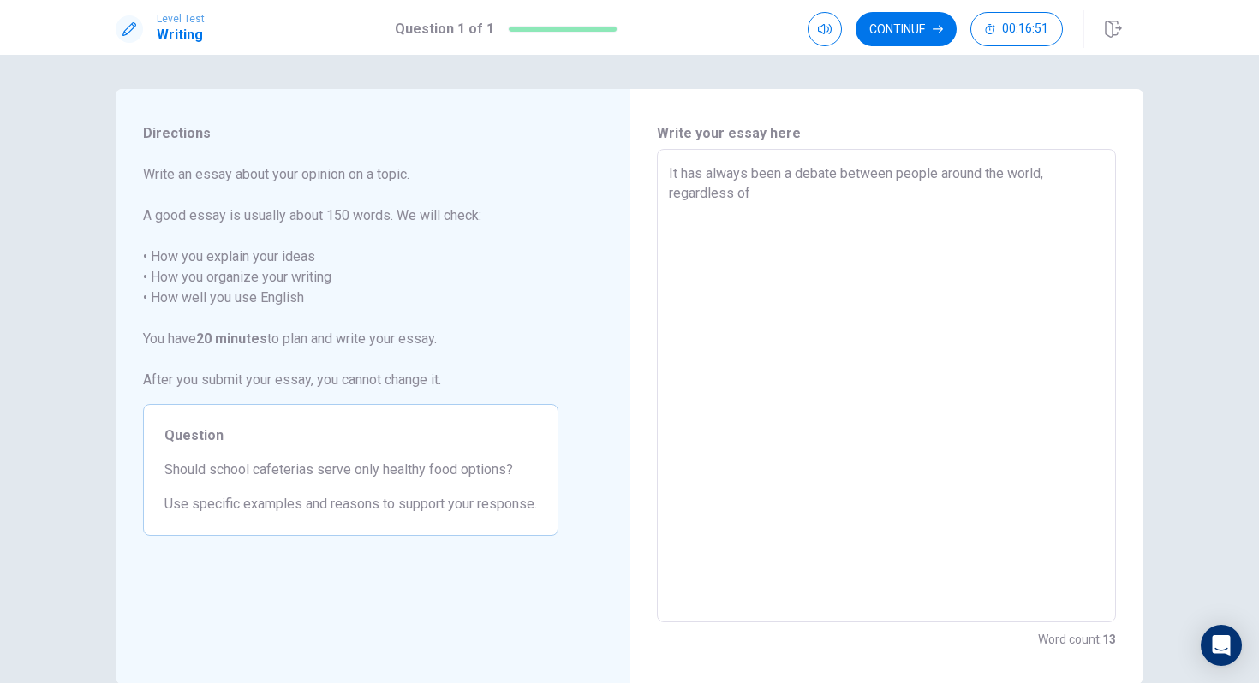
type textarea "x"
type textarea "It has always been a debate between people around the world, regardless of t"
type textarea "x"
type textarea "It has always been a debate between people around the world, regardless of th"
type textarea "x"
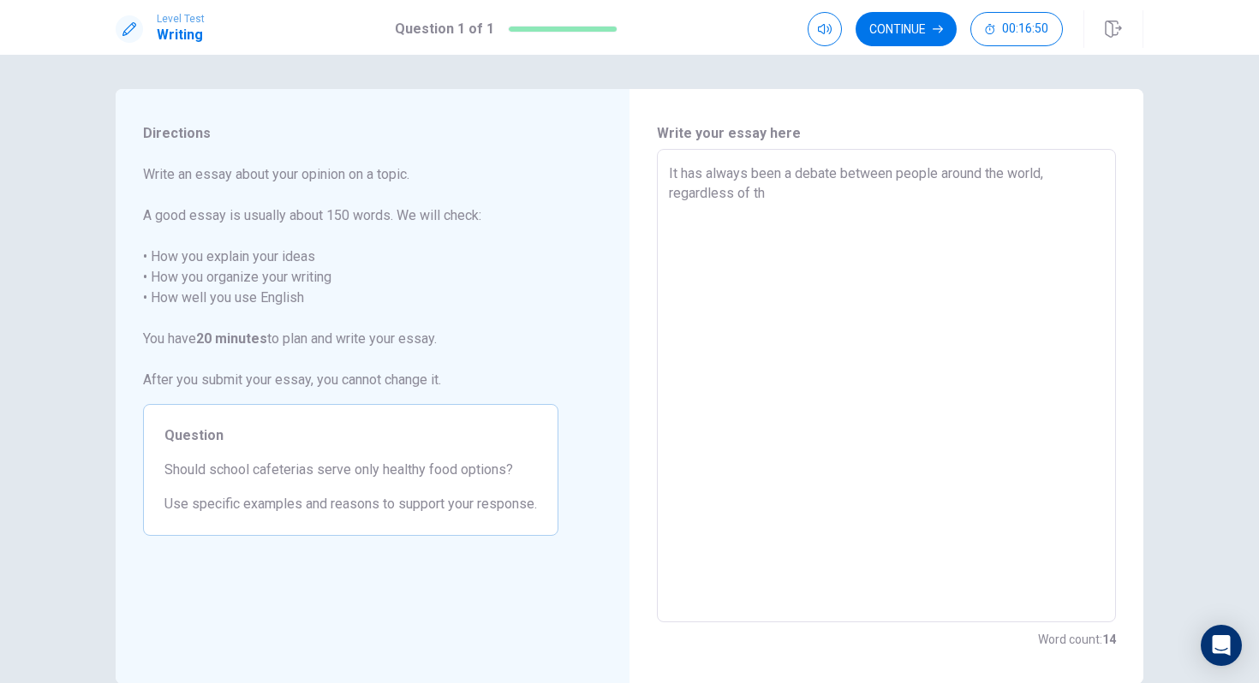
type textarea "It has always been a debate between people around the world, regardless of the"
type textarea "x"
type textarea "It has always been a debate between people around the world, regardless of thei"
type textarea "x"
type textarea "It has always been a debate between people around the world, regardless of their"
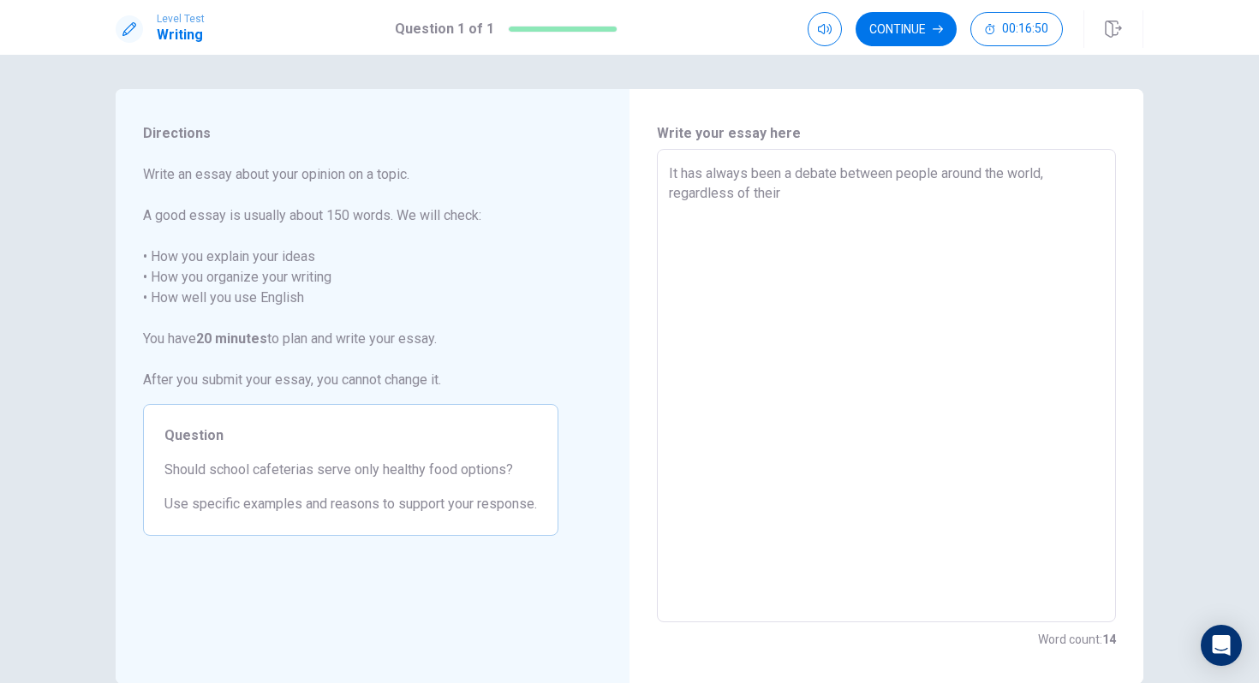
type textarea "x"
type textarea "It has always been a debate between people around the world, regardless of their"
type textarea "x"
type textarea "It has always been a debate between people around the world, regardless of thei…"
type textarea "x"
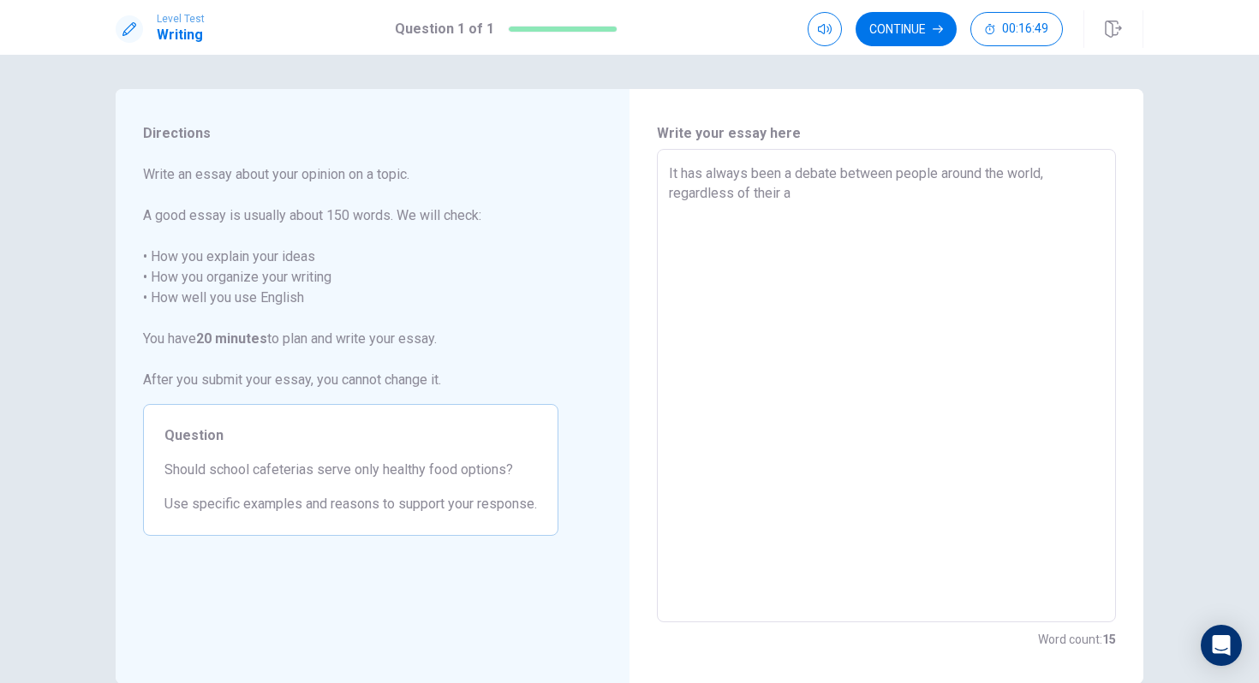
type textarea "It has always been a debate between people around the world, regardless of thei…"
type textarea "x"
type textarea "It has always been a debate between people around the world, regardless of thei…"
type textarea "x"
type textarea "It has always been a debate between people around the world, regardless of thei…"
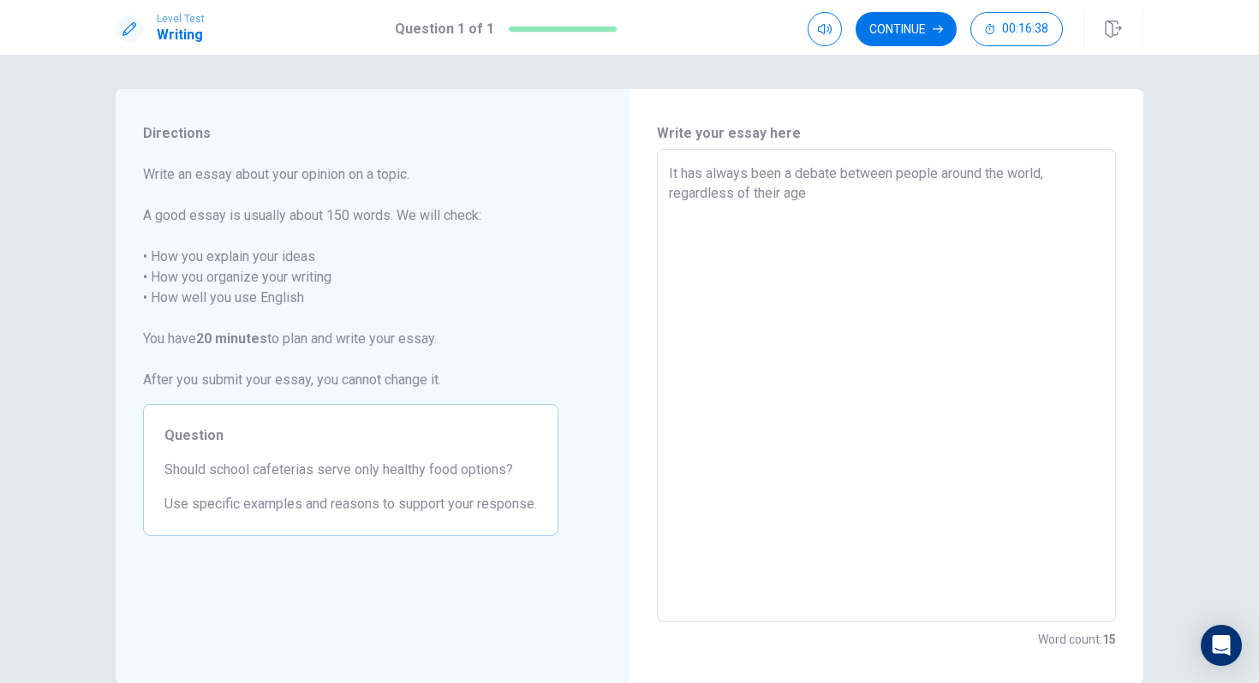
type textarea "x"
type textarea "It has always been a debate between people around the world, regardless of thei…"
type textarea "x"
type textarea "It has always been a debate between people around the world, regardless of thei…"
type textarea "x"
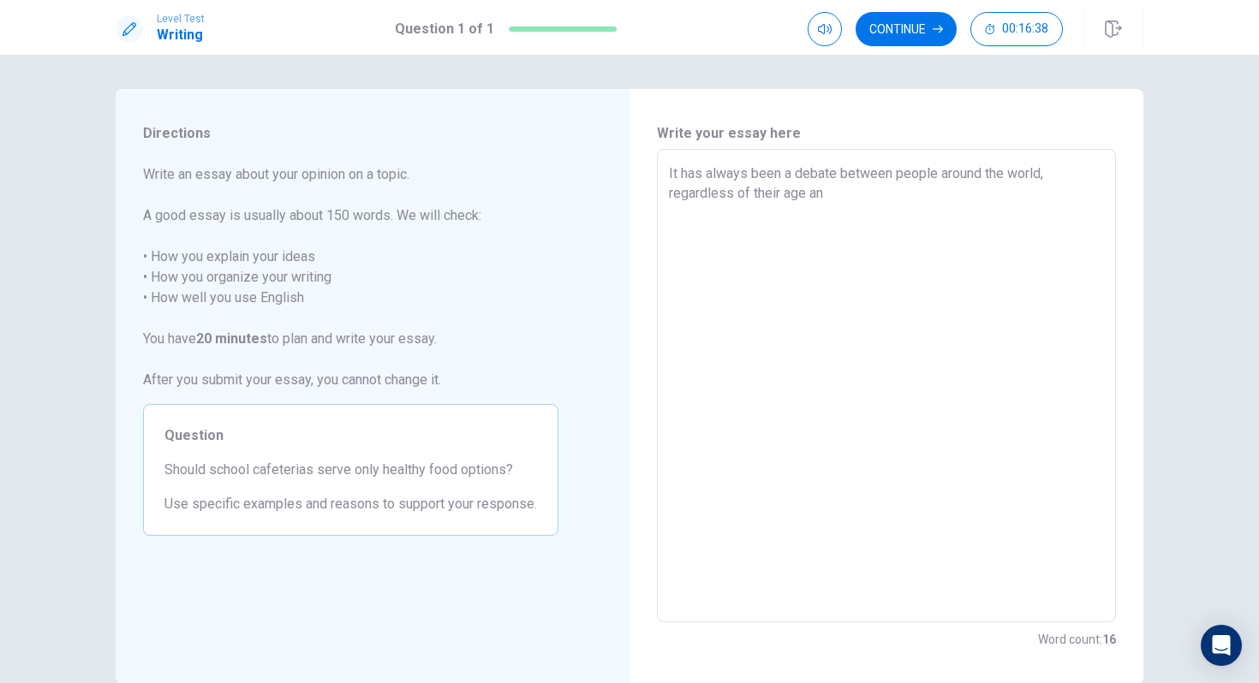
type textarea "It has always been a debate between people around the world, regardless of thei…"
type textarea "x"
type textarea "It has always been a debate between people around the world, regardless of thei…"
type textarea "x"
type textarea "It has always been a debate between people around the world, regardless of thei…"
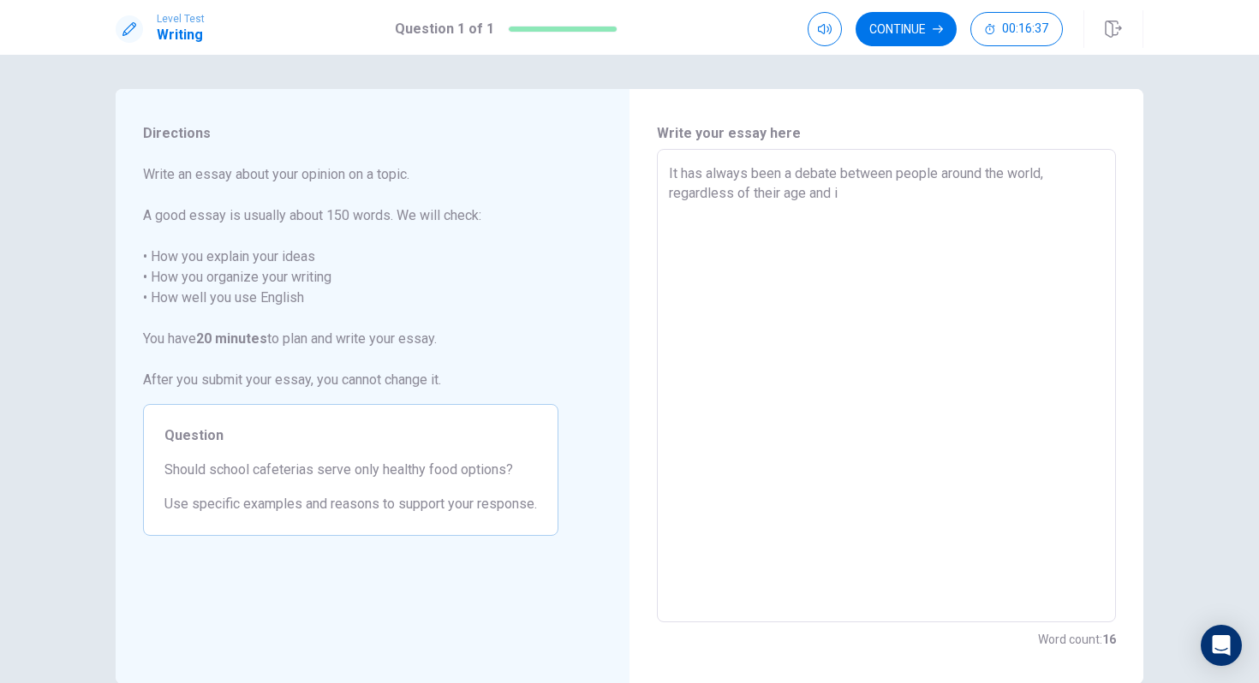
type textarea "x"
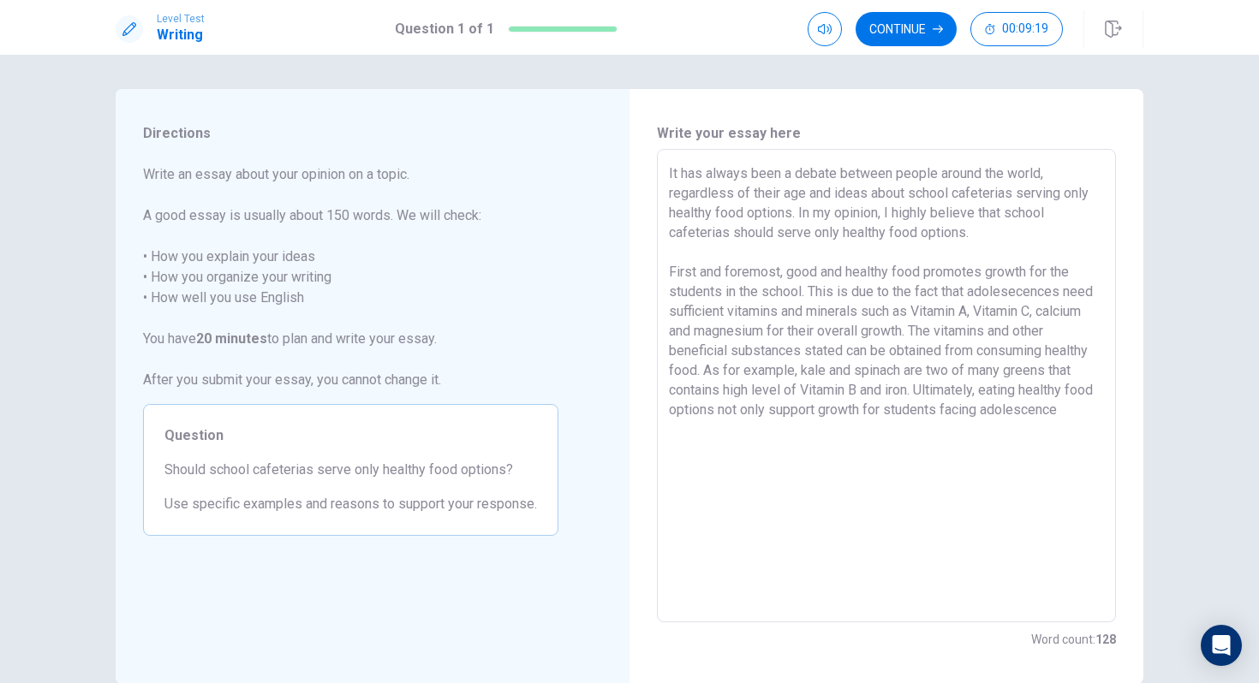
click at [1013, 412] on textarea "It has always been a debate between people around the world, regardless of thei…" at bounding box center [886, 386] width 435 height 445
click at [901, 441] on textarea "It has always been a debate between people around the world, regardless of thei…" at bounding box center [886, 386] width 435 height 445
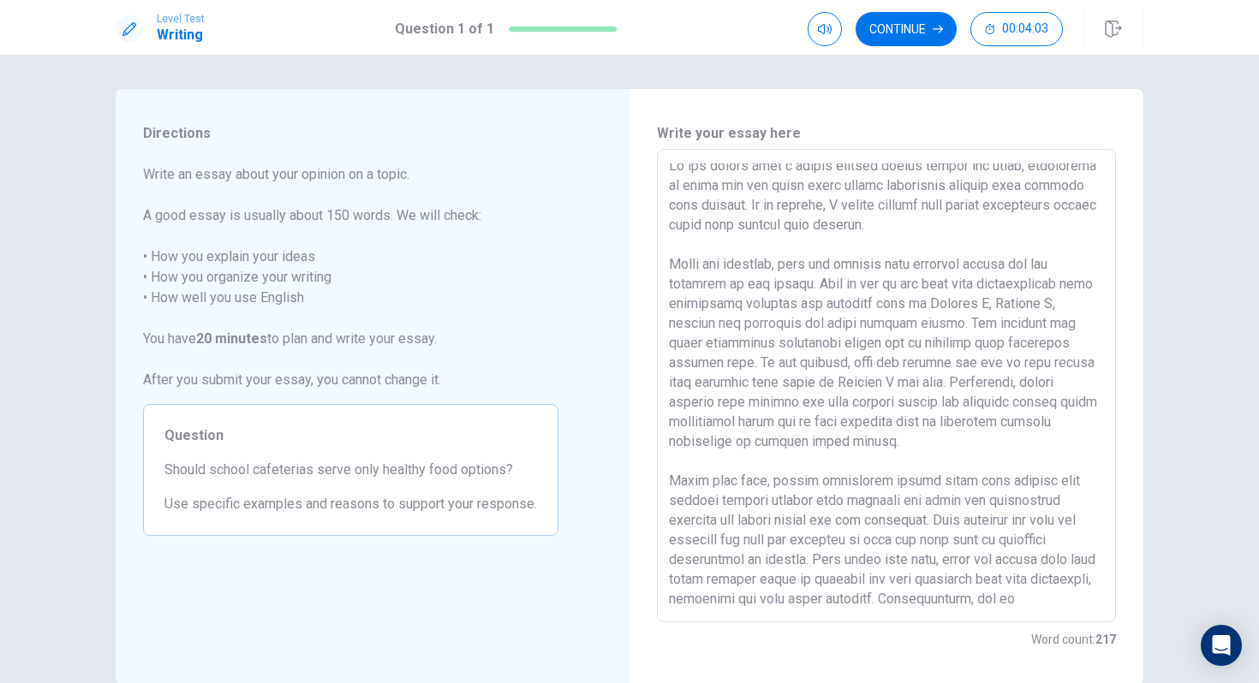
scroll to position [26, 0]
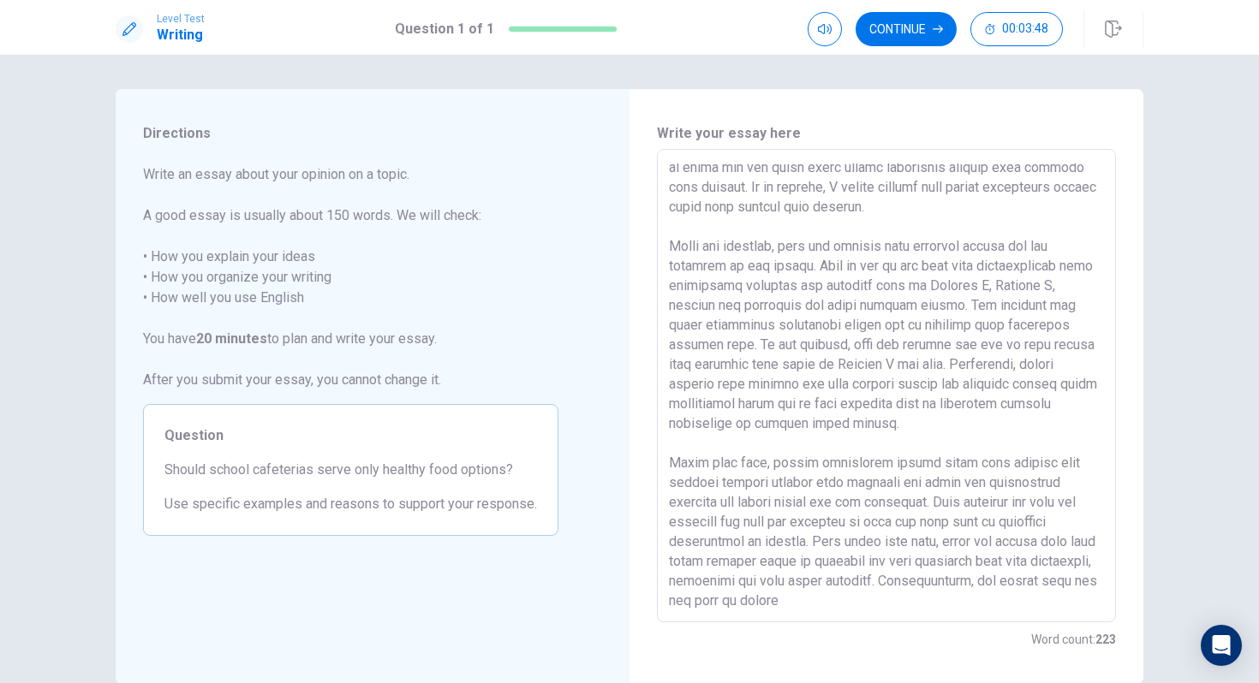
click at [828, 597] on textarea at bounding box center [886, 386] width 435 height 445
click at [909, 599] on textarea at bounding box center [886, 386] width 435 height 445
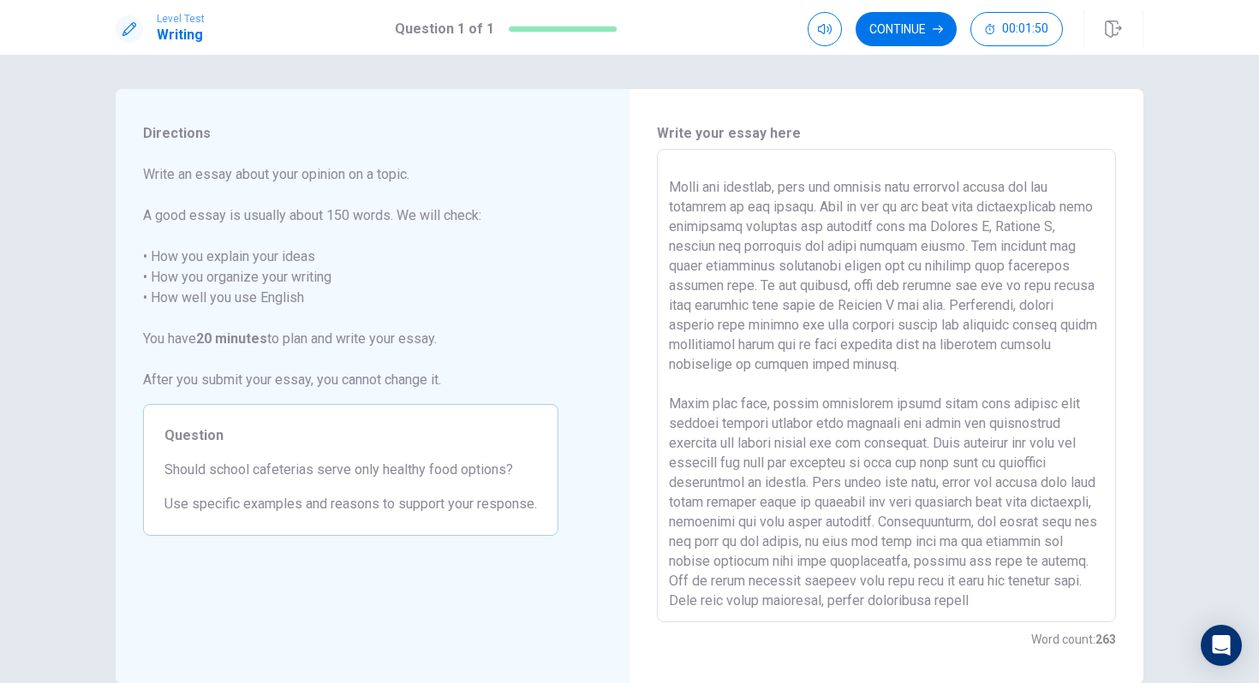
scroll to position [104, 0]
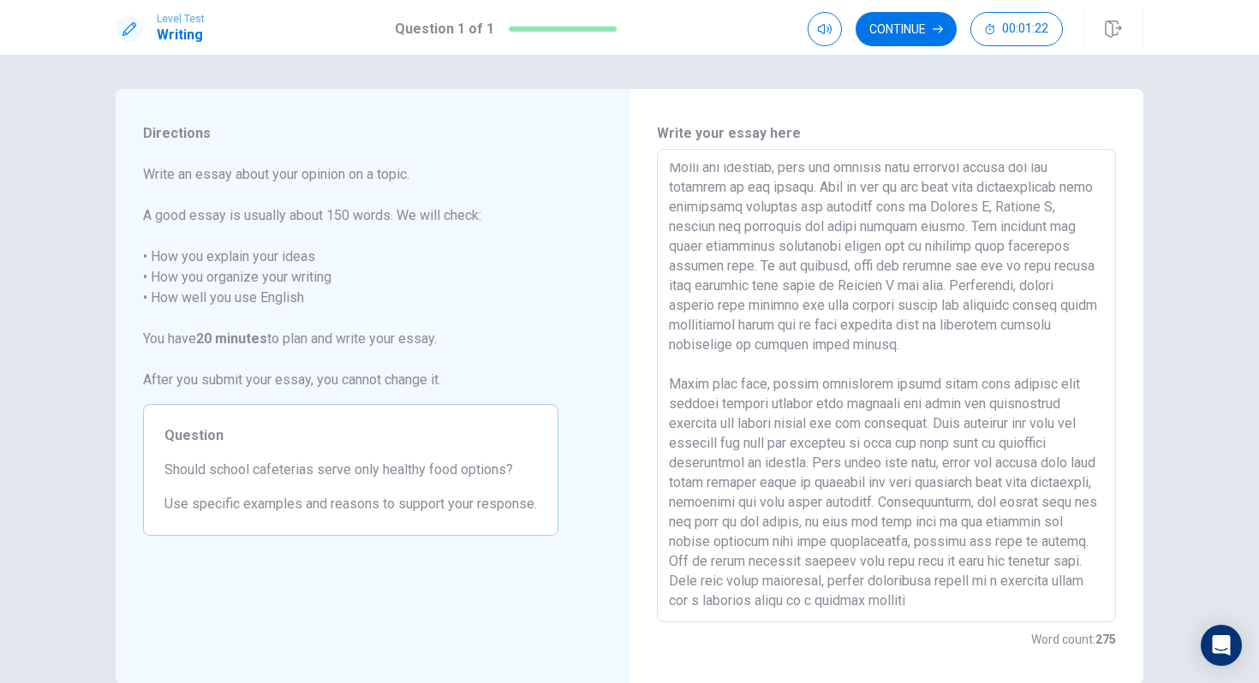
click at [971, 602] on textarea at bounding box center [886, 386] width 435 height 445
click at [825, 605] on textarea at bounding box center [886, 386] width 435 height 445
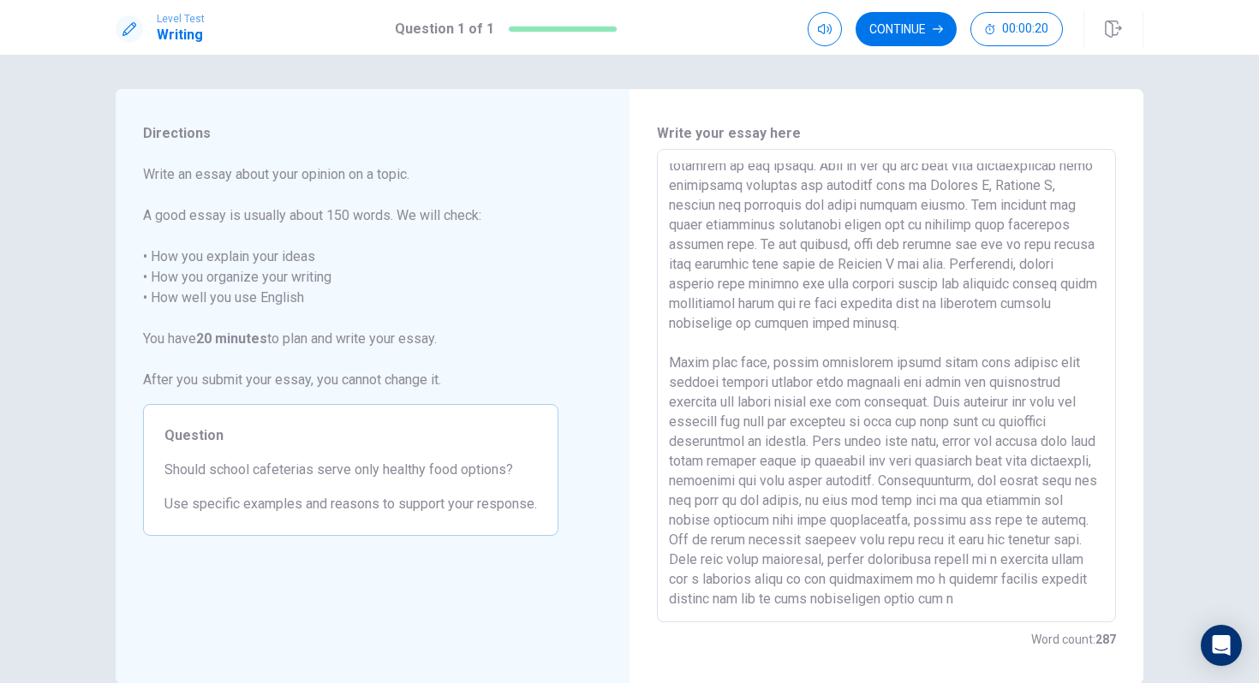
scroll to position [144, 0]
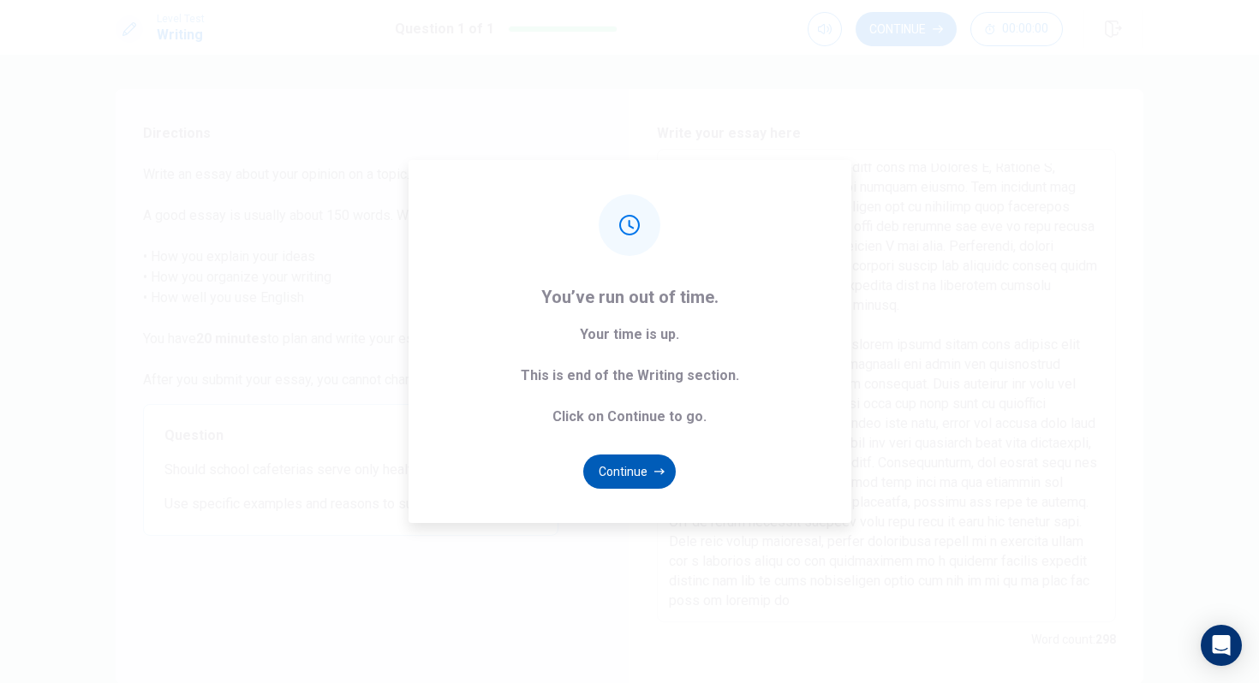
click at [632, 470] on button "Continue" at bounding box center [629, 472] width 92 height 34
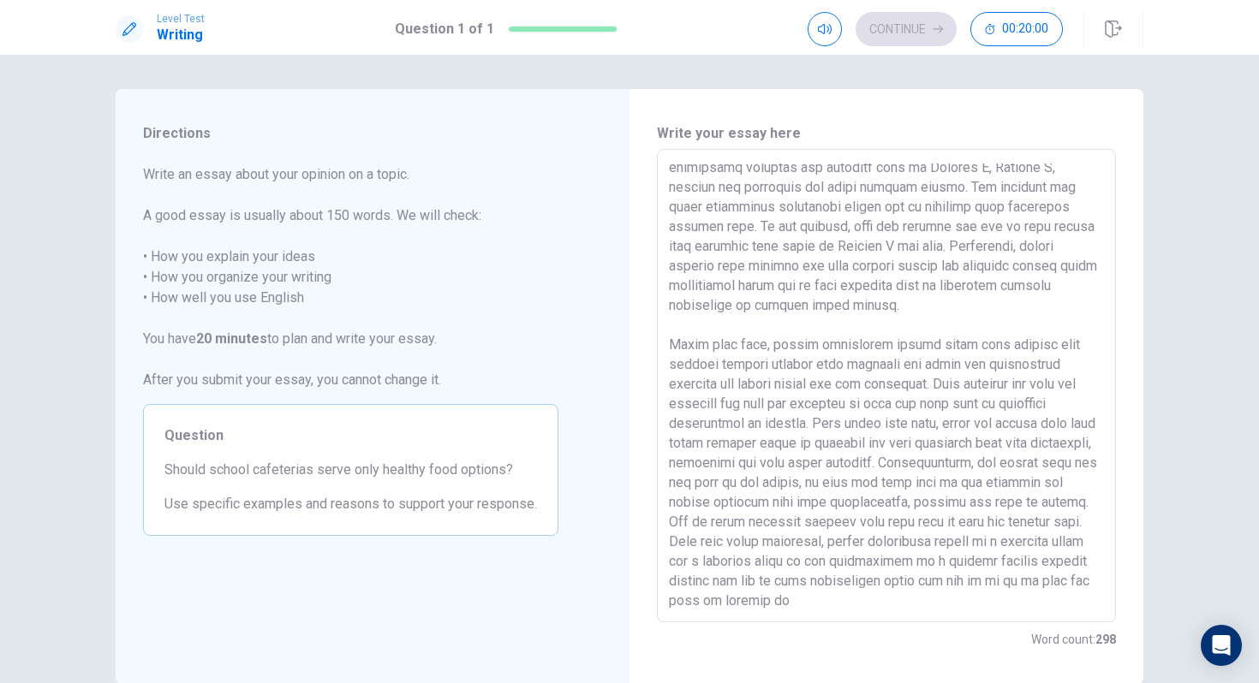
scroll to position [90, 0]
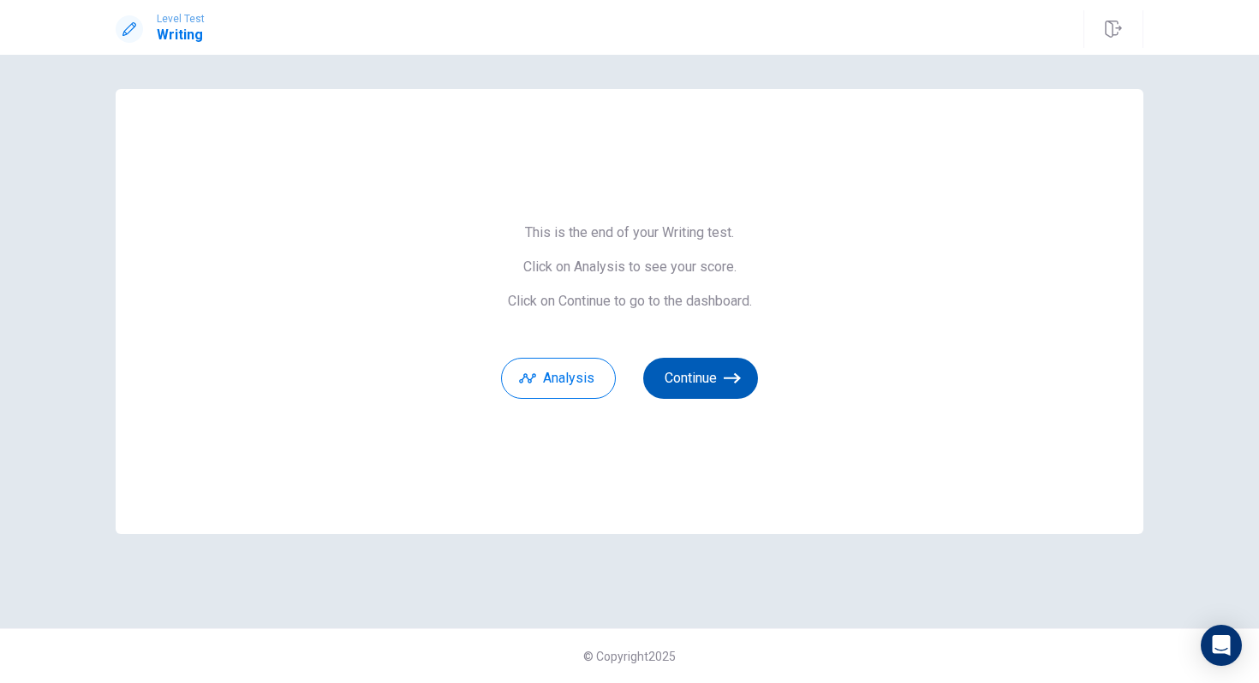
click at [679, 378] on button "Continue" at bounding box center [700, 378] width 115 height 41
